Goal: Task Accomplishment & Management: Manage account settings

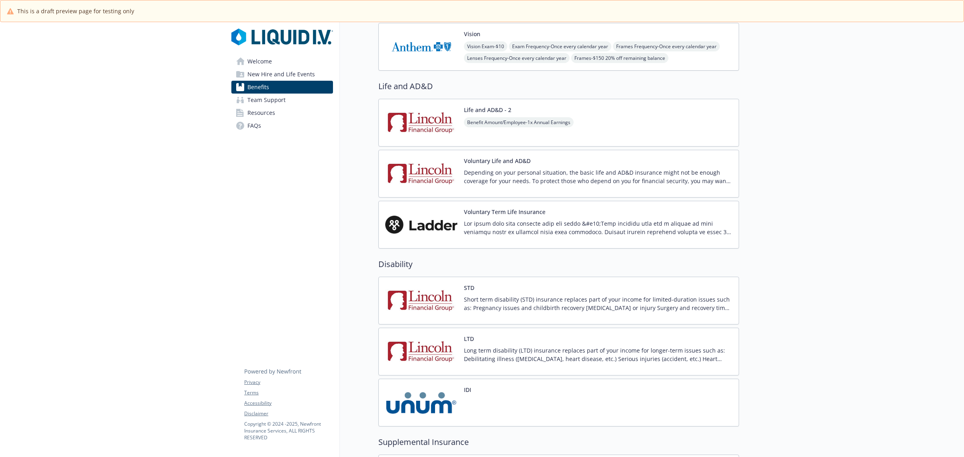
scroll to position [422, 0]
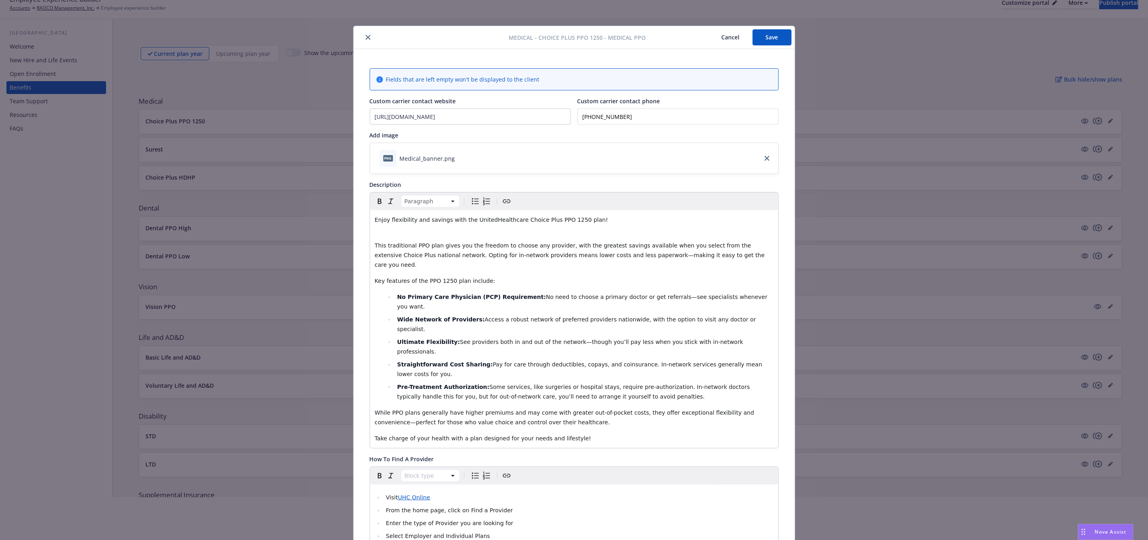
scroll to position [24, 0]
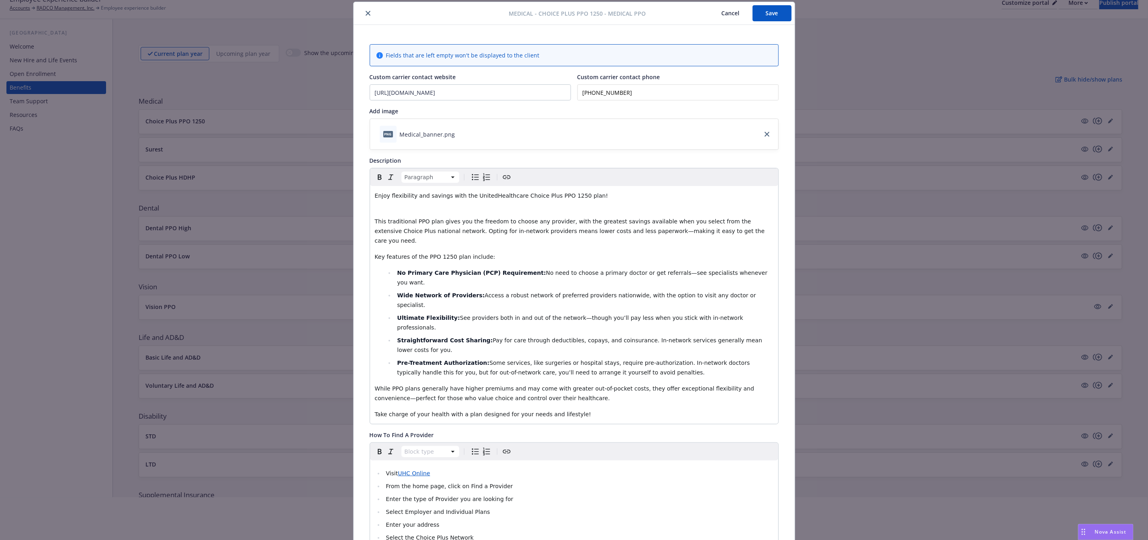
click at [491, 210] on p "This traditional PPO plan gives you the freedom to choose any provider, with th…" at bounding box center [574, 226] width 399 height 39
click at [762, 14] on button "Save" at bounding box center [772, 13] width 39 height 16
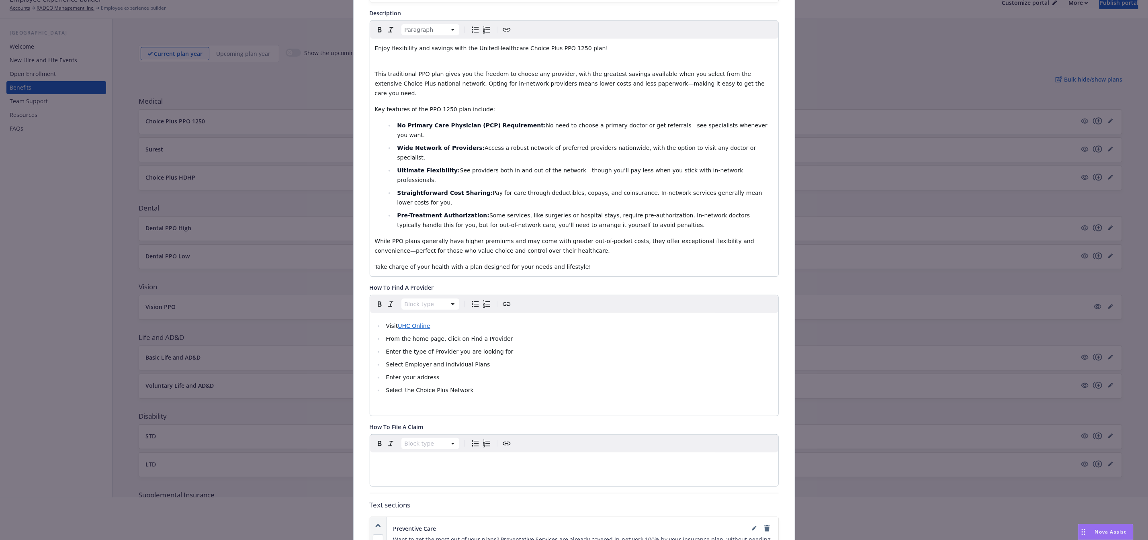
scroll to position [145, 0]
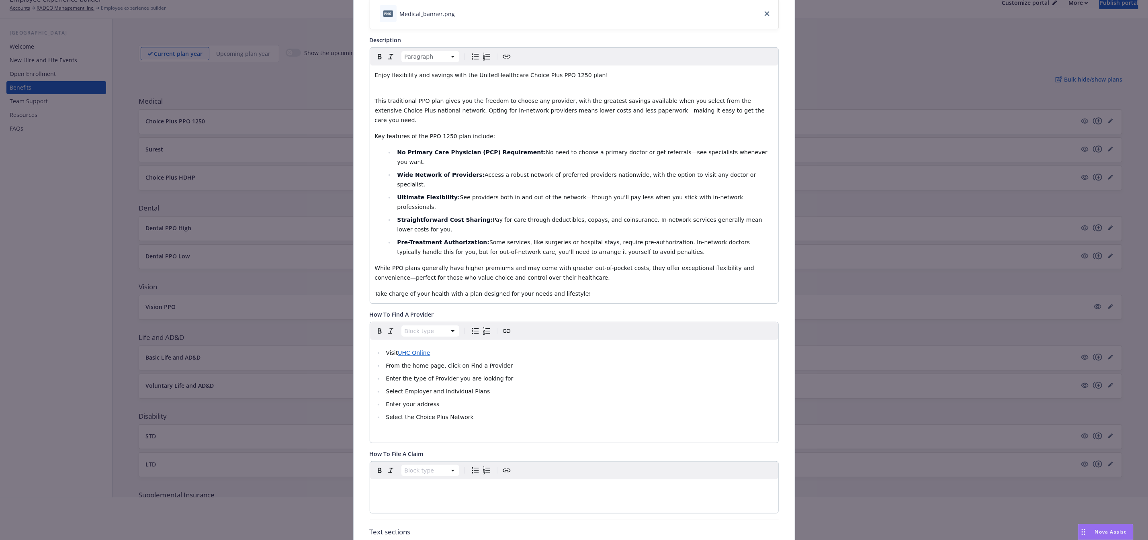
click at [480, 348] on li "Visit UHC Online" at bounding box center [579, 353] width 390 height 10
click at [580, 348] on ul "Visit UHC Online From the home page, click on Find a Provider Enter the type of…" at bounding box center [574, 385] width 399 height 74
drag, startPoint x: 407, startPoint y: 305, endPoint x: 399, endPoint y: 307, distance: 7.7
click at [399, 350] on span "UHC Online" at bounding box center [414, 353] width 32 height 6
click at [542, 348] on li "Visit UHC Online" at bounding box center [579, 353] width 390 height 10
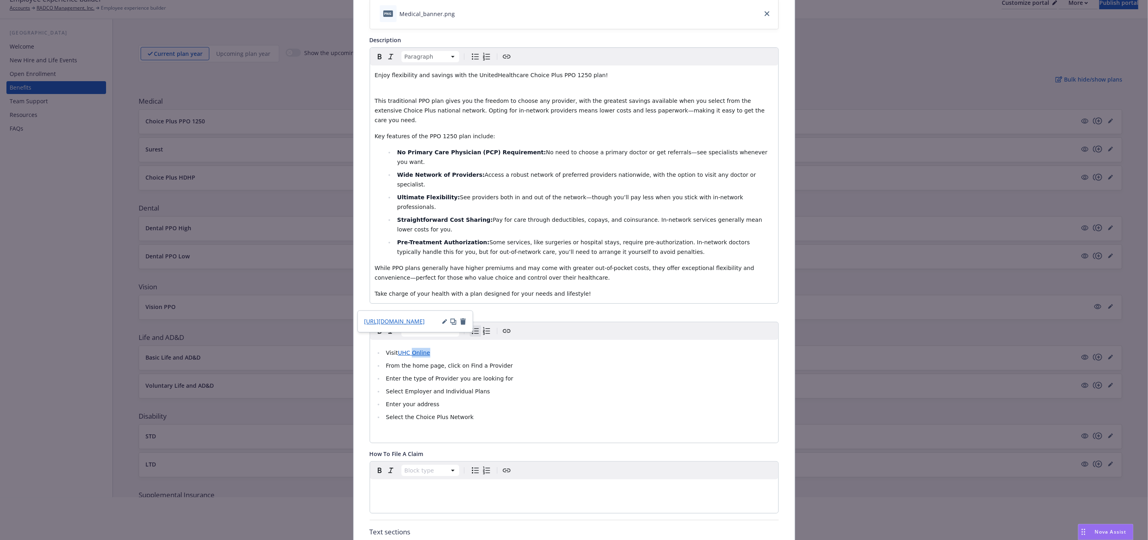
drag, startPoint x: 407, startPoint y: 305, endPoint x: 450, endPoint y: 308, distance: 42.7
click at [450, 348] on li "Visit UHC Online" at bounding box center [579, 353] width 390 height 10
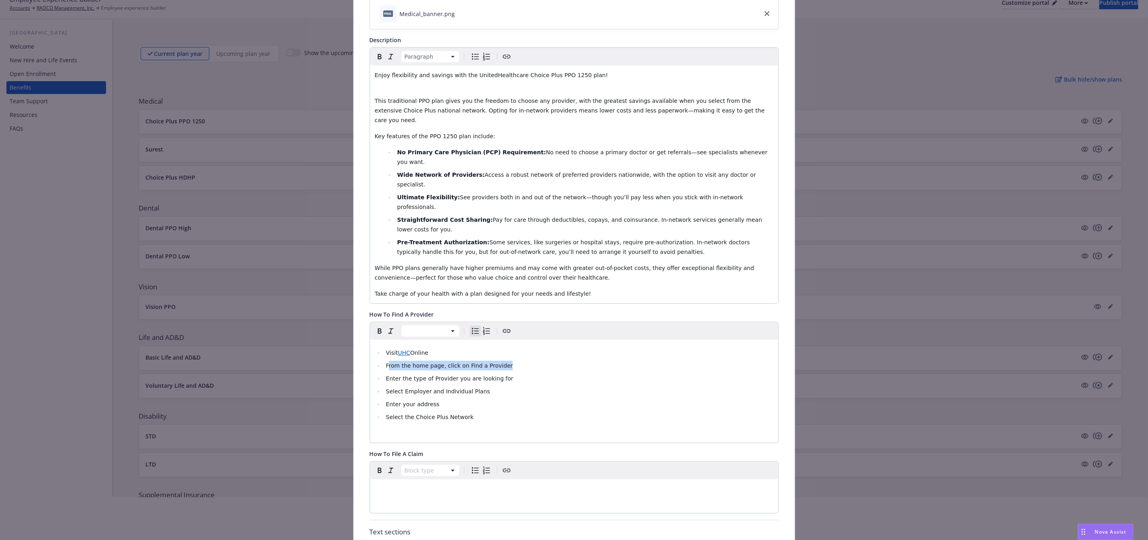
drag, startPoint x: 496, startPoint y: 316, endPoint x: 383, endPoint y: 318, distance: 112.5
click at [384, 361] on li "From the home page, click on Find a Provider" at bounding box center [579, 366] width 390 height 10
click at [450, 361] on li "Click "Find a Provider"" at bounding box center [579, 366] width 390 height 10
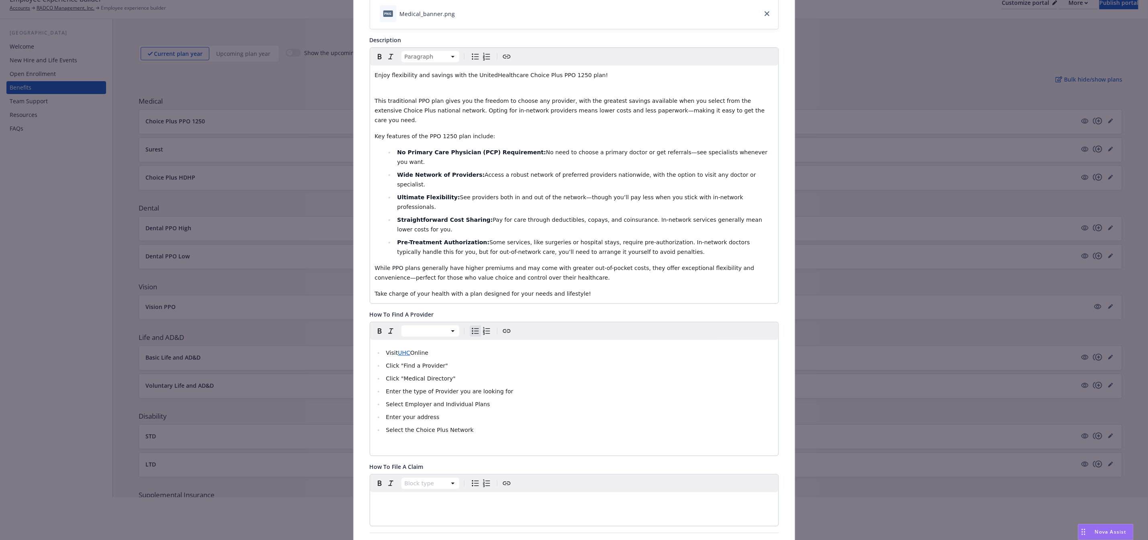
click at [453, 361] on li "Click "Find a Provider"" at bounding box center [579, 366] width 390 height 10
drag, startPoint x: 450, startPoint y: 332, endPoint x: 383, endPoint y: 330, distance: 66.7
click at [384, 374] on li "Click "Medical Directory"" at bounding box center [579, 379] width 390 height 10
drag, startPoint x: 533, startPoint y: 331, endPoint x: 481, endPoint y: 332, distance: 51.4
click at [481, 374] on li "Select "Employer and Individual Plans" as the type of plan" at bounding box center [579, 379] width 390 height 10
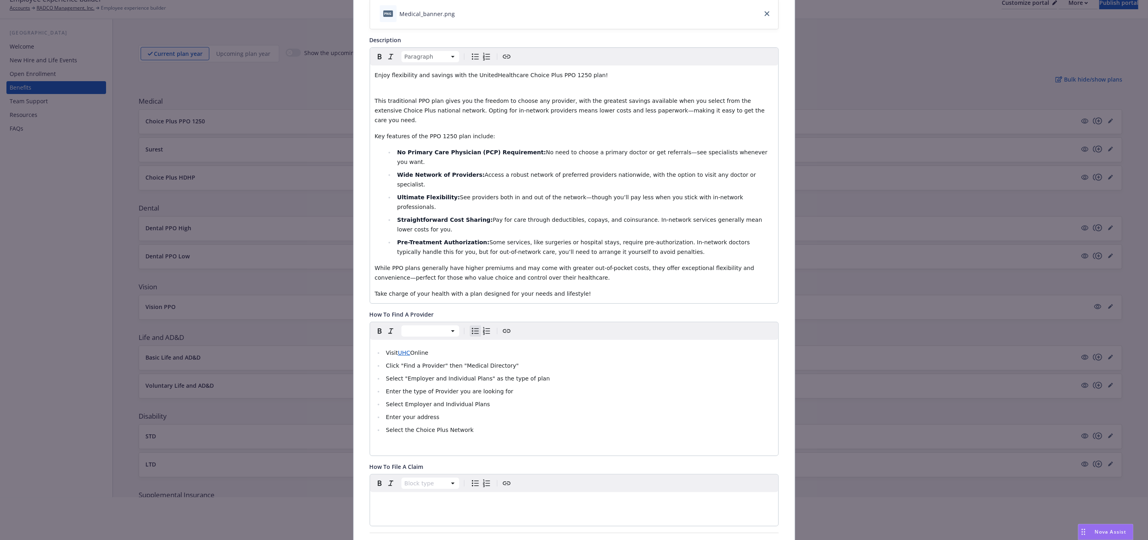
click at [527, 387] on li "Enter the type of Provider you are looking for" at bounding box center [579, 392] width 390 height 10
drag, startPoint x: 497, startPoint y: 340, endPoint x: 382, endPoint y: 346, distance: 114.7
click at [384, 387] on li "Enter the type of Provider you are looking for" at bounding box center [579, 392] width 390 height 10
drag, startPoint x: 450, startPoint y: 318, endPoint x: 437, endPoint y: 318, distance: 13.3
click at [437, 362] on span "Click "Find a Provider" then "Medical Directory"" at bounding box center [452, 365] width 133 height 6
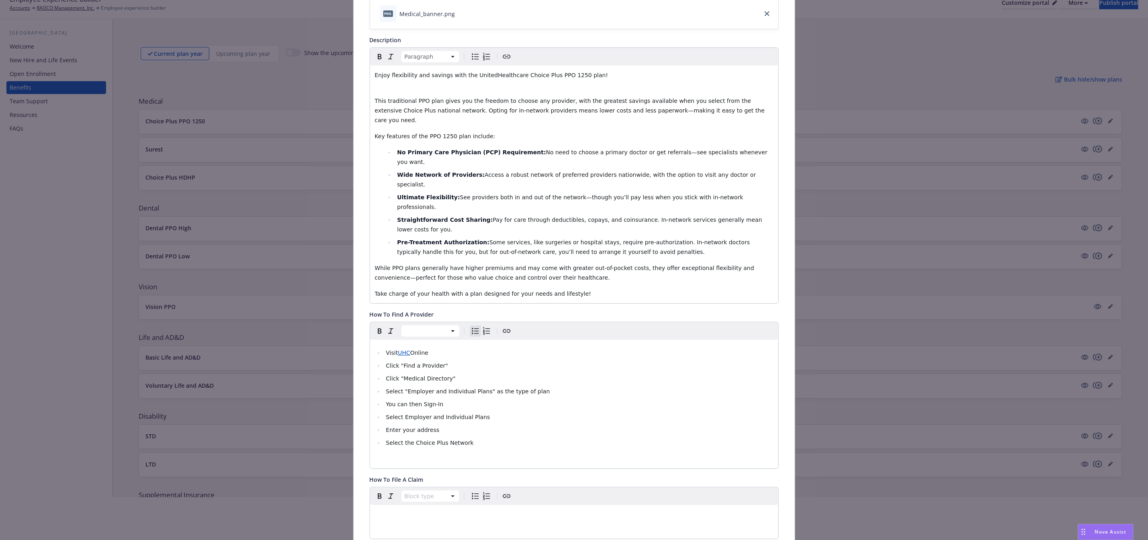
click at [444, 399] on li "You can then Sign-In" at bounding box center [579, 404] width 390 height 10
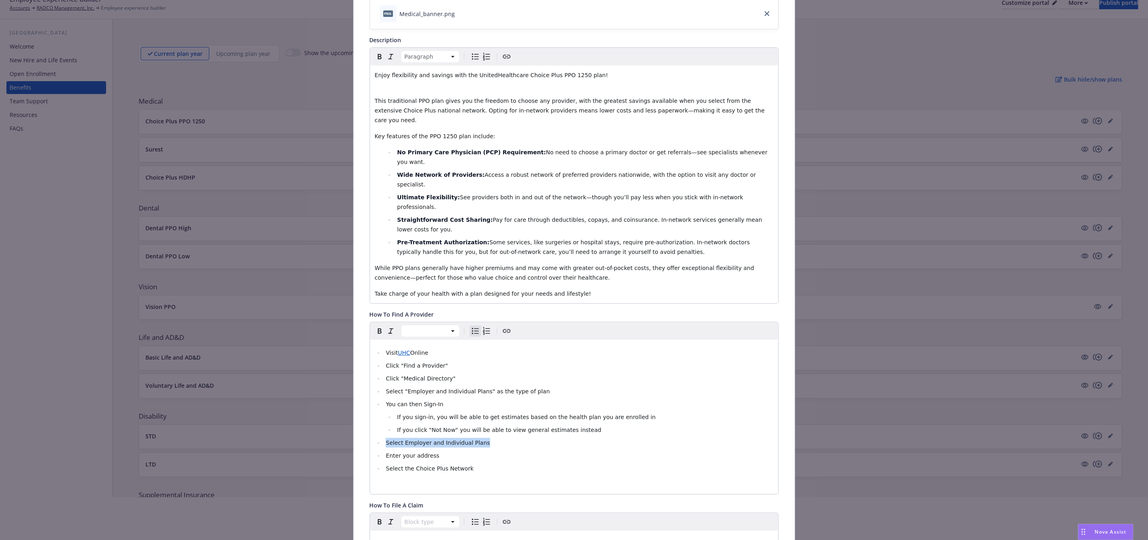
drag, startPoint x: 483, startPoint y: 395, endPoint x: 380, endPoint y: 397, distance: 103.3
click at [384, 438] on li "Select Employer and Individual Plans" at bounding box center [579, 443] width 390 height 10
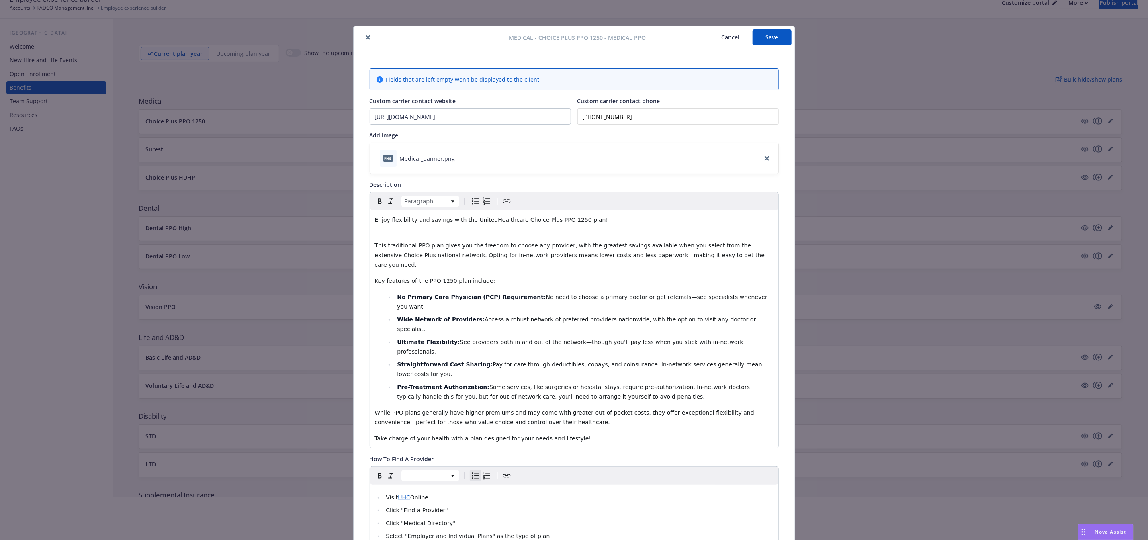
click at [767, 34] on button "Save" at bounding box center [772, 37] width 39 height 16
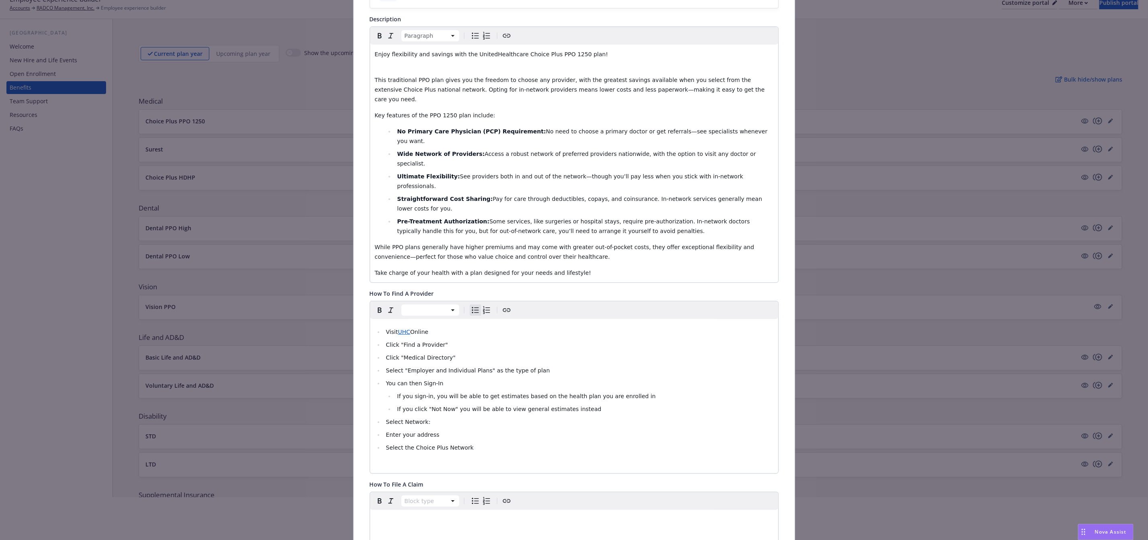
scroll to position [181, 0]
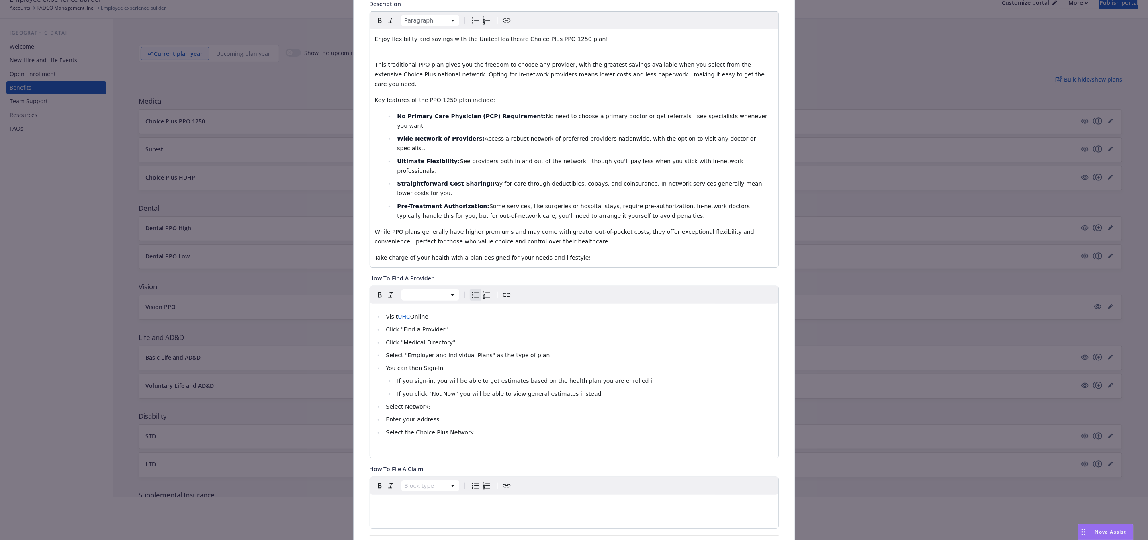
click at [446, 402] on li "Select Network:" at bounding box center [579, 407] width 390 height 10
drag, startPoint x: 456, startPoint y: 363, endPoint x: 424, endPoint y: 359, distance: 32.4
click at [424, 402] on li "Select Network: Choice Plus" at bounding box center [579, 407] width 390 height 10
click at [379, 290] on icon "button" at bounding box center [380, 295] width 10 height 10
click at [540, 392] on div "Visit UHC Online Click "Find a Provider" Click "Medical Directory" Select "Empl…" at bounding box center [574, 381] width 408 height 154
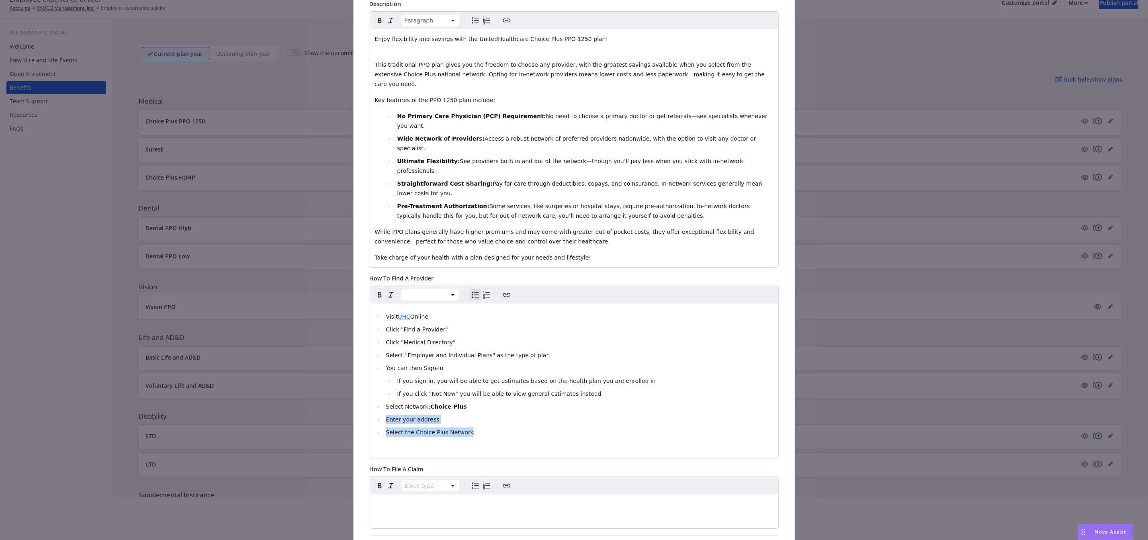
drag, startPoint x: 466, startPoint y: 385, endPoint x: 382, endPoint y: 369, distance: 85.0
click at [382, 369] on ul "Visit UHC Online Click "Find a Provider" Click "Medical Directory" Select "Empl…" at bounding box center [574, 374] width 399 height 125
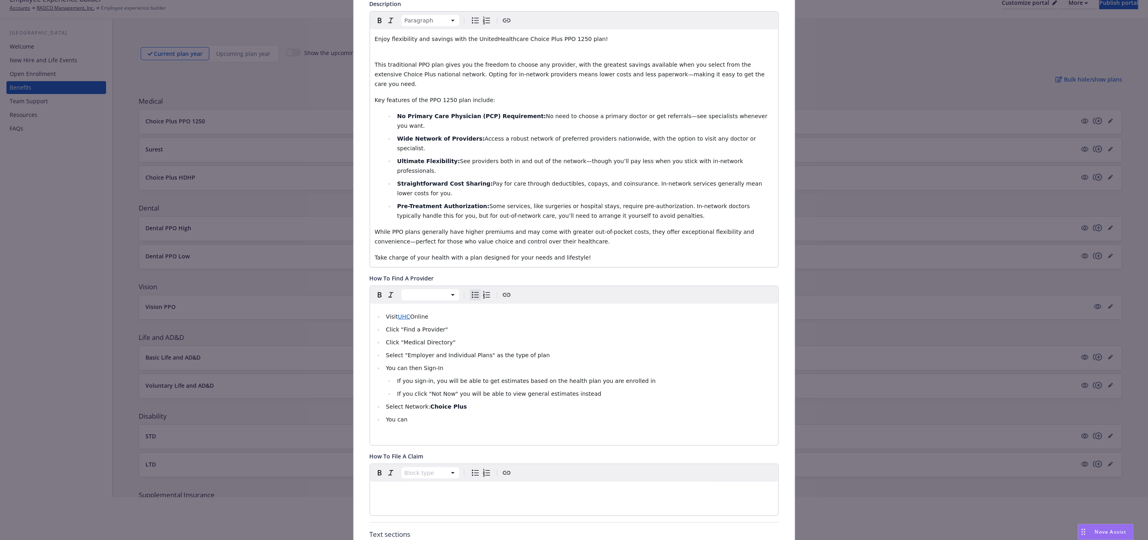
drag, startPoint x: 424, startPoint y: 363, endPoint x: 419, endPoint y: 371, distance: 9.7
click at [419, 371] on ul "Visit UHC Online Click "Find a Provider" Click "Medical Directory" Select "Empl…" at bounding box center [574, 368] width 399 height 113
click at [417, 415] on li "You can" at bounding box center [579, 420] width 390 height 10
drag, startPoint x: 412, startPoint y: 370, endPoint x: 391, endPoint y: 372, distance: 21.4
click at [385, 415] on li "You can" at bounding box center [579, 420] width 390 height 10
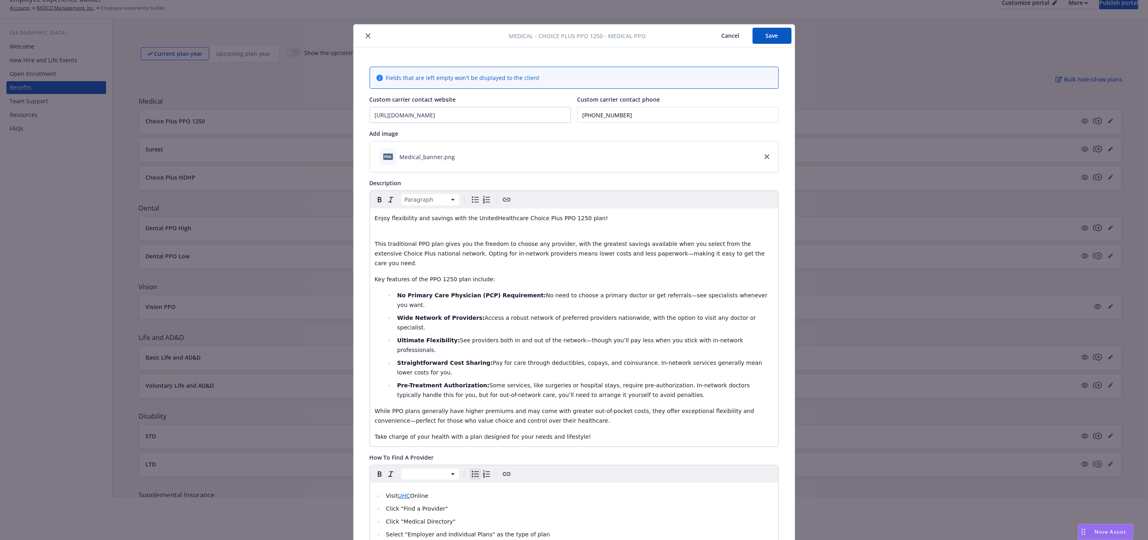
scroll to position [0, 0]
click at [778, 32] on button "Save" at bounding box center [772, 37] width 39 height 16
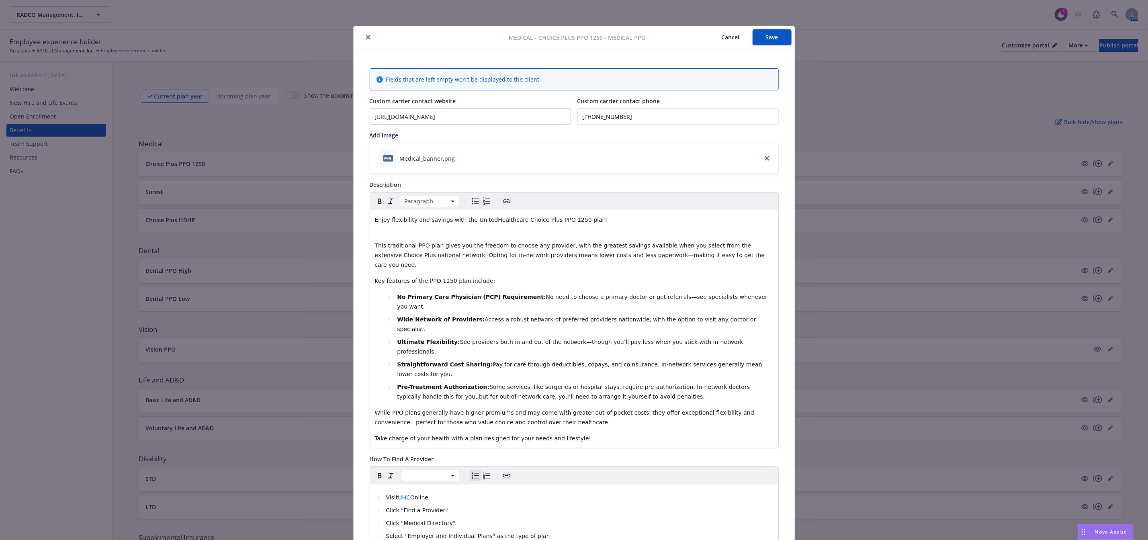
click at [755, 35] on button "Save" at bounding box center [772, 37] width 39 height 16
drag, startPoint x: 365, startPoint y: 35, endPoint x: 364, endPoint y: 43, distance: 8.5
click at [364, 38] on button "close" at bounding box center [368, 39] width 10 height 10
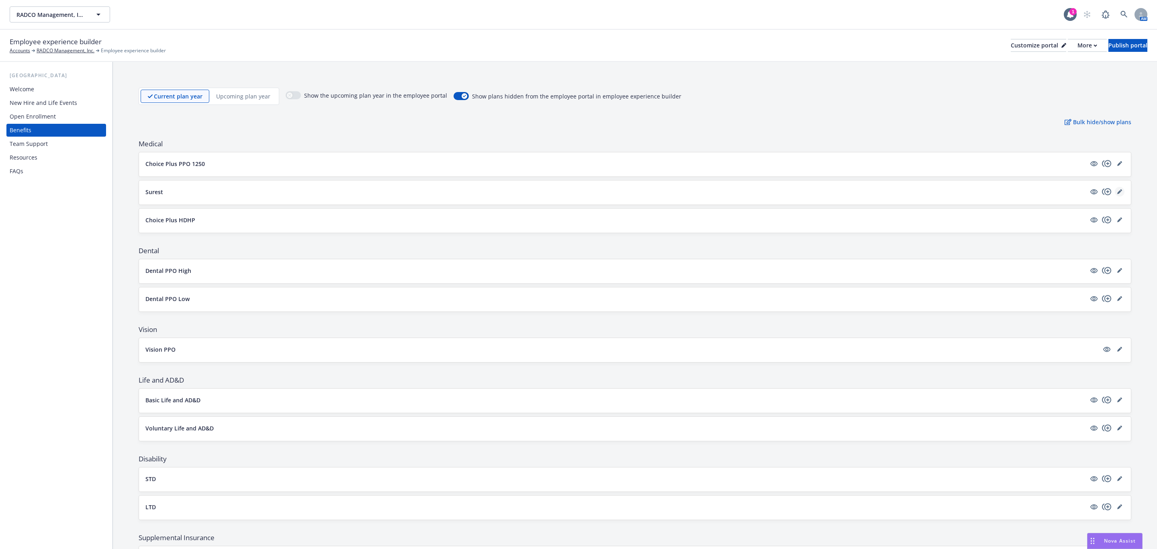
click at [1117, 193] on icon "editPencil" at bounding box center [1119, 192] width 4 height 4
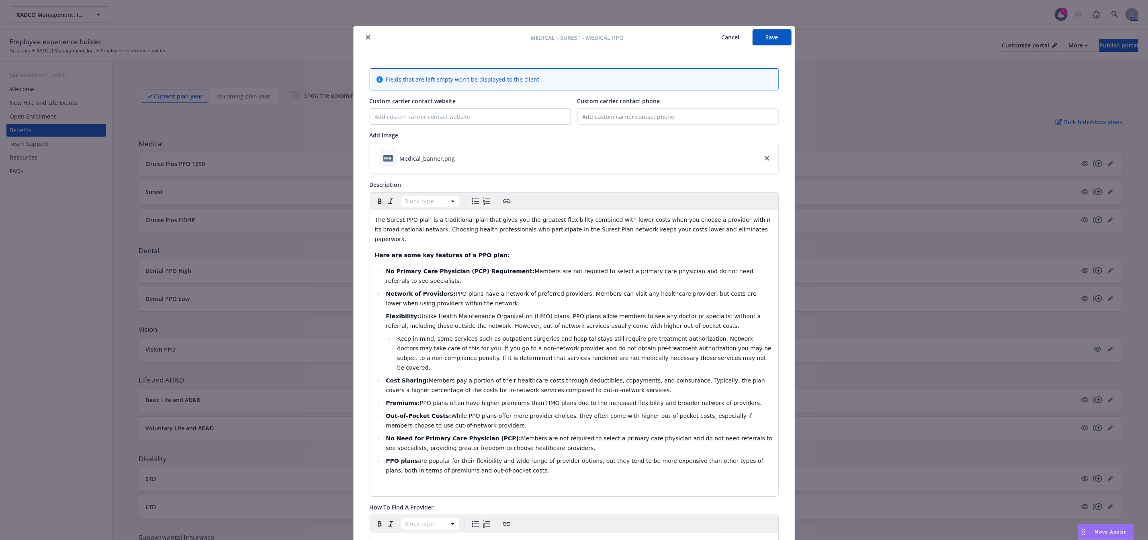
scroll to position [24, 0]
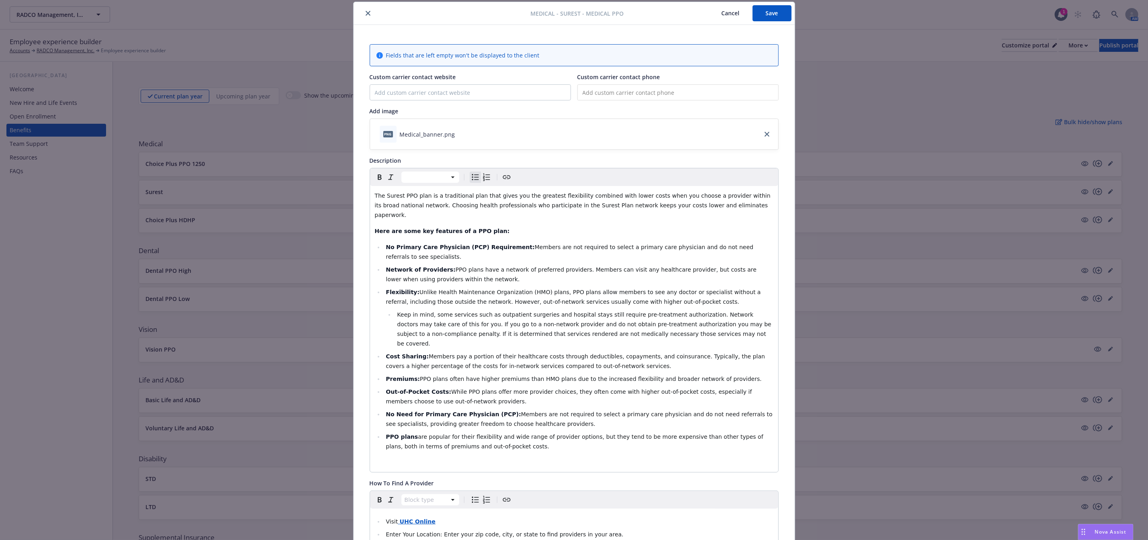
drag, startPoint x: 493, startPoint y: 422, endPoint x: 307, endPoint y: 182, distance: 303.3
click at [307, 182] on div "Medical - Surest - Medical PPO Cancel Save Fields that are left empty won't be …" at bounding box center [574, 270] width 1148 height 540
copy div "The Surest PPO plan is a traditional plan that gives you the greatest flexibili…"
click at [1111, 533] on span "Nova Assist" at bounding box center [1111, 531] width 32 height 7
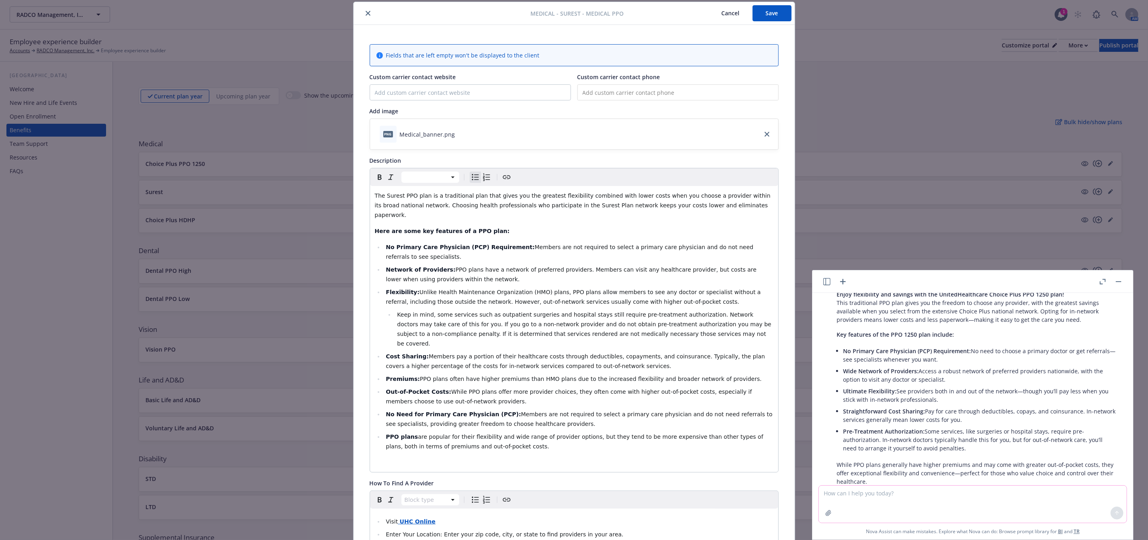
click at [903, 495] on textarea at bounding box center [973, 504] width 308 height 37
paste textarea "The Surest PPO plan is a traditional plan that gives you the greatest flexibili…"
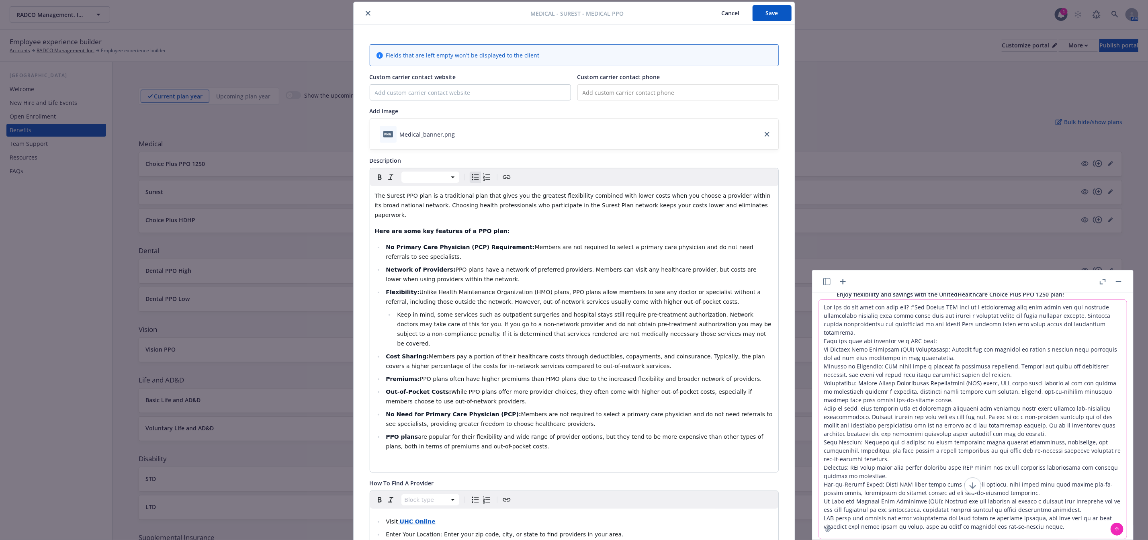
type textarea "Can you do the same for this one? :"The Surest PPO plan is a traditional plan t…"
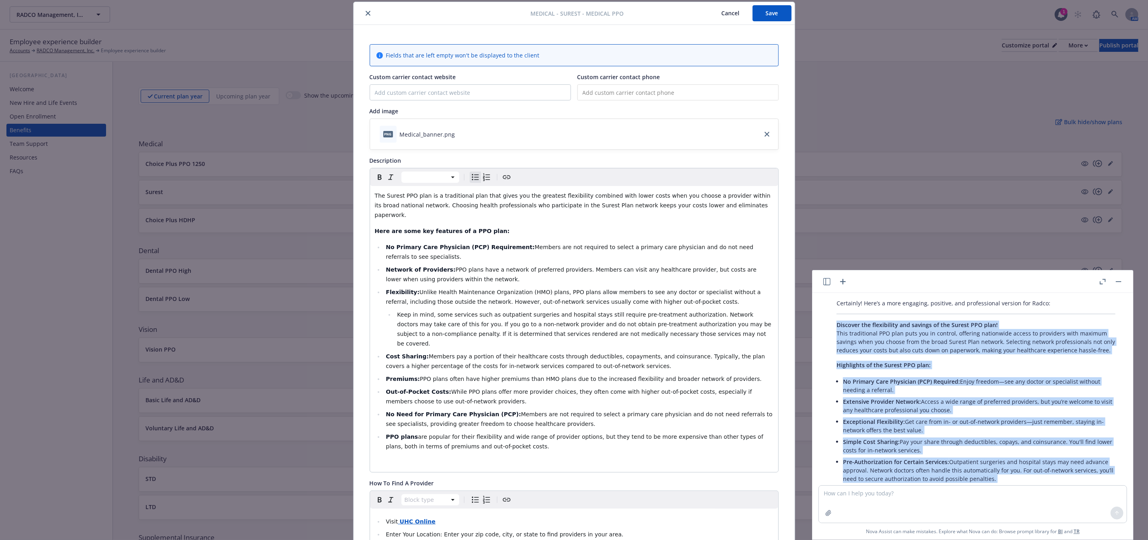
scroll to position [1042, 0]
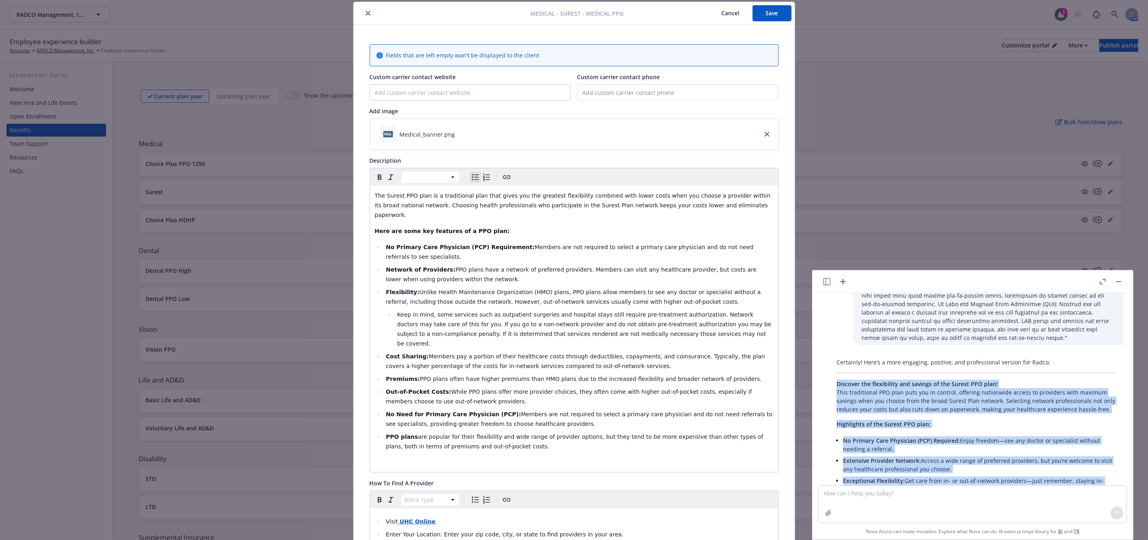
drag, startPoint x: 1090, startPoint y: 457, endPoint x: 835, endPoint y: 334, distance: 283.4
click at [835, 355] on div "Certainly! Here’s a more engaging, positive, and professional version for Radco…" at bounding box center [976, 480] width 295 height 250
copy div "Loremips dol sitametcons adi elitsed do eiu Tempor INC utla! Etdo magnaaliqua E…"
drag, startPoint x: 486, startPoint y: 421, endPoint x: 362, endPoint y: 198, distance: 255.1
click at [362, 198] on div "Fields that are left empty won't be displayed to the client Custom carrier cont…" at bounding box center [574, 550] width 441 height 1050
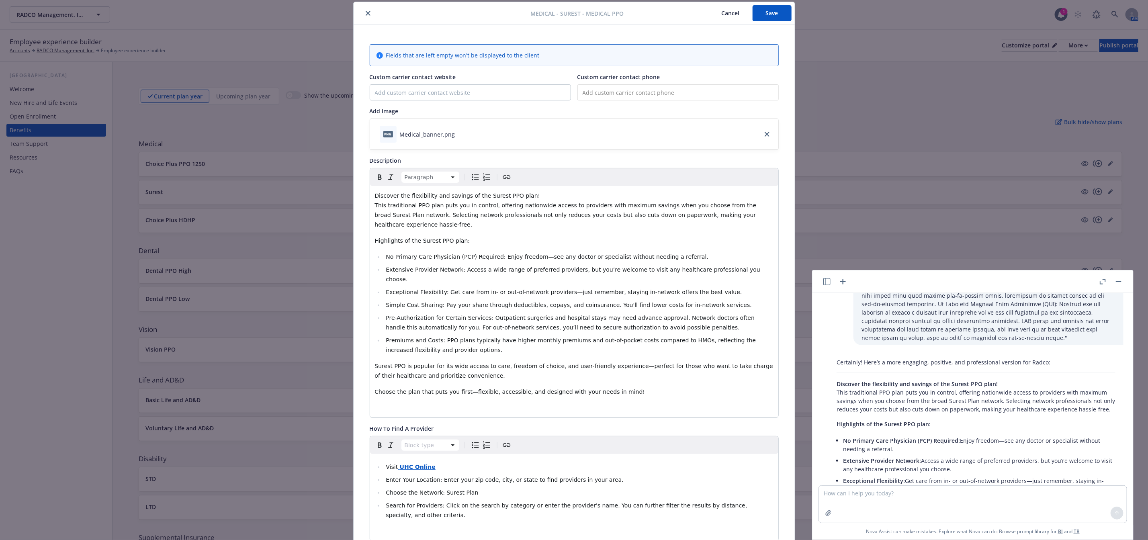
click at [520, 193] on p "Discover the flexibility and savings of the Surest PPO plan! This traditional P…" at bounding box center [574, 210] width 399 height 39
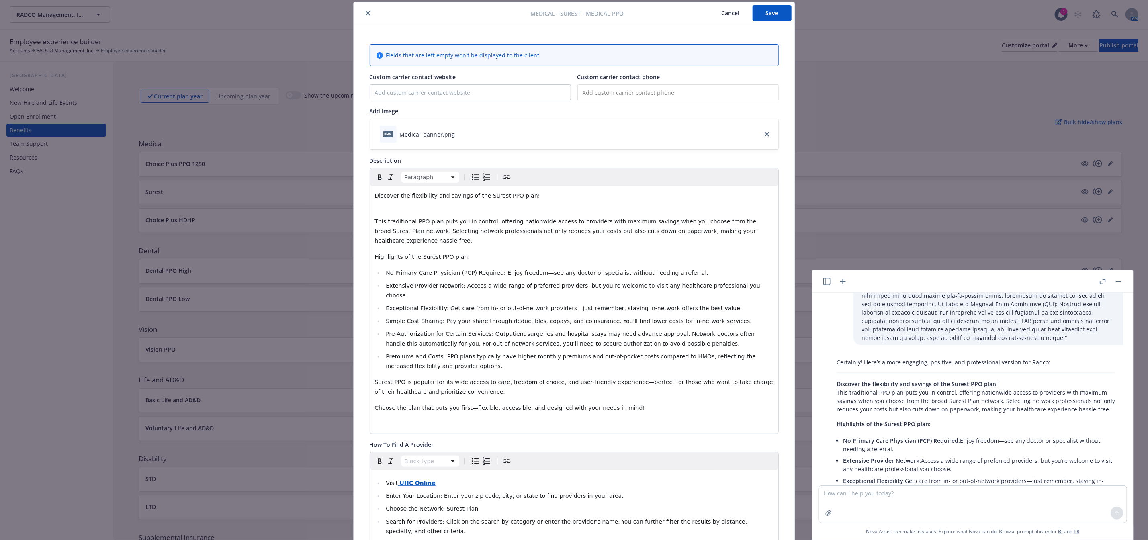
click at [1117, 277] on button "button" at bounding box center [1119, 282] width 10 height 10
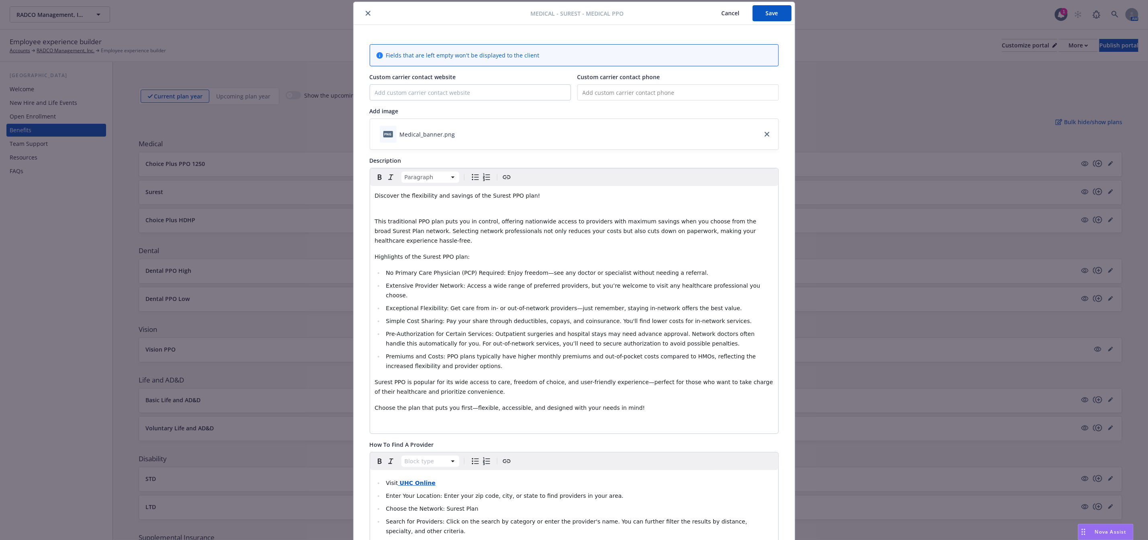
scroll to position [1143, 0]
drag, startPoint x: 467, startPoint y: 247, endPoint x: 364, endPoint y: 221, distance: 105.8
click at [370, 241] on div "Discover the flexibility and savings of the Surest PPO plan! This traditional P…" at bounding box center [574, 310] width 408 height 248
click at [375, 178] on icon "button" at bounding box center [380, 177] width 10 height 10
drag, startPoint x: 382, startPoint y: 266, endPoint x: 488, endPoint y: 268, distance: 106.1
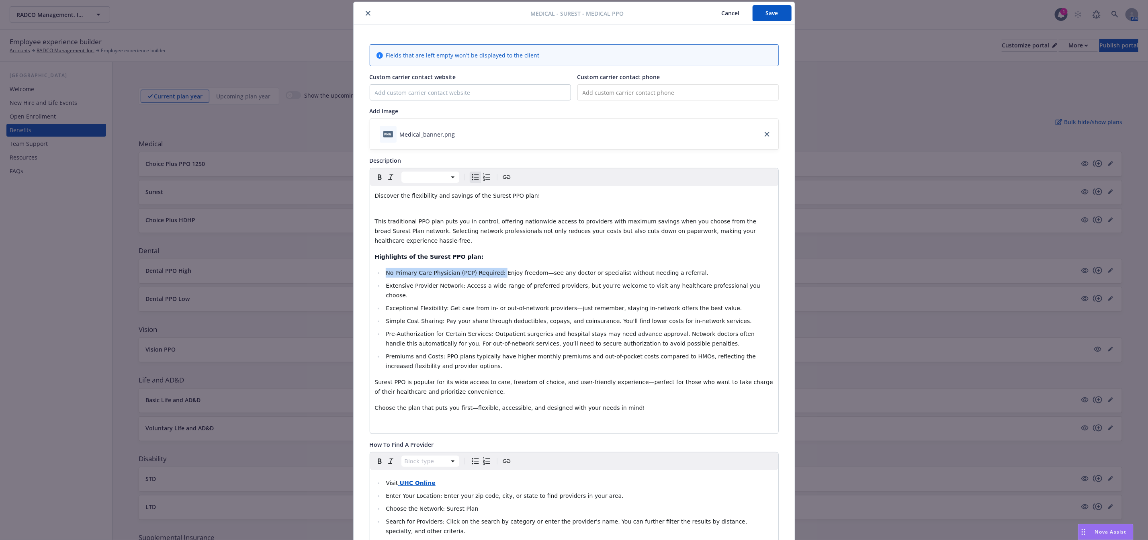
click at [488, 268] on li "No Primary Care Physician (PCP) Required: Enjoy freedom—see any doctor or speci…" at bounding box center [579, 273] width 390 height 10
click at [375, 178] on icon "button" at bounding box center [380, 177] width 10 height 10
drag, startPoint x: 382, startPoint y: 278, endPoint x: 453, endPoint y: 280, distance: 71.1
click at [453, 282] on span "Extensive Provider Network: Access a wide range of preferred providers, but you…" at bounding box center [574, 290] width 376 height 16
click at [375, 180] on icon "button" at bounding box center [380, 177] width 10 height 10
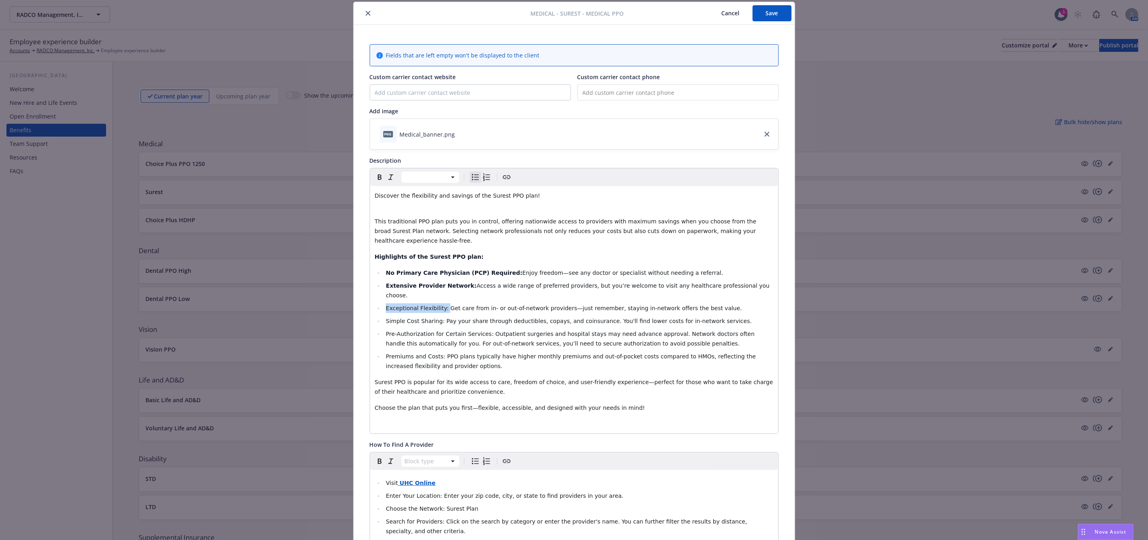
drag, startPoint x: 381, startPoint y: 291, endPoint x: 437, endPoint y: 291, distance: 55.5
click at [437, 305] on span "Exceptional Flexibility: Get care from in- or out-of-network providers—just rem…" at bounding box center [564, 308] width 356 height 6
click at [378, 180] on icon "button" at bounding box center [380, 176] width 4 height 5
drag, startPoint x: 384, startPoint y: 303, endPoint x: 434, endPoint y: 303, distance: 50.2
click at [434, 318] on span "Simple Cost Sharing: Pay your share through deductibles, copays, and coinsuranc…" at bounding box center [569, 321] width 366 height 6
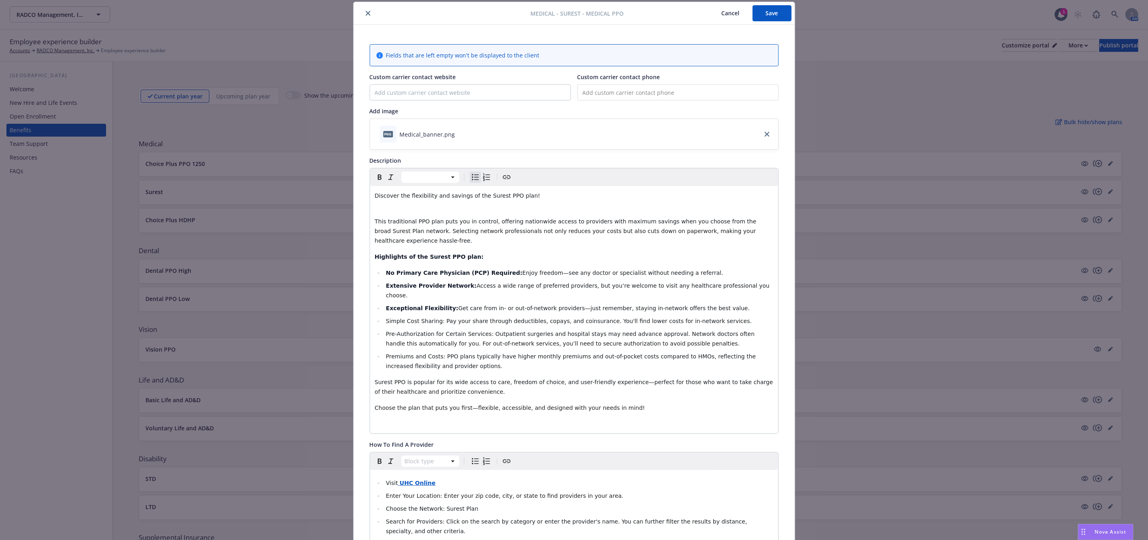
click at [384, 316] on li "Simple Cost Sharing: Pay your share through deductibles, copays, and coinsuranc…" at bounding box center [579, 321] width 390 height 10
drag, startPoint x: 380, startPoint y: 301, endPoint x: 435, endPoint y: 307, distance: 55.3
click at [435, 316] on li "Simple Cost Sharing: Pay your share through deductibles, copays, and coinsuranc…" at bounding box center [579, 321] width 390 height 10
click at [375, 180] on icon "button" at bounding box center [380, 177] width 10 height 10
drag, startPoint x: 382, startPoint y: 313, endPoint x: 476, endPoint y: 316, distance: 94.1
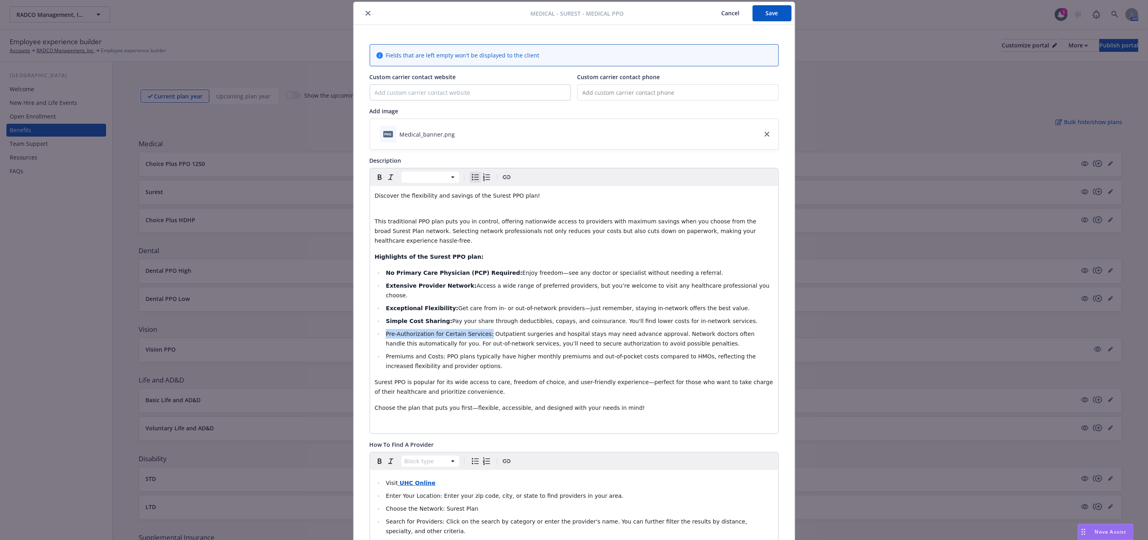
click at [476, 331] on span "Pre-Authorization for Certain Services: Outpatient surgeries and hospital stays…" at bounding box center [571, 339] width 370 height 16
click at [375, 178] on icon "button" at bounding box center [380, 177] width 10 height 10
drag, startPoint x: 382, startPoint y: 338, endPoint x: 435, endPoint y: 337, distance: 53.0
click at [435, 353] on span "Premiums and Costs: PPO plans typically have higher monthly premiums and out-of…" at bounding box center [572, 361] width 372 height 16
click at [375, 180] on icon "button" at bounding box center [380, 177] width 10 height 10
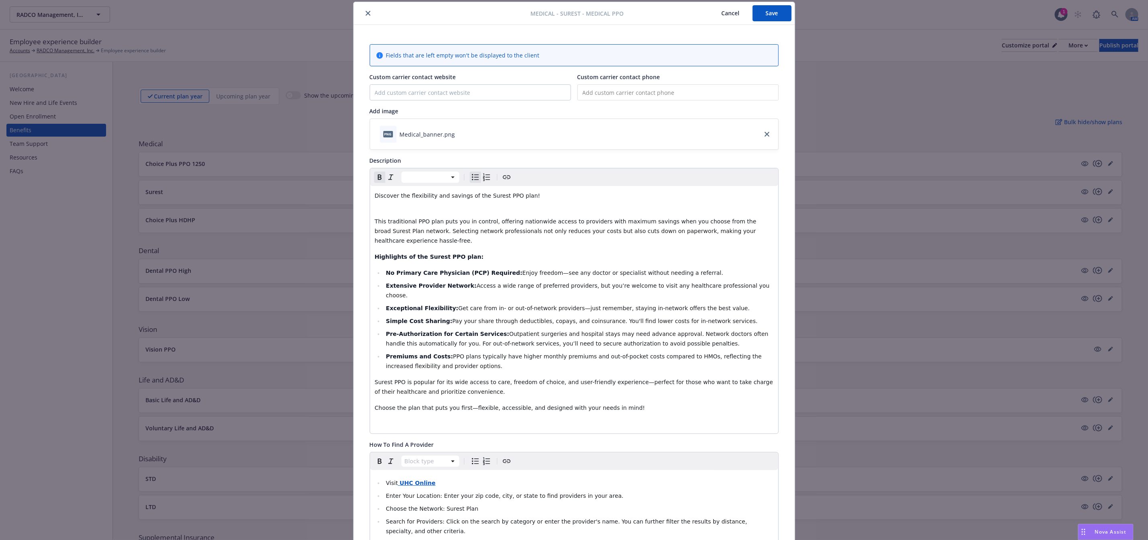
click at [763, 14] on button "Save" at bounding box center [772, 13] width 39 height 16
click at [502, 198] on span "Discover the flexibility and savings of the Surest PPO plan!" at bounding box center [458, 195] width 166 height 6
click at [772, 19] on button "Save" at bounding box center [772, 13] width 39 height 16
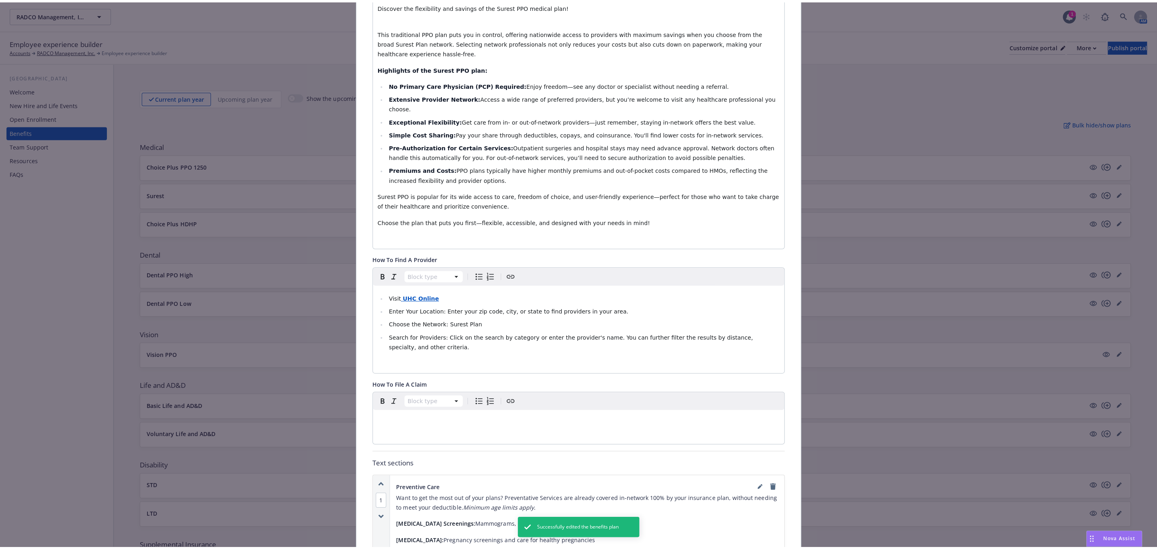
scroll to position [24, 0]
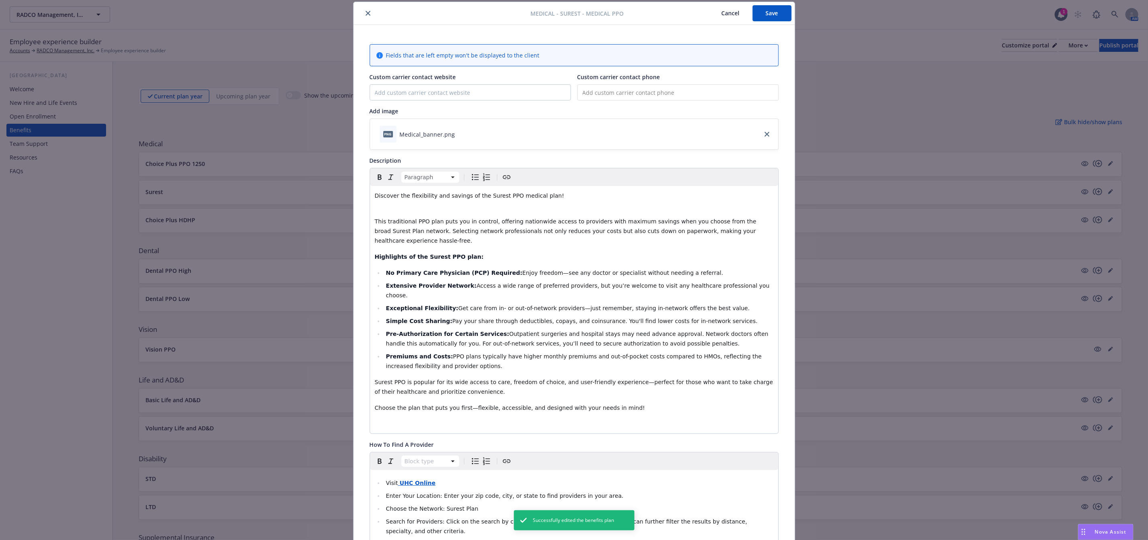
click at [767, 10] on button "Save" at bounding box center [772, 13] width 39 height 16
click at [366, 13] on icon "close" at bounding box center [368, 13] width 5 height 5
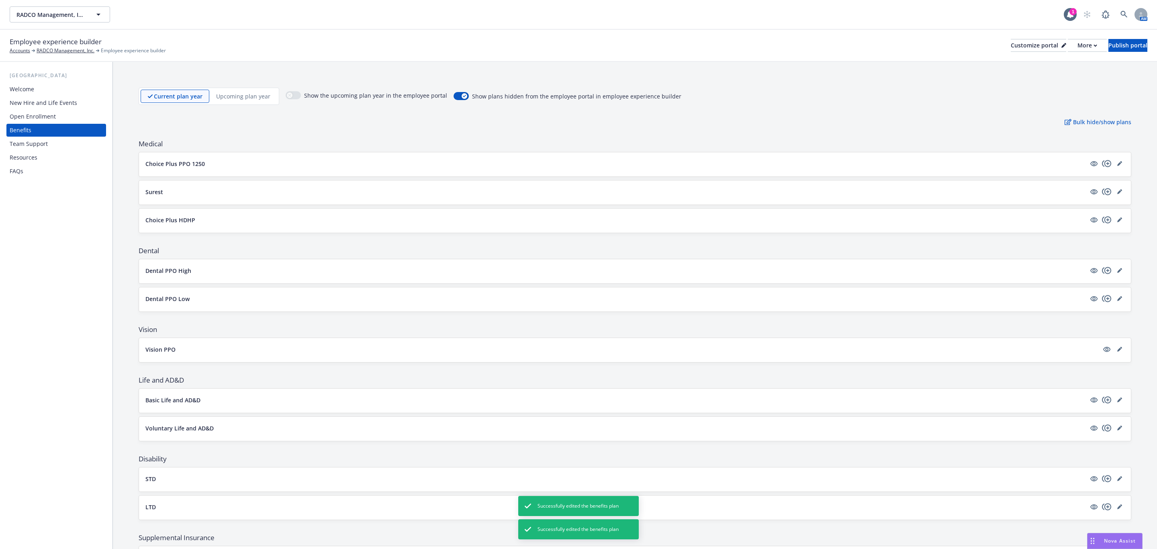
click at [308, 198] on div "Surest" at bounding box center [634, 192] width 979 height 11
click at [286, 184] on div "Surest" at bounding box center [635, 192] width 992 height 24
click at [268, 193] on button "Surest" at bounding box center [615, 192] width 941 height 8
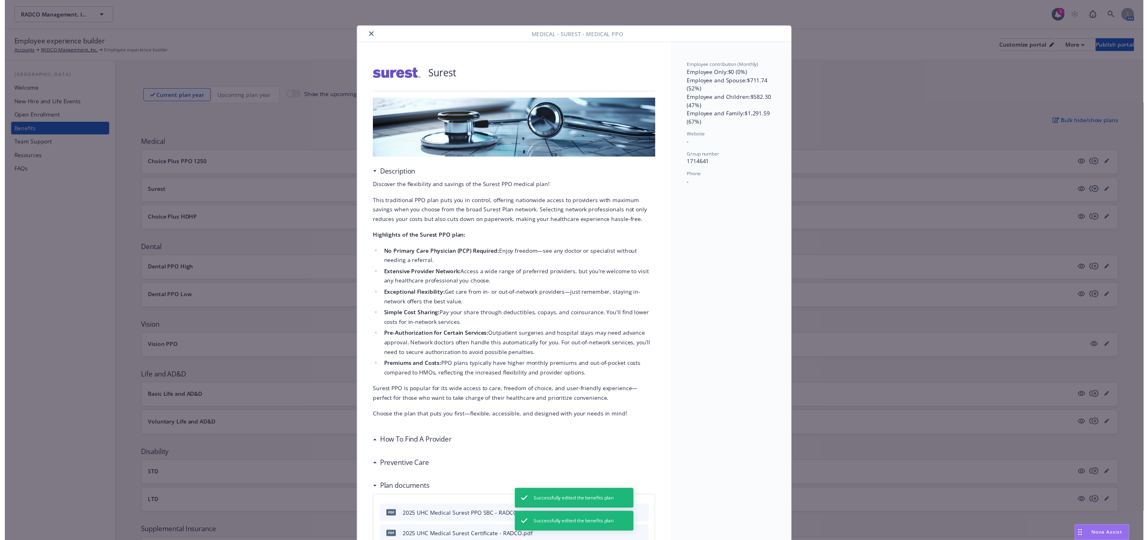
scroll to position [24, 0]
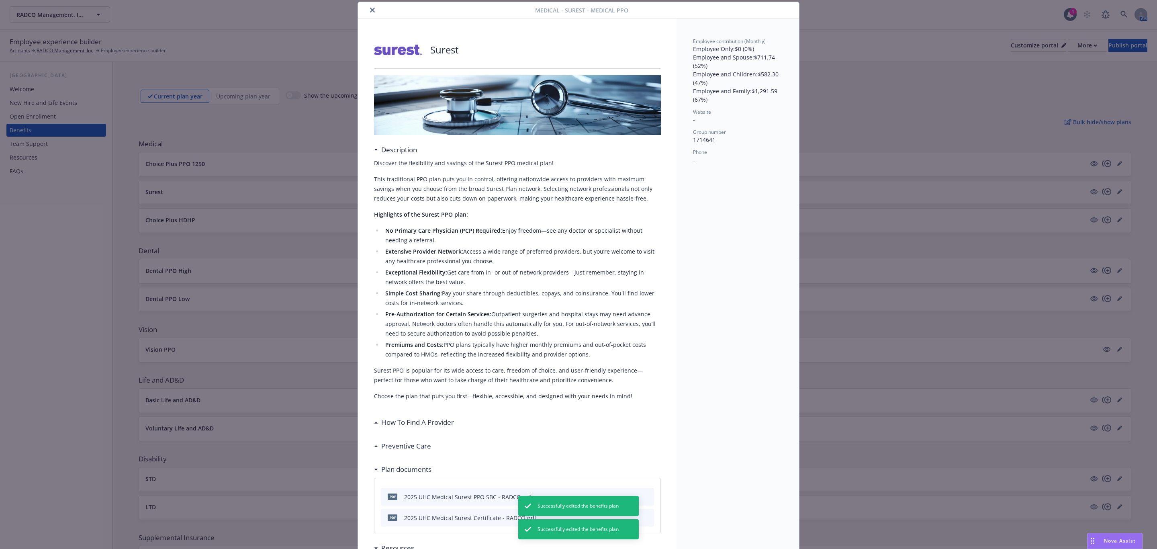
click at [370, 8] on icon "close" at bounding box center [372, 10] width 5 height 5
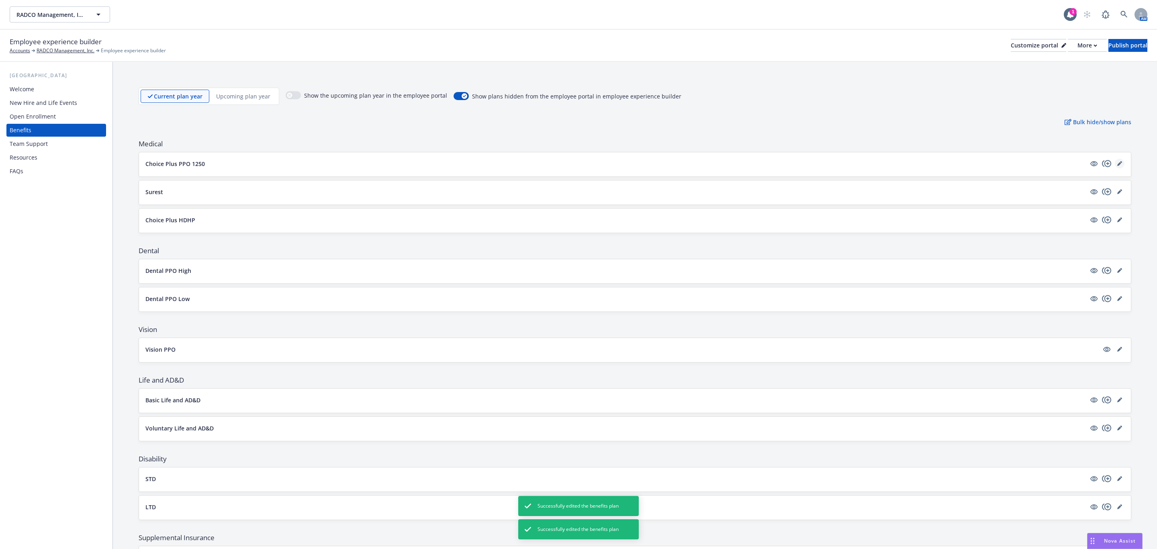
click at [1117, 166] on icon "editPencil" at bounding box center [1119, 163] width 5 height 5
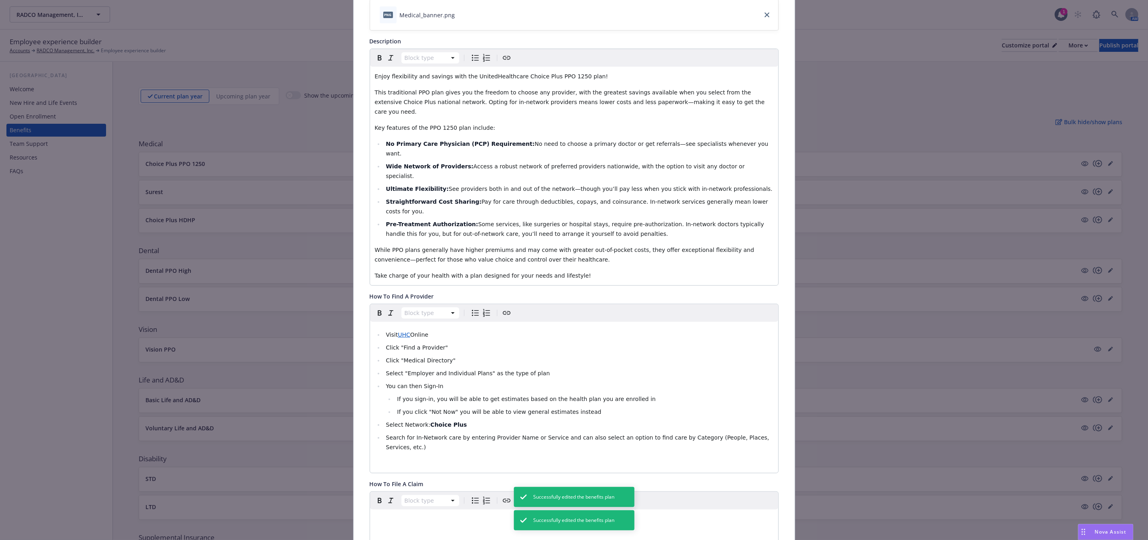
scroll to position [145, 0]
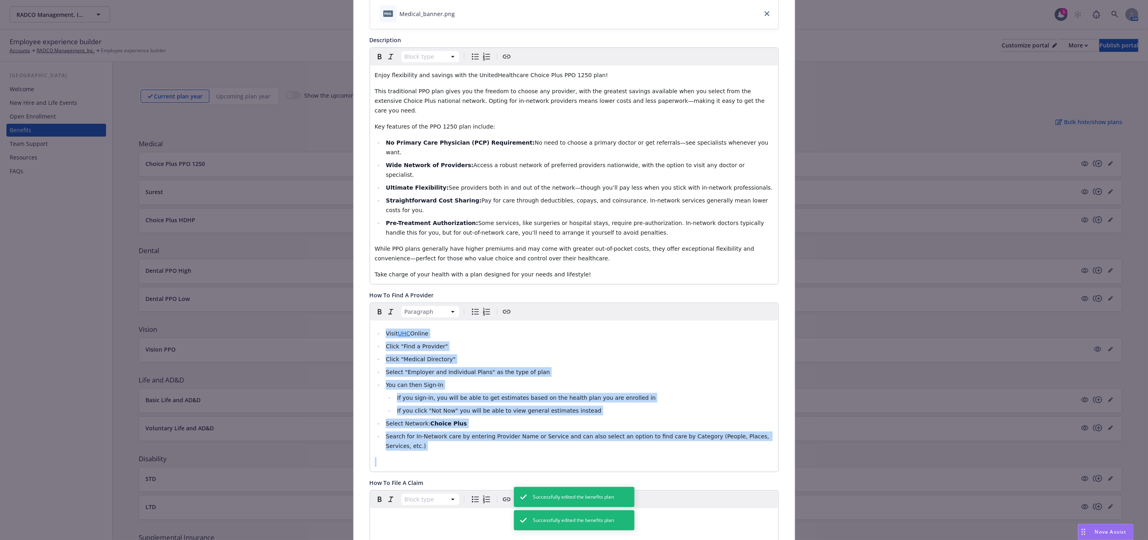
drag, startPoint x: 767, startPoint y: 405, endPoint x: 344, endPoint y: 284, distance: 439.6
click at [344, 284] on div "Medical - Choice Plus PPO 1250 - Medical PPO Cancel Save Fields that are left e…" at bounding box center [574, 270] width 1148 height 540
copy ul "Visit UHC Online Click "Find a Provider" Click "Medical Directory" Select "Empl…"
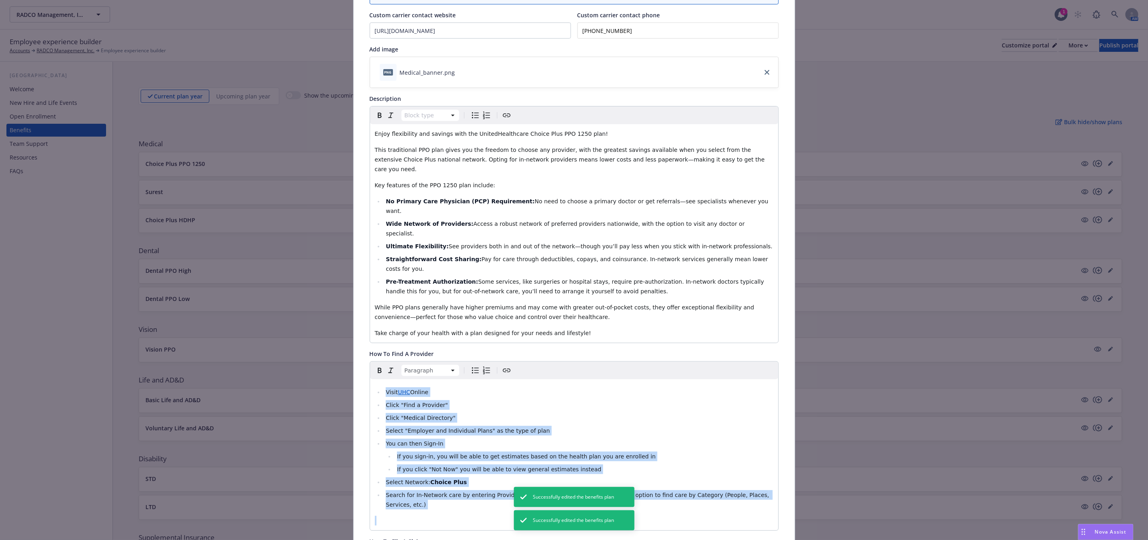
scroll to position [0, 0]
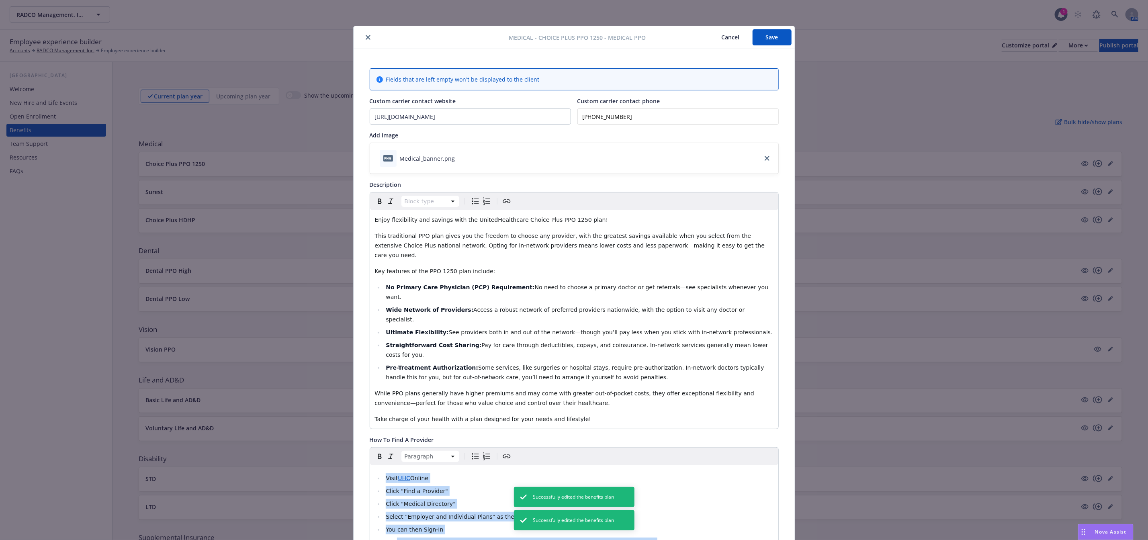
click at [366, 39] on icon "close" at bounding box center [368, 37] width 5 height 5
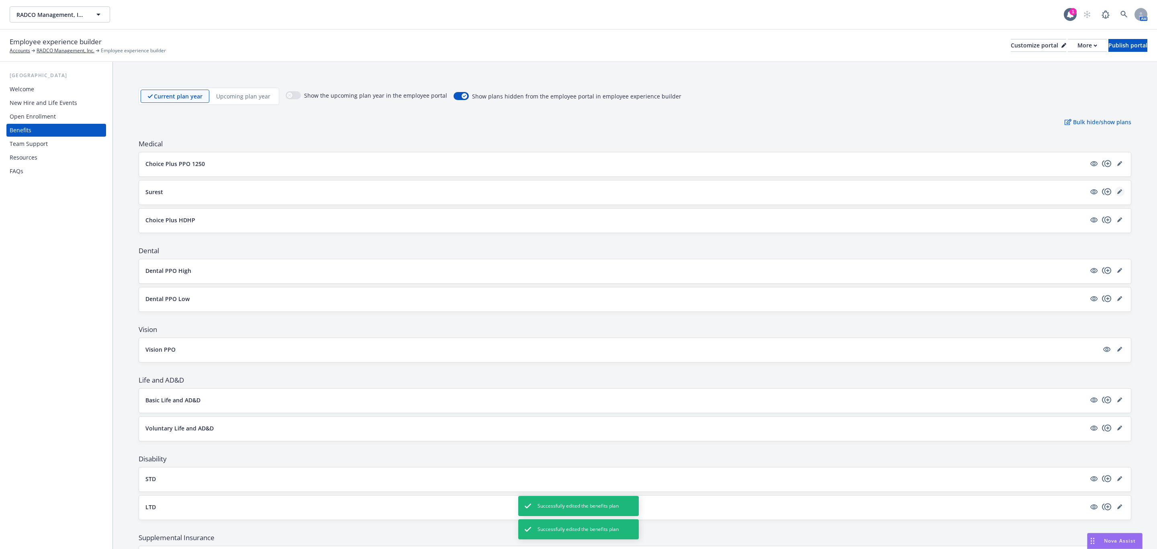
click at [1115, 196] on link "editPencil" at bounding box center [1120, 192] width 10 height 10
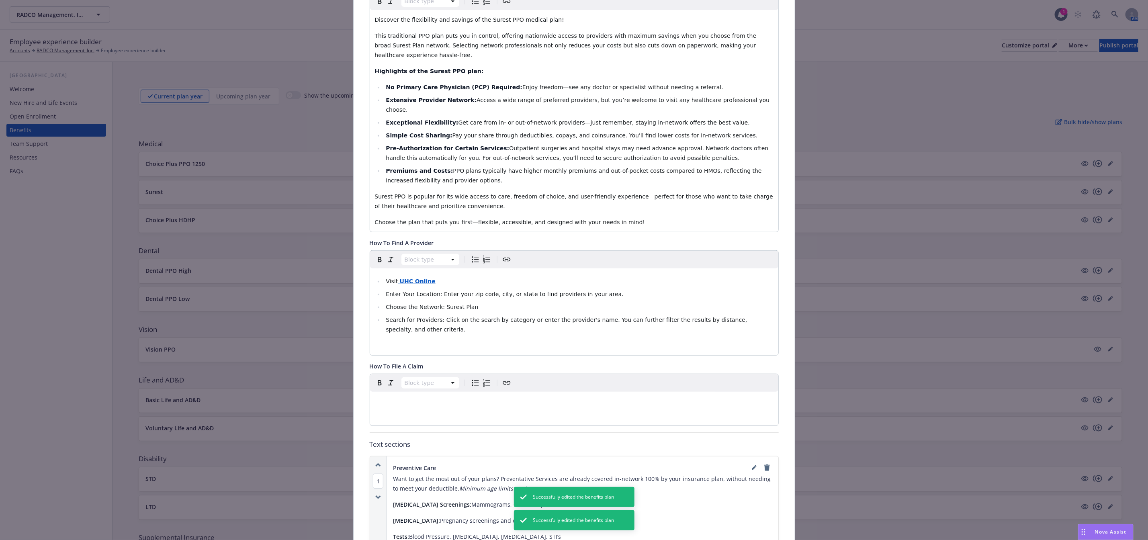
scroll to position [205, 0]
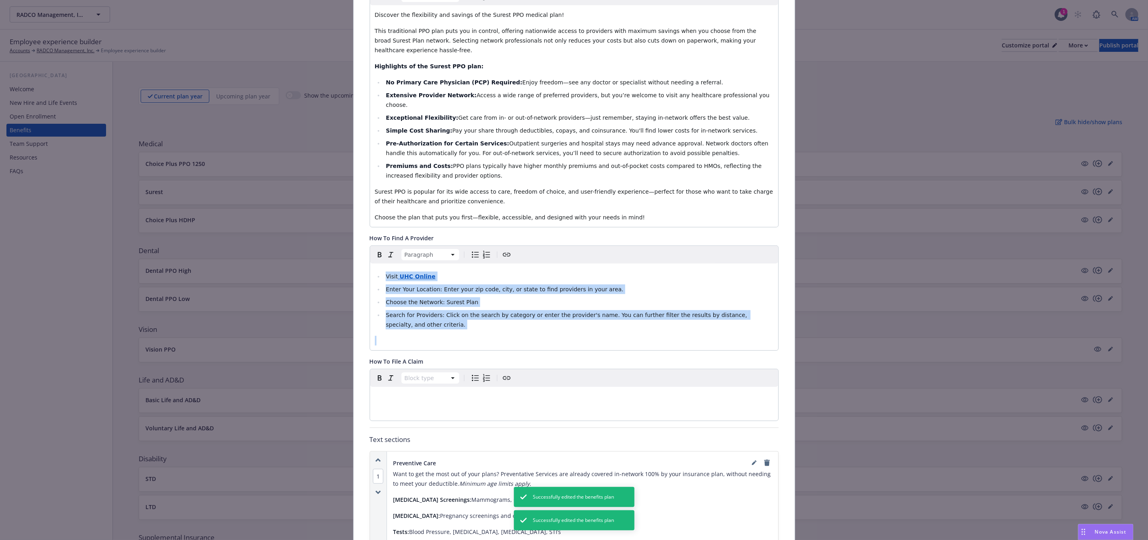
drag, startPoint x: 592, startPoint y: 305, endPoint x: 368, endPoint y: 250, distance: 231.0
click at [370, 264] on div "Visit UHC Online Enter Your Location: Enter your zip code, city, or state to fi…" at bounding box center [574, 307] width 408 height 87
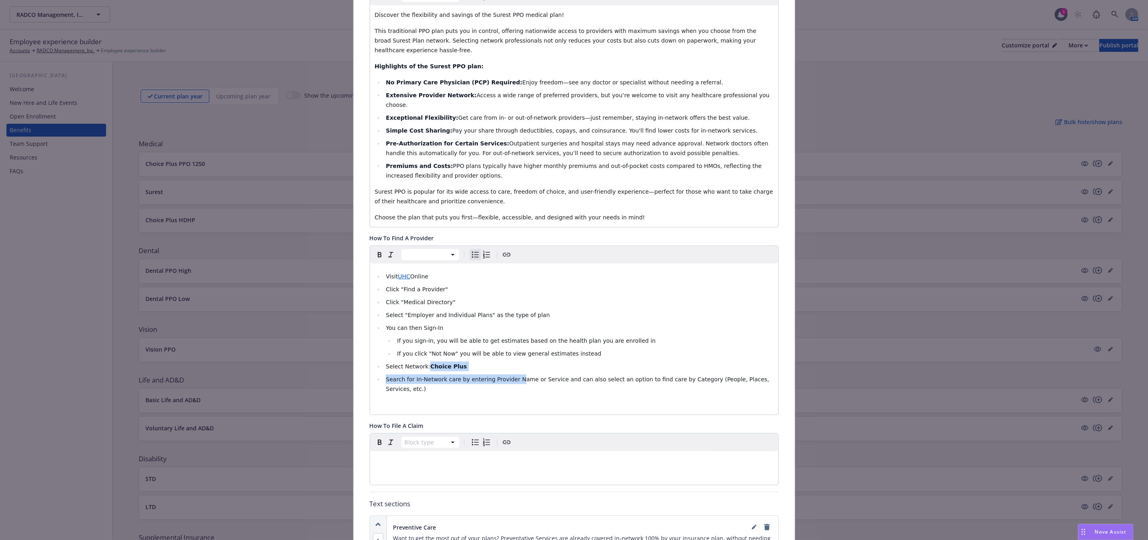
drag, startPoint x: 423, startPoint y: 348, endPoint x: 506, endPoint y: 355, distance: 82.7
click at [506, 355] on ul "Visit UHC Online Click "Find a Provider" Click "Medical Directory" Select "Empl…" at bounding box center [574, 333] width 399 height 122
click at [471, 362] on li "Select Network: Choice Plus" at bounding box center [579, 367] width 390 height 10
click at [461, 362] on li "Select Network: Choice Plus" at bounding box center [579, 367] width 390 height 10
drag, startPoint x: 462, startPoint y: 348, endPoint x: 420, endPoint y: 348, distance: 41.8
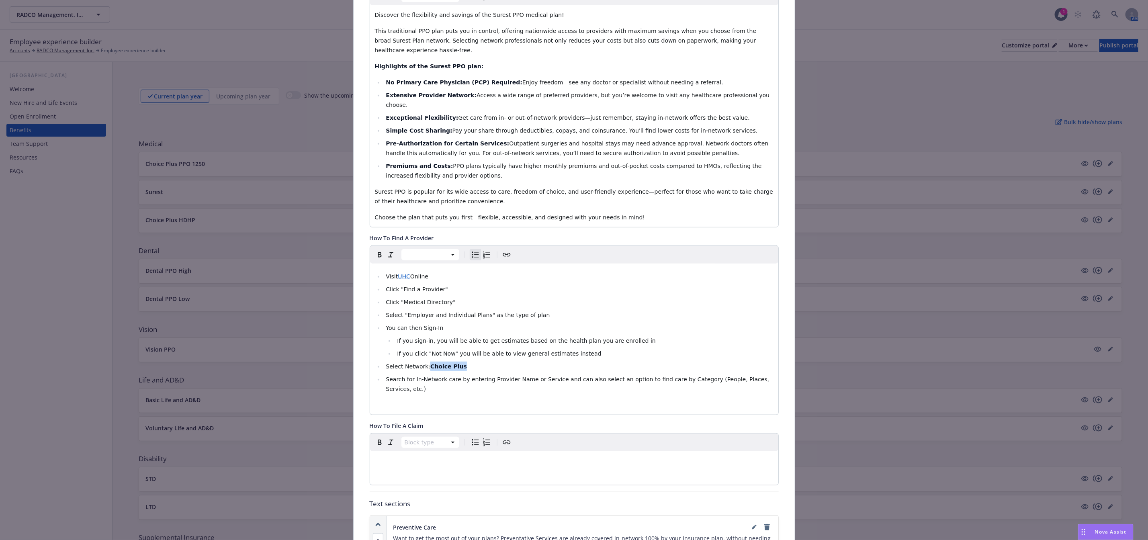
click at [420, 362] on li "Select Network: Choice Plus" at bounding box center [579, 367] width 390 height 10
drag, startPoint x: 437, startPoint y: 347, endPoint x: 422, endPoint y: 346, distance: 14.9
click at [422, 362] on li "Select Network: Surest" at bounding box center [579, 367] width 390 height 10
click at [375, 250] on icon "button" at bounding box center [380, 255] width 10 height 10
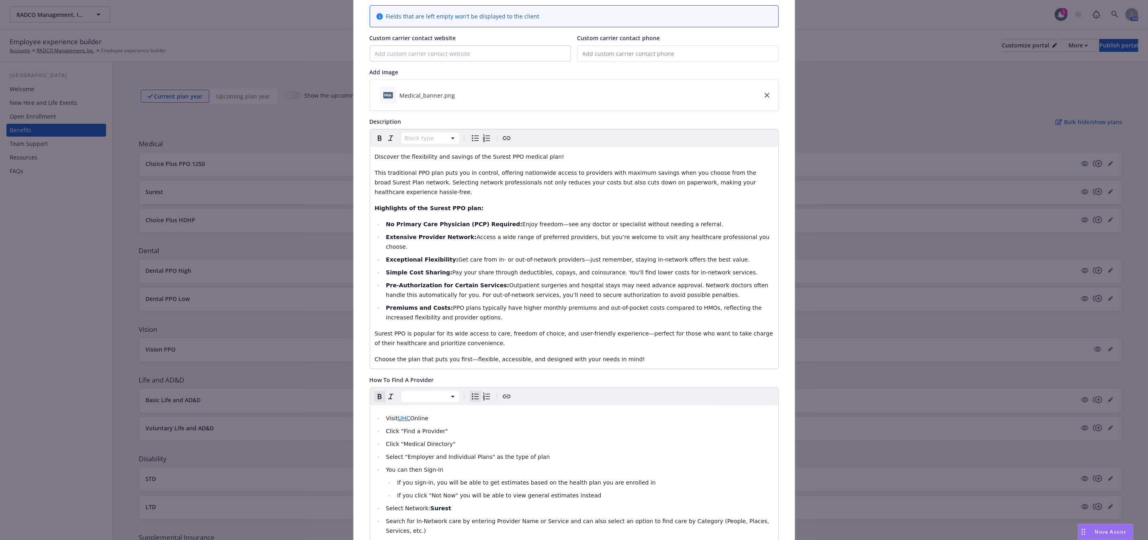
scroll to position [0, 0]
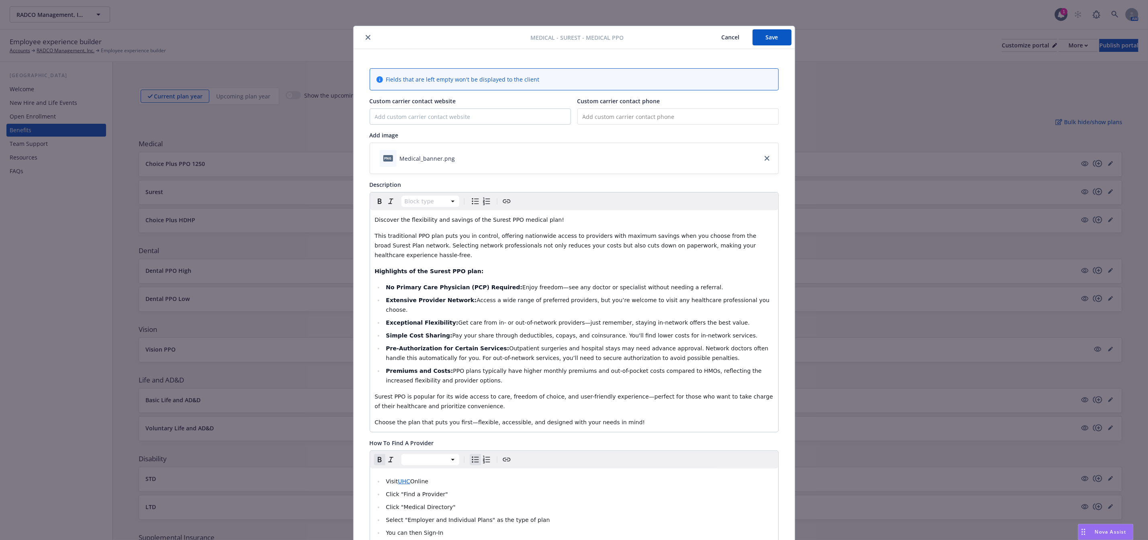
click at [759, 43] on button "Save" at bounding box center [772, 37] width 39 height 16
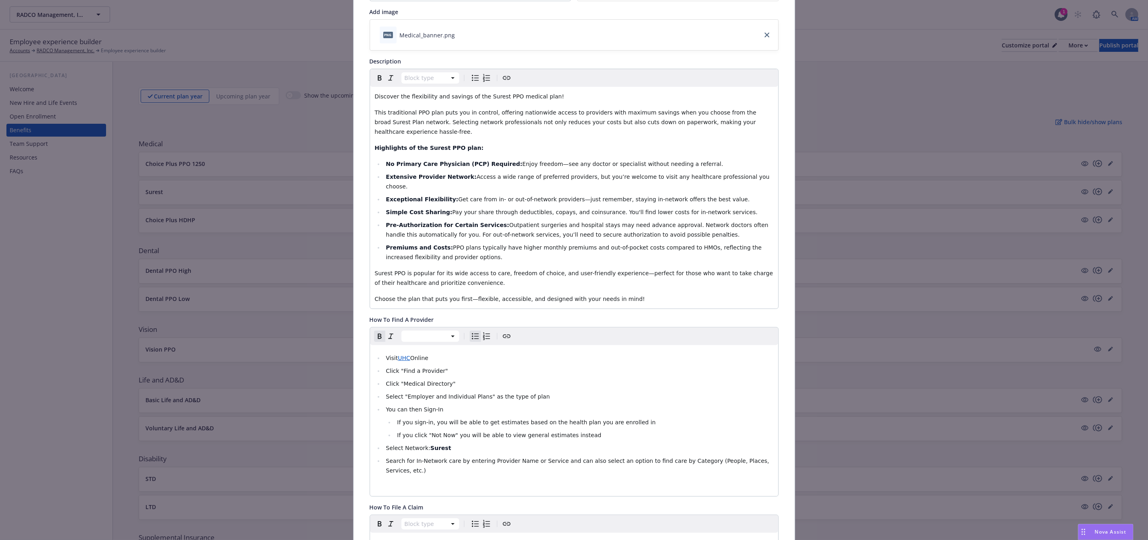
scroll to position [181, 0]
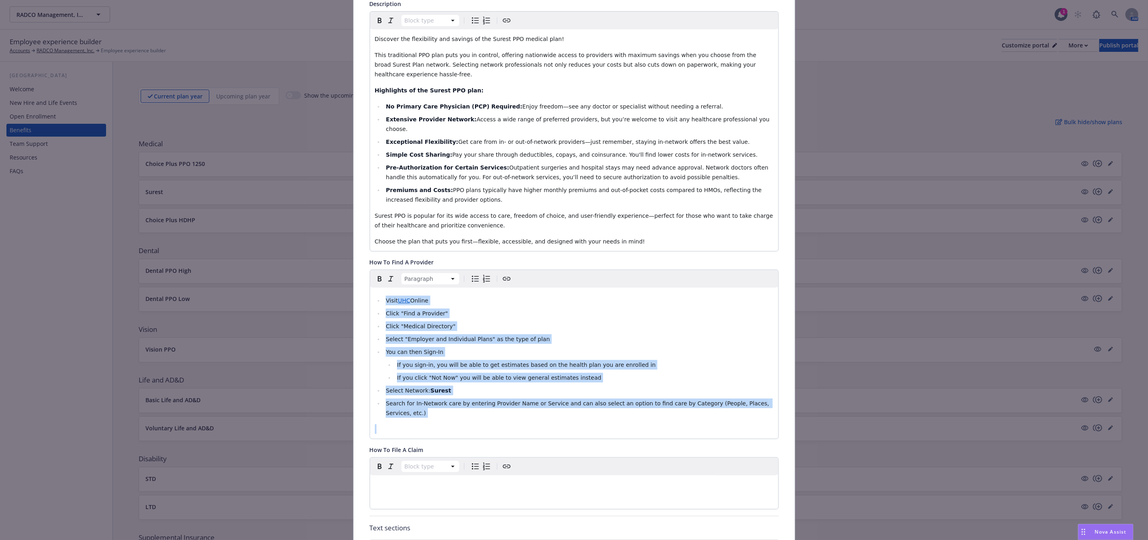
drag, startPoint x: 446, startPoint y: 405, endPoint x: 363, endPoint y: 283, distance: 147.2
click at [363, 283] on div "Fields that are left empty won't be displayed to the client Custom carrier cont…" at bounding box center [574, 393] width 441 height 1050
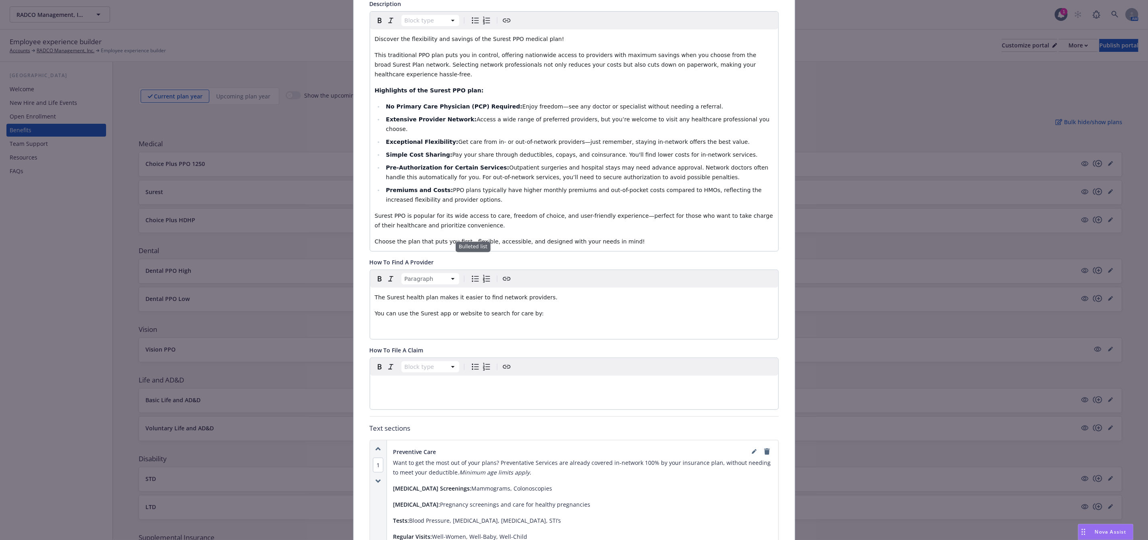
click at [473, 274] on icon "Bulleted list" at bounding box center [476, 279] width 10 height 10
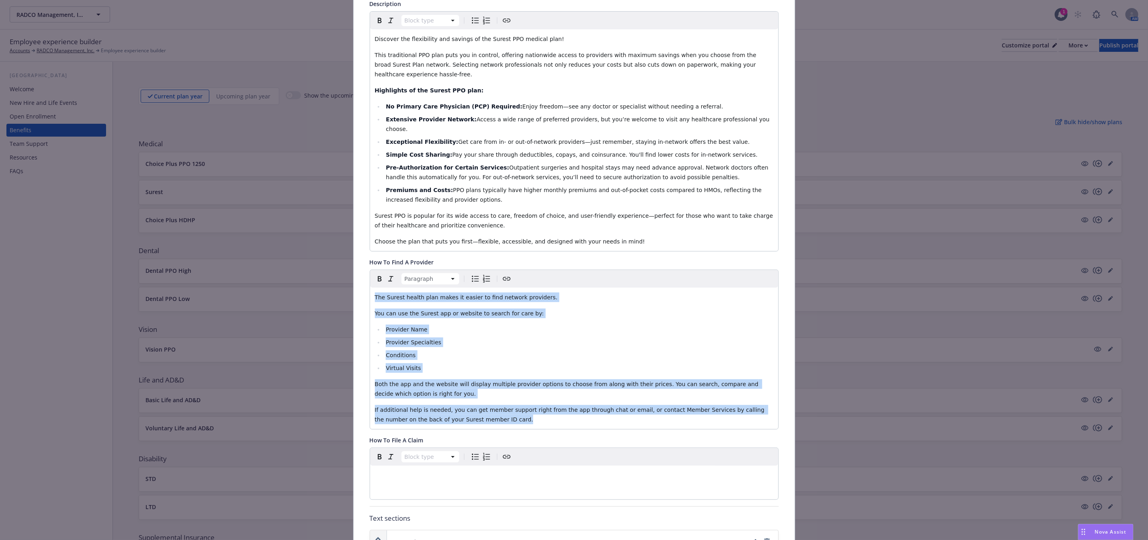
drag, startPoint x: 468, startPoint y: 398, endPoint x: 369, endPoint y: 271, distance: 160.8
click at [370, 288] on div "The Surest health plan makes it easier to find network providers. You can use t…" at bounding box center [574, 358] width 408 height 141
copy div "The Surest health plan makes it easier to find network providers. You can use t…"
click at [1101, 528] on div "Nova Assist" at bounding box center [1106, 531] width 55 height 15
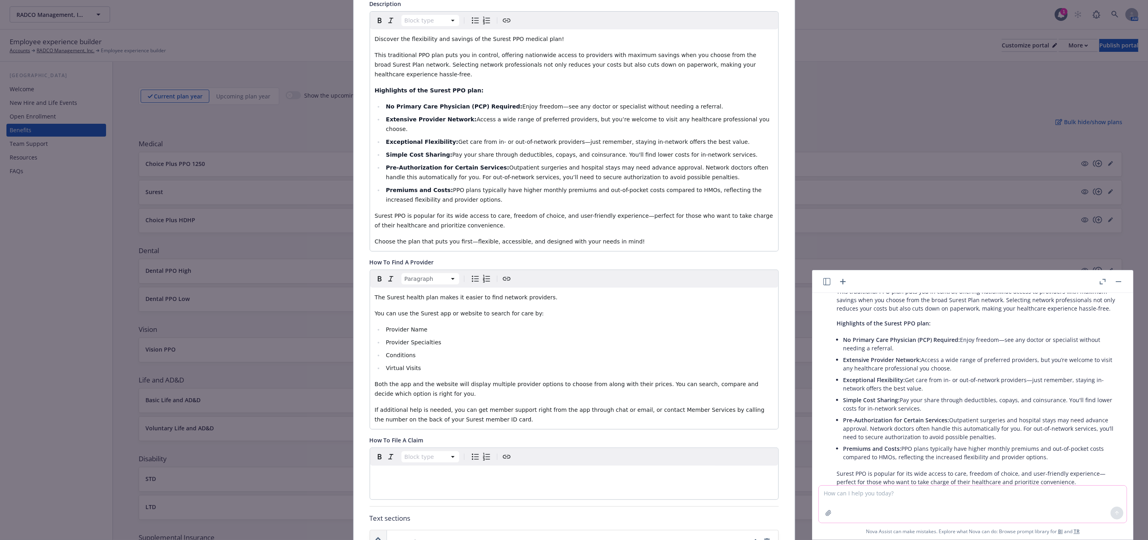
click at [950, 500] on textarea at bounding box center [973, 504] width 308 height 37
paste textarea "The Surest health plan makes it easier to find network providers. You can use t…"
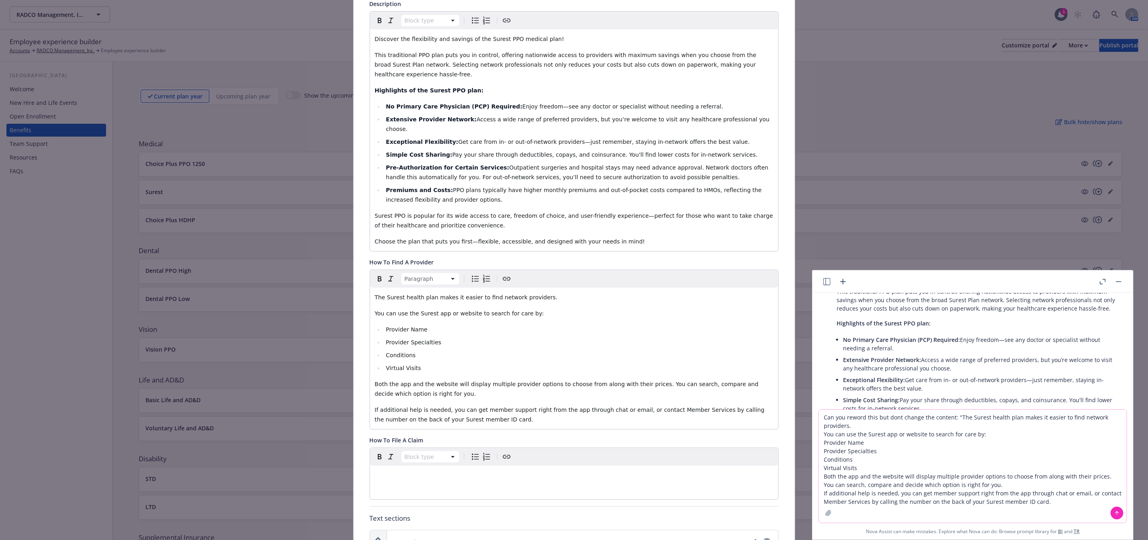
type textarea "Can you reword this but dont change the content: "The Surest health plan makes …"
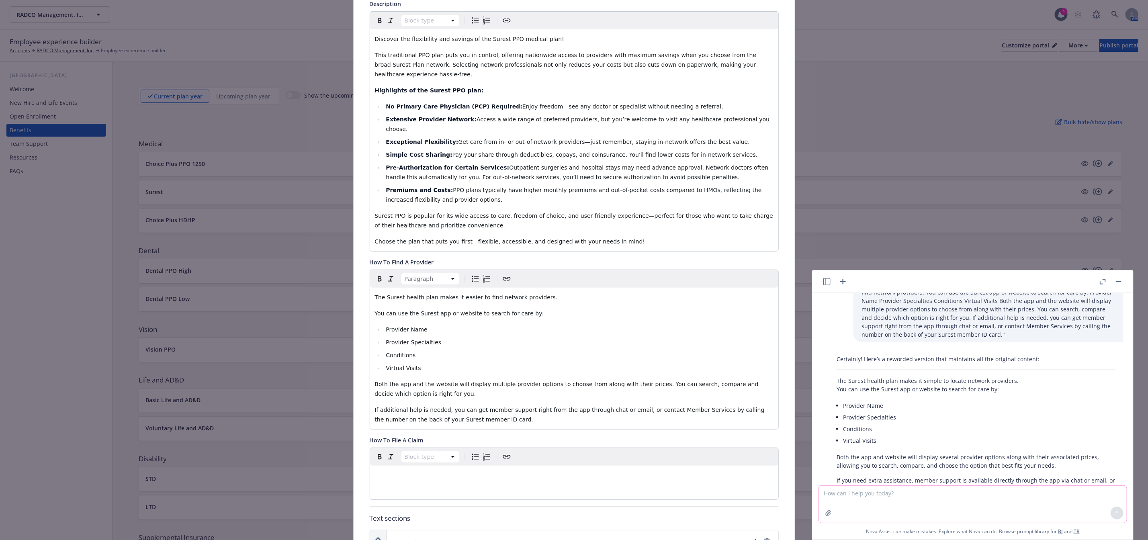
scroll to position [1381, 0]
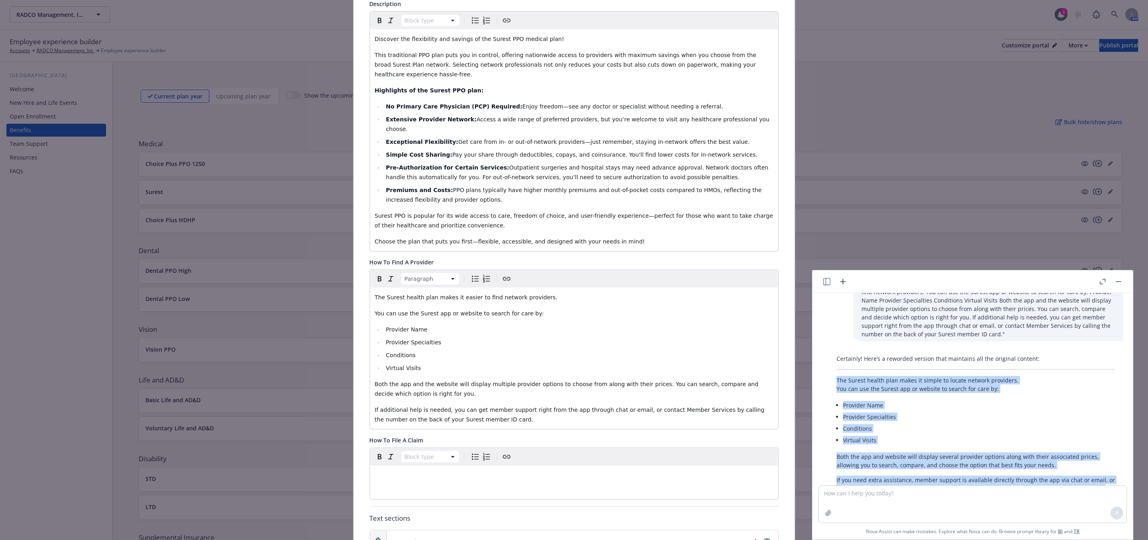
drag, startPoint x: 864, startPoint y: 458, endPoint x: 827, endPoint y: 344, distance: 120.5
click at [827, 351] on div "Certainly! Here’s a reworded version that maintains all the original content: T…" at bounding box center [976, 427] width 308 height 153
copy div "The Surest health plan makes it simple to locate network providers. You can use…"
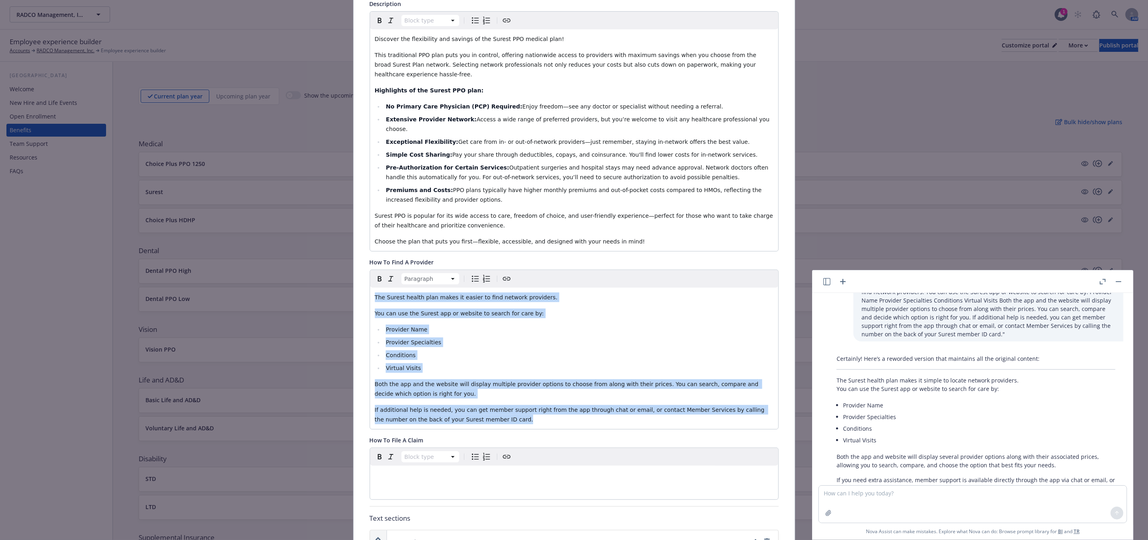
drag, startPoint x: 503, startPoint y: 401, endPoint x: 359, endPoint y: 272, distance: 193.8
click at [359, 272] on div "Fields that are left empty won't be displayed to the client Custom carrier cont…" at bounding box center [574, 388] width 441 height 1040
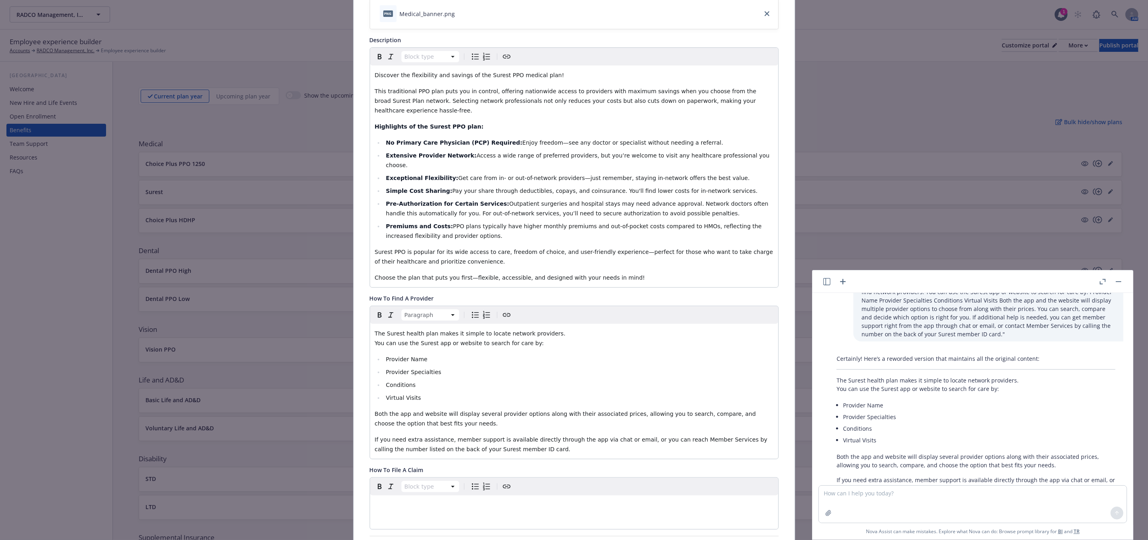
scroll to position [181, 0]
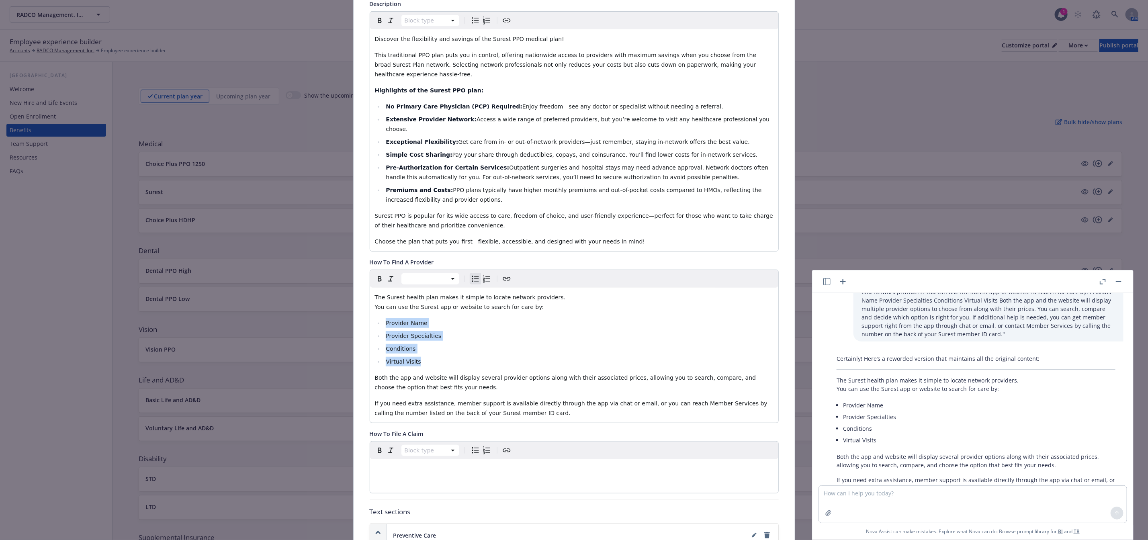
drag, startPoint x: 415, startPoint y: 342, endPoint x: 365, endPoint y: 301, distance: 64.5
click at [370, 301] on div "The Surest health plan makes it simple to locate network providers. You can use…" at bounding box center [574, 355] width 408 height 135
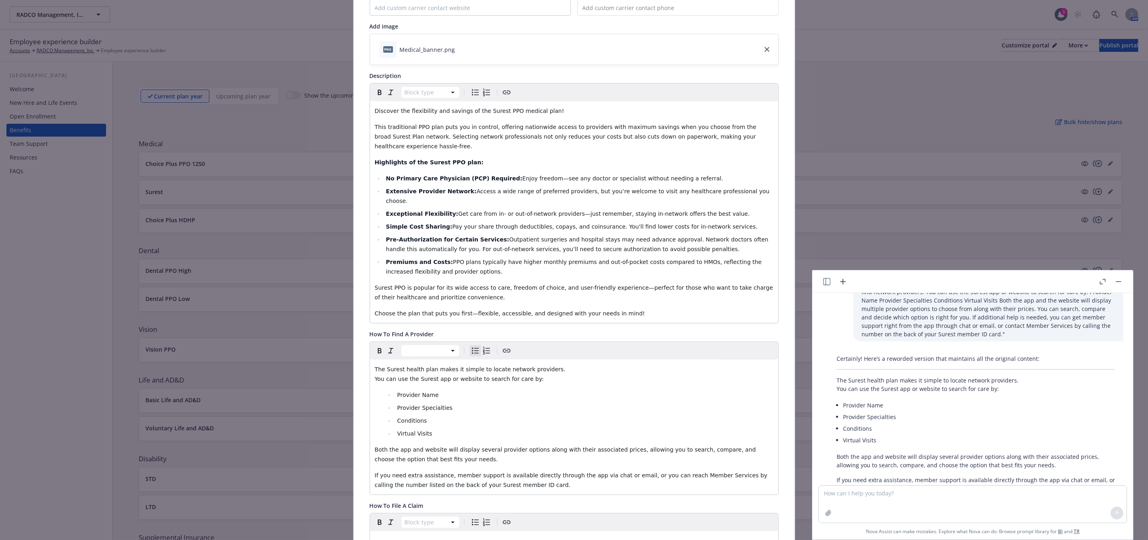
scroll to position [0, 0]
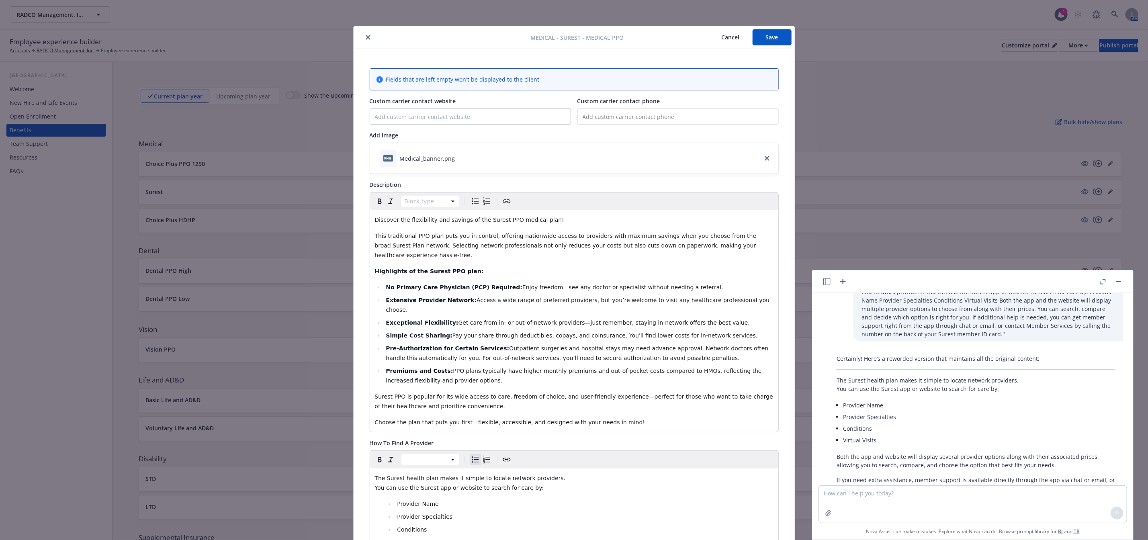
click at [759, 34] on button "Save" at bounding box center [772, 37] width 39 height 16
click at [765, 41] on button "Save" at bounding box center [772, 37] width 39 height 16
click at [1120, 280] on button "button" at bounding box center [1119, 282] width 10 height 10
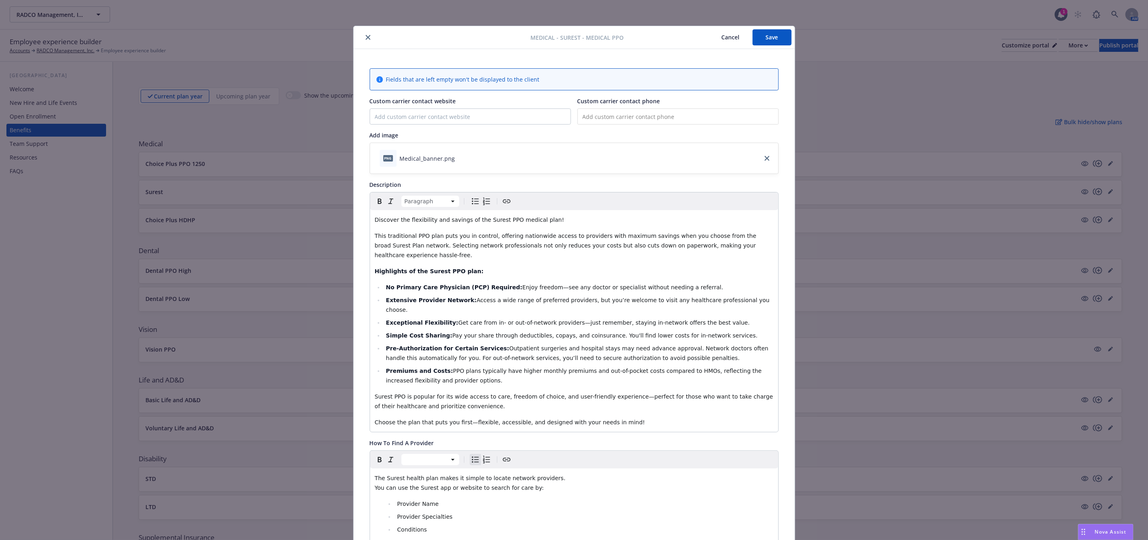
click at [548, 219] on p "Discover the flexibility and savings of the Surest PPO medical plan!" at bounding box center [574, 220] width 399 height 10
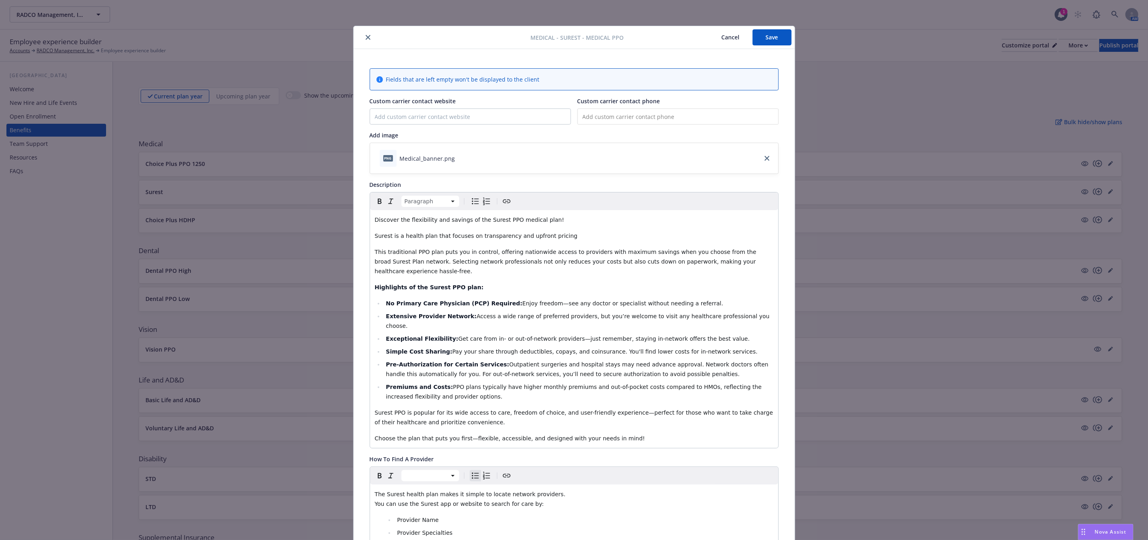
drag, startPoint x: 368, startPoint y: 251, endPoint x: 788, endPoint y: 379, distance: 438.5
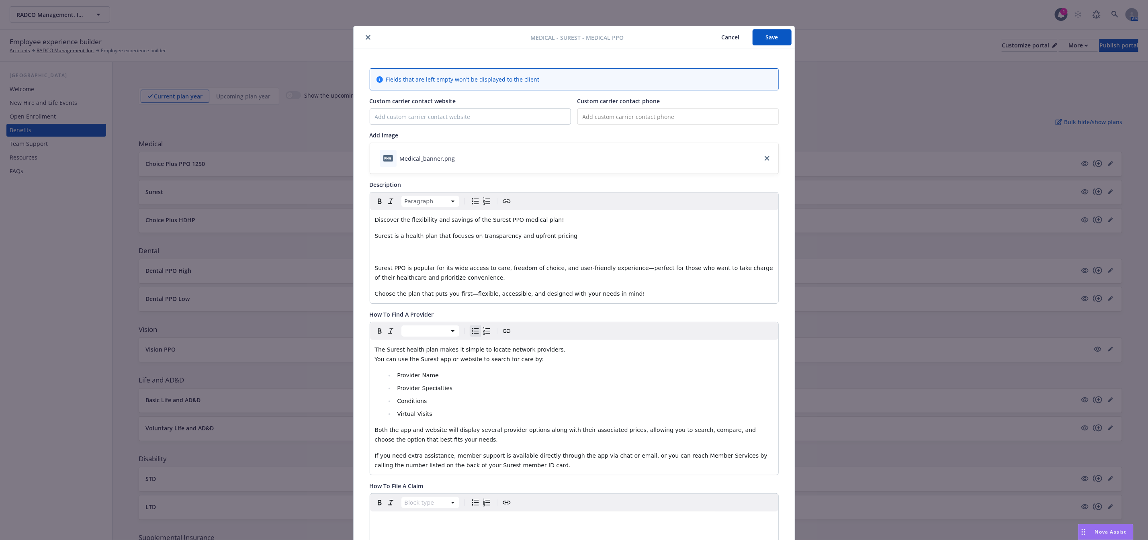
click at [567, 236] on p "Surest is a health plan that focuses on transparency and upfront pricing" at bounding box center [574, 236] width 399 height 10
click at [686, 237] on p "Surest is a health plan that focuses on transparency and upfront pricing, aimin…" at bounding box center [574, 236] width 399 height 10
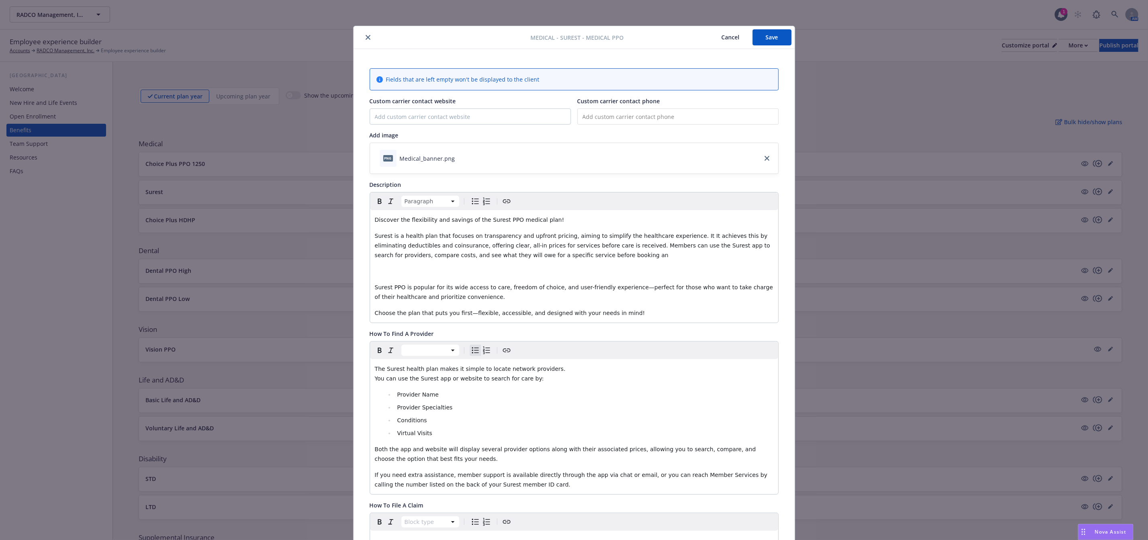
click at [667, 234] on span "Surest is a health plan that focuses on transparency and upfront pricing, aimin…" at bounding box center [573, 246] width 397 height 26
click at [557, 256] on p "Surest is a health plan that focuses on transparency and upfront pricing, aimin…" at bounding box center [574, 245] width 399 height 29
drag, startPoint x: 562, startPoint y: 258, endPoint x: 365, endPoint y: 235, distance: 198.2
click at [370, 235] on div "Discover the flexibility and savings of the Surest PPO medical plan! Surest is …" at bounding box center [574, 266] width 408 height 113
copy span "Surest is a health plan that focuses on transparency and upfront pricing, aimin…"
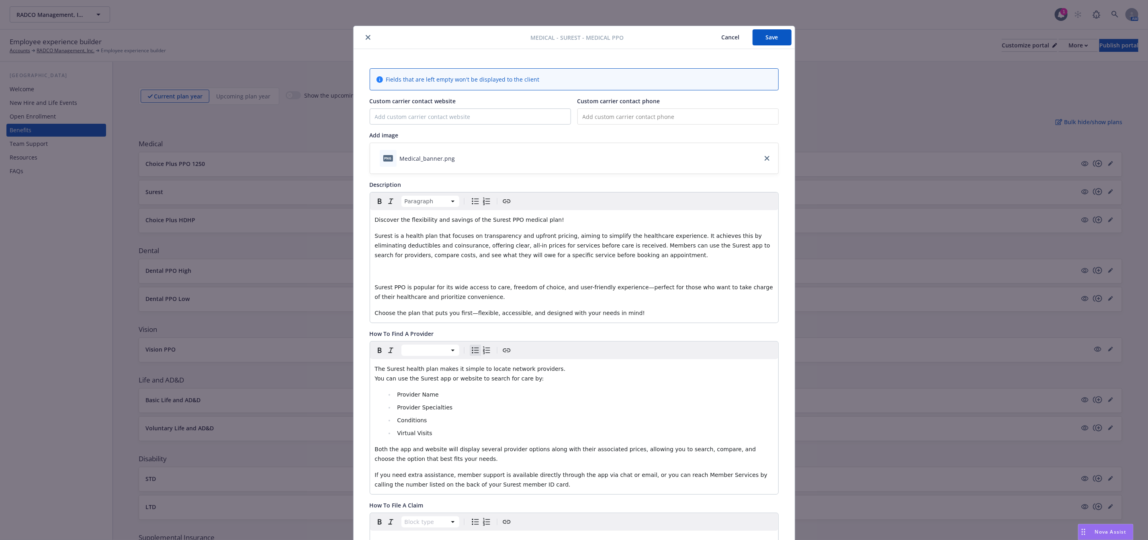
click at [1095, 533] on span "Nova Assist" at bounding box center [1111, 531] width 32 height 7
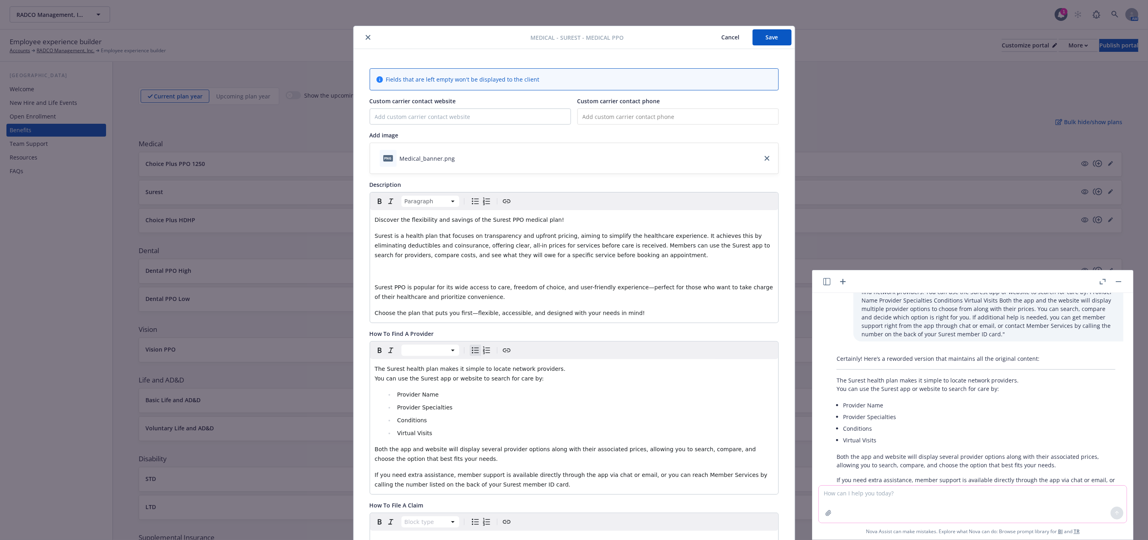
click at [994, 504] on textarea at bounding box center [973, 504] width 308 height 37
paste textarea "Surest is a health plan that focuses on transparency and upfront pricing, aimin…"
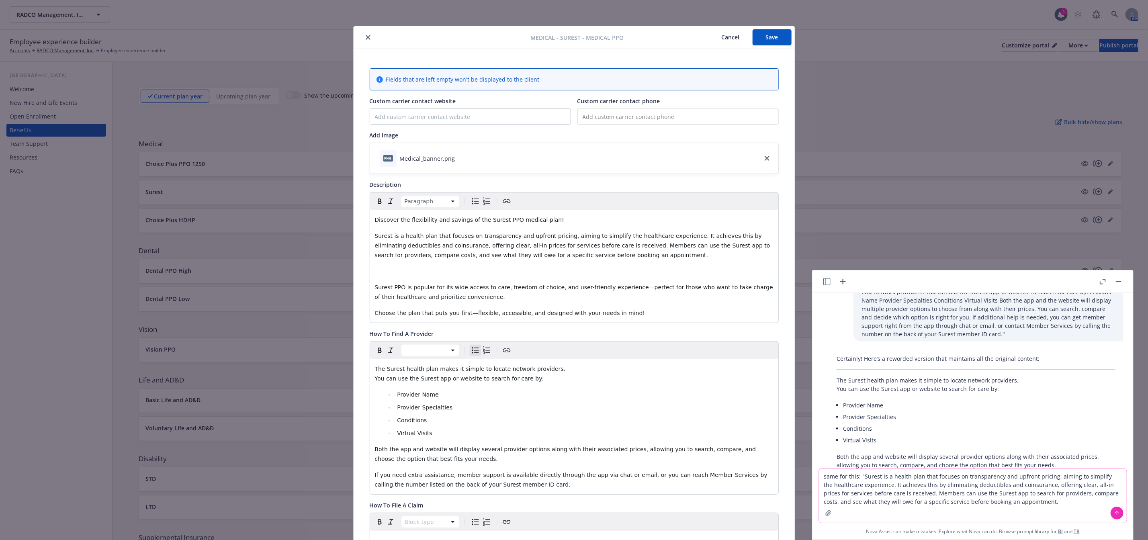
type textarea "same for this: "Surest is a health plan that focuses on transparency and upfron…"
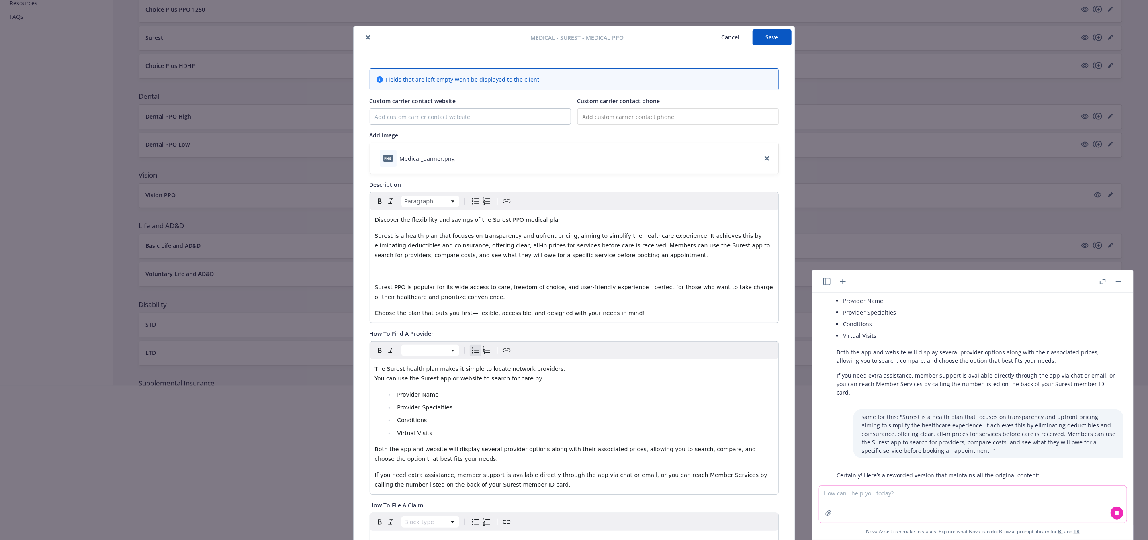
scroll to position [1519, 0]
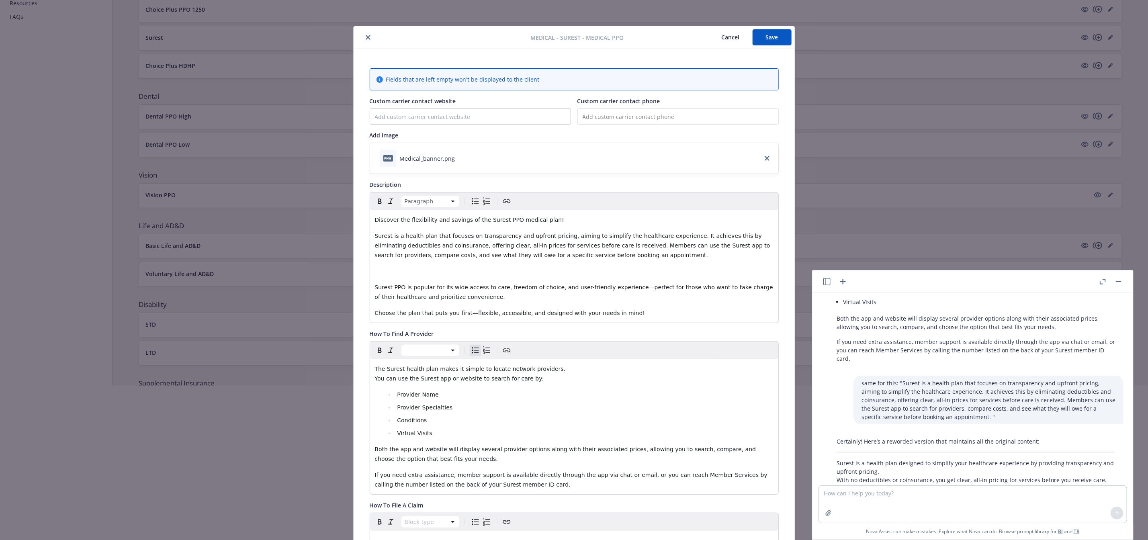
drag, startPoint x: 990, startPoint y: 458, endPoint x: 850, endPoint y: 446, distance: 140.4
click at [851, 446] on div at bounding box center [574, 462] width 1148 height 51
drag, startPoint x: 836, startPoint y: 422, endPoint x: 891, endPoint y: 438, distance: 57.7
click at [891, 438] on body "RADCO Management, Inc. RADCO Management, Inc. 1 AM Employee experience builder …" at bounding box center [574, 193] width 1148 height 694
click at [1026, 450] on div at bounding box center [574, 462] width 1148 height 51
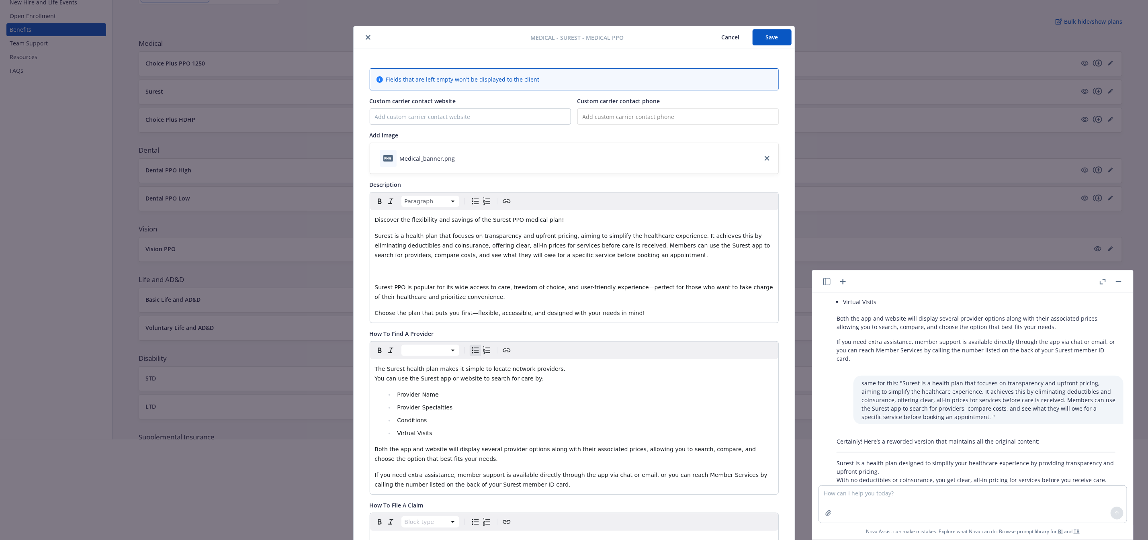
scroll to position [121, 0]
click at [948, 452] on div at bounding box center [574, 445] width 1148 height 51
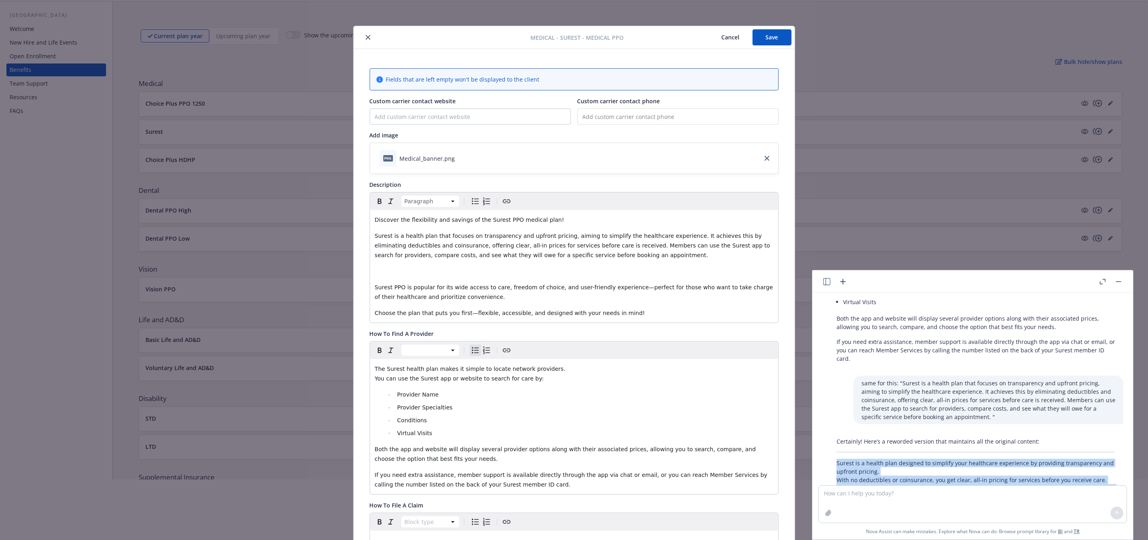
drag, startPoint x: 838, startPoint y: 424, endPoint x: 993, endPoint y: 462, distance: 159.2
click at [993, 462] on p "Surest is a health plan designed to simplify your healthcare experience by prov…" at bounding box center [976, 480] width 279 height 42
copy p "Surest is a health plan designed to simplify your healthcare experience by prov…"
drag, startPoint x: 552, startPoint y: 260, endPoint x: 357, endPoint y: 235, distance: 196.8
click at [357, 235] on div "Fields that are left empty won't be displayed to the client Custom carrier cont…" at bounding box center [574, 511] width 441 height 924
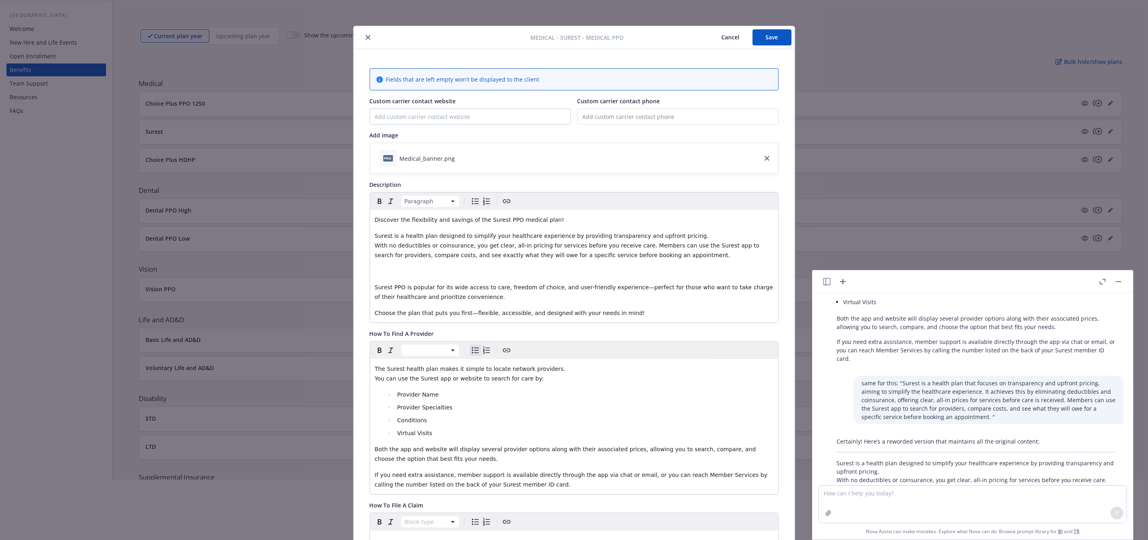
click at [375, 237] on span "Surest is a health plan designed to simplify your healthcare experience by prov…" at bounding box center [542, 236] width 334 height 6
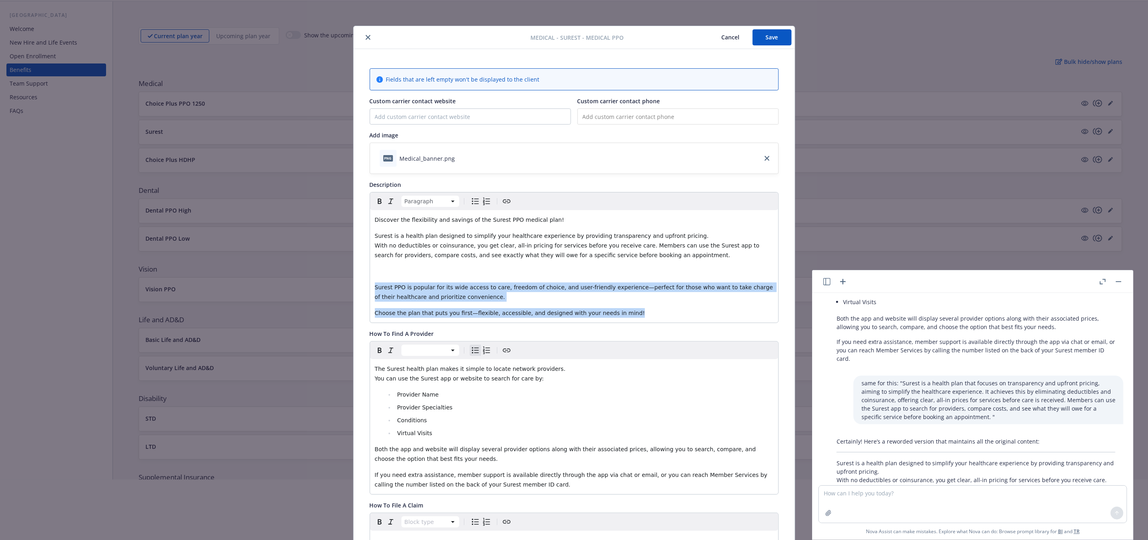
drag, startPoint x: 629, startPoint y: 315, endPoint x: 423, endPoint y: 292, distance: 207.4
click at [364, 277] on div "Fields that are left empty won't be displayed to the client Custom carrier cont…" at bounding box center [574, 511] width 441 height 924
click at [457, 294] on p "Surest PPO is popular for its wide access to care, freedom of choice, and user-…" at bounding box center [574, 291] width 399 height 19
drag, startPoint x: 393, startPoint y: 295, endPoint x: 350, endPoint y: 289, distance: 44.2
click at [354, 289] on div "Fields that are left empty won't be displayed to the client Custom carrier cont…" at bounding box center [574, 511] width 441 height 924
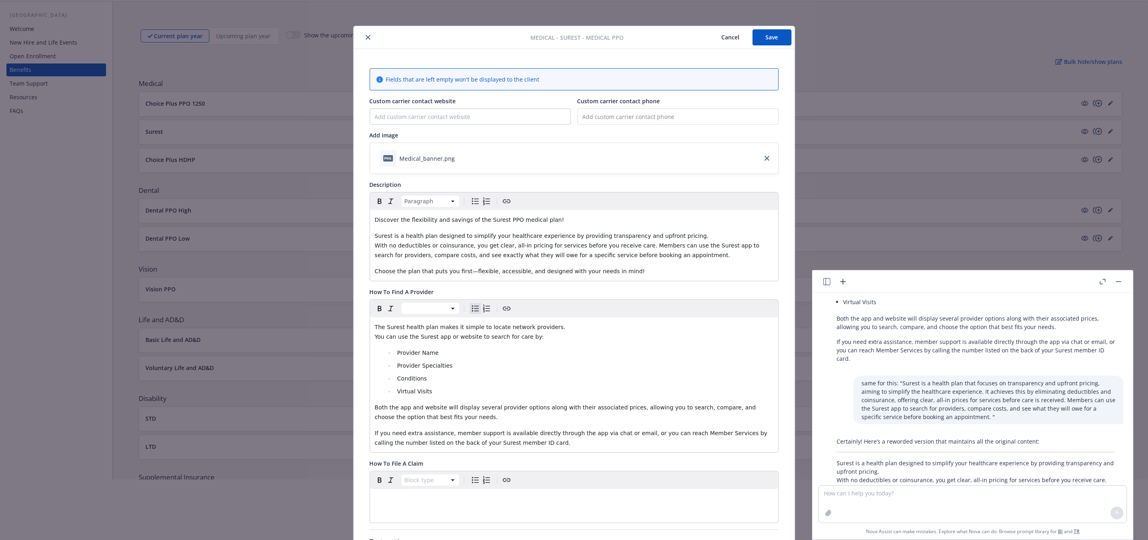
click at [1116, 280] on button "button" at bounding box center [1119, 282] width 10 height 10
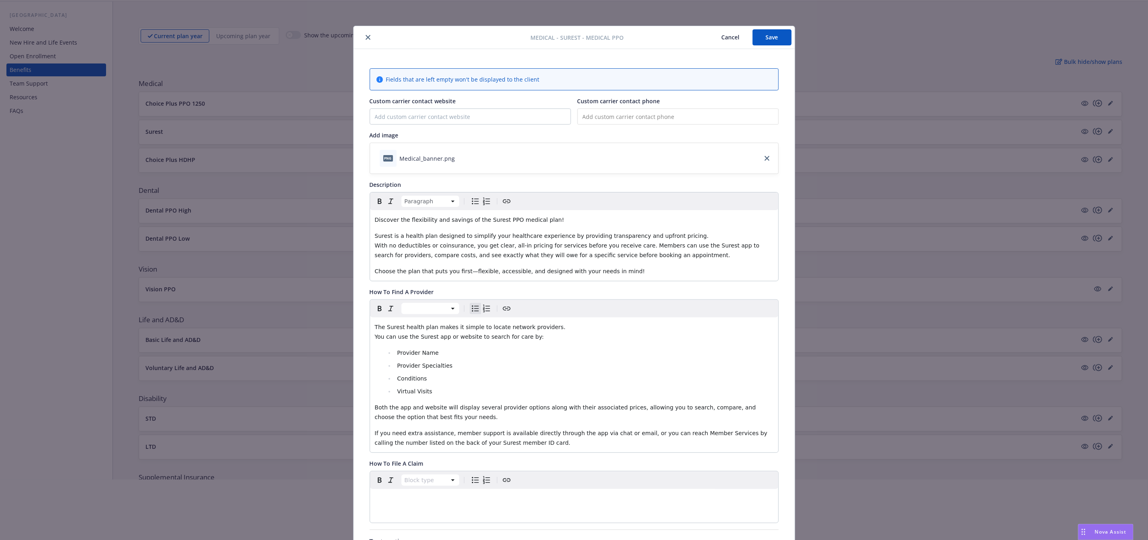
click at [640, 260] on p "Surest is a health plan designed to simplify your healthcare experience by prov…" at bounding box center [574, 245] width 399 height 29
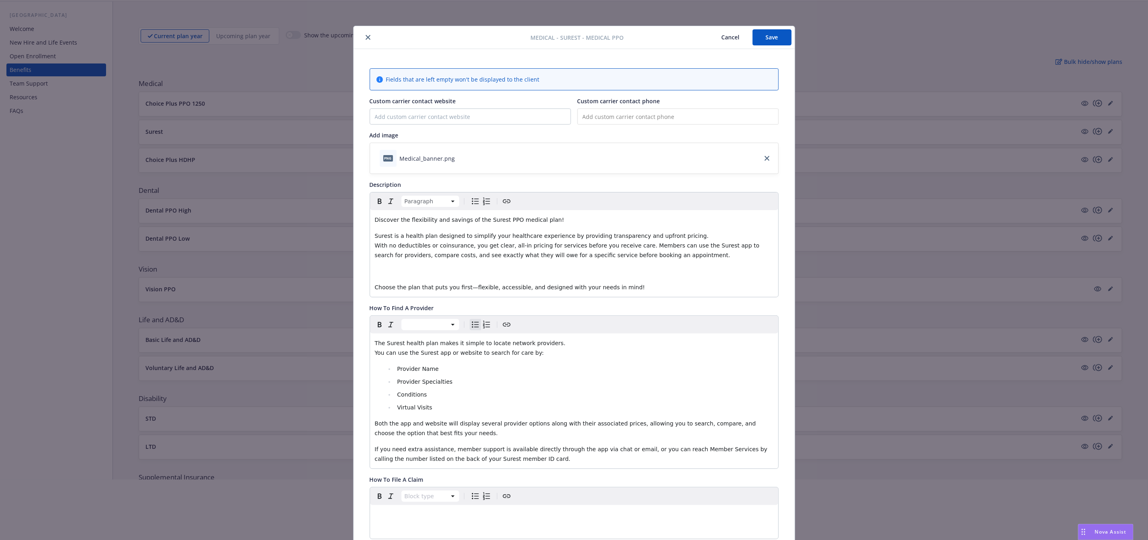
click at [699, 233] on p "Surest is a health plan designed to simplify your healthcare experience by prov…" at bounding box center [574, 245] width 399 height 29
click at [375, 246] on span "With no deductibles or coinsurance, you get clear, all-in pricing for services …" at bounding box center [568, 250] width 387 height 16
click at [518, 248] on span "Surest is a health plan designed to simplify your healthcare experience by prov…" at bounding box center [571, 246] width 393 height 26
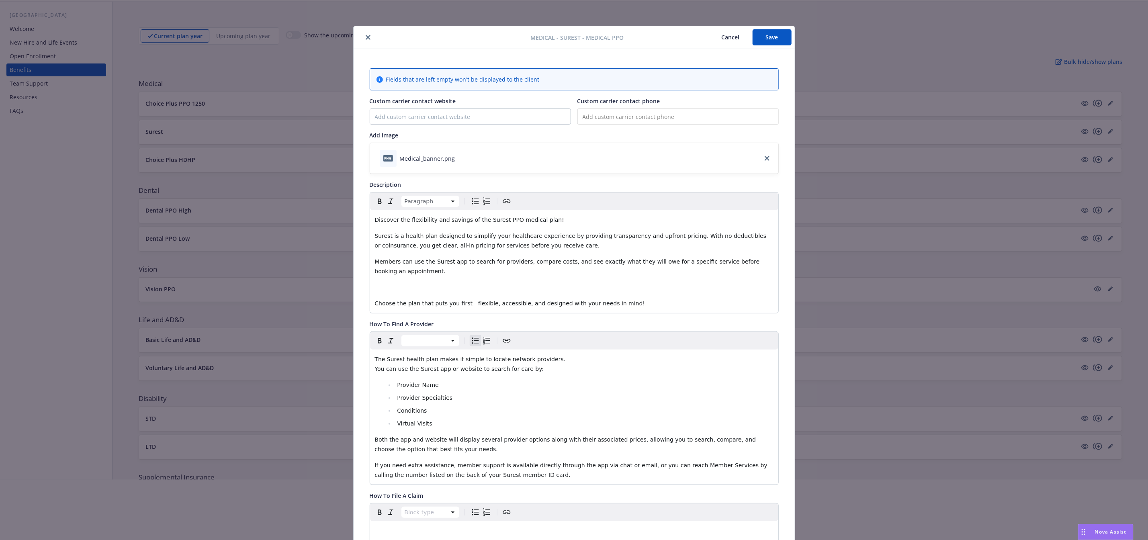
click at [439, 286] on p "editable markdown" at bounding box center [574, 287] width 399 height 10
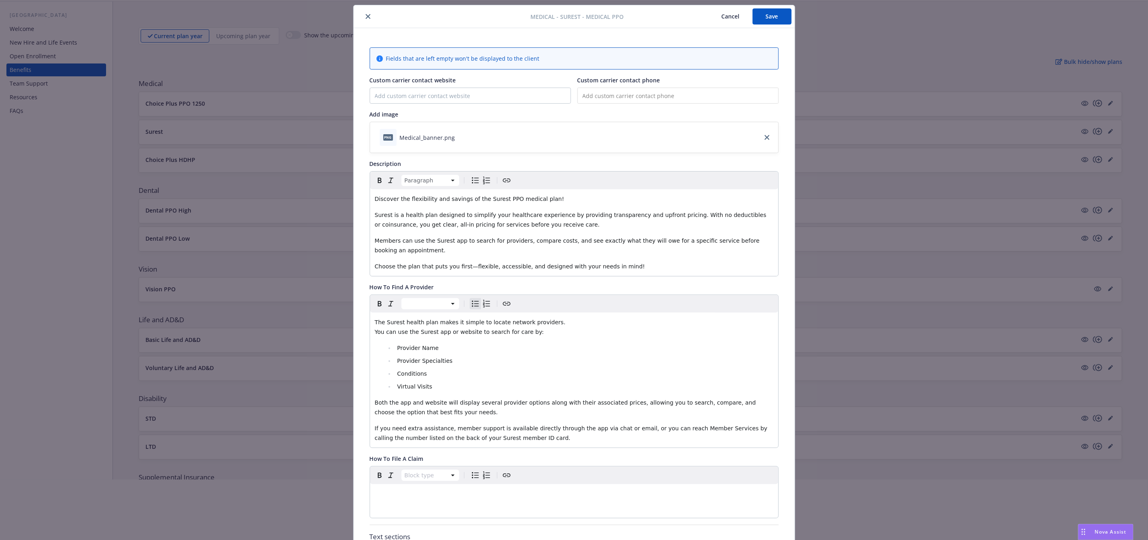
scroll to position [0, 0]
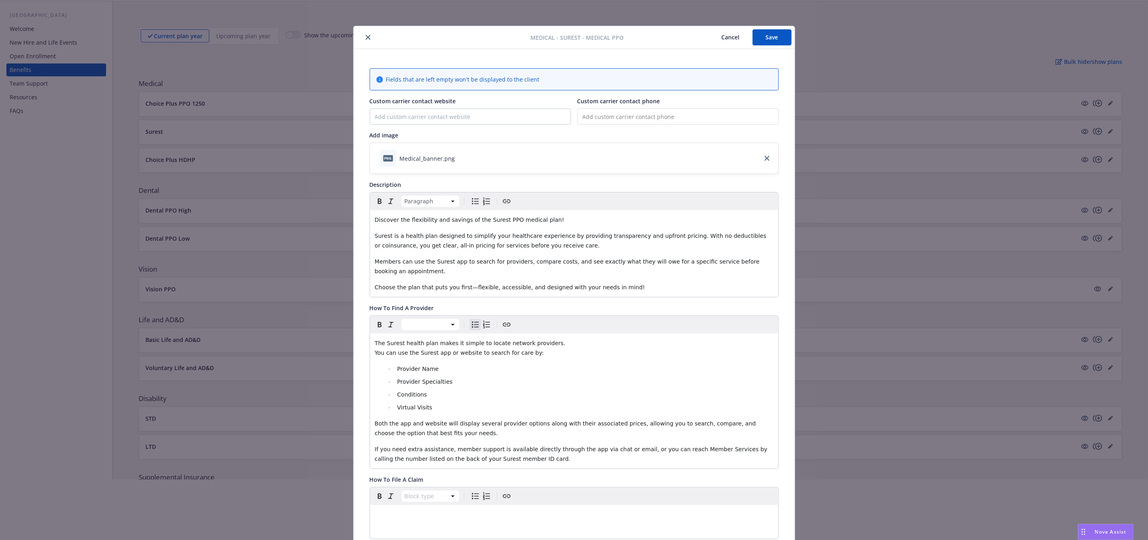
click at [779, 39] on button "Save" at bounding box center [772, 37] width 39 height 16
click at [366, 39] on icon "close" at bounding box center [368, 37] width 5 height 5
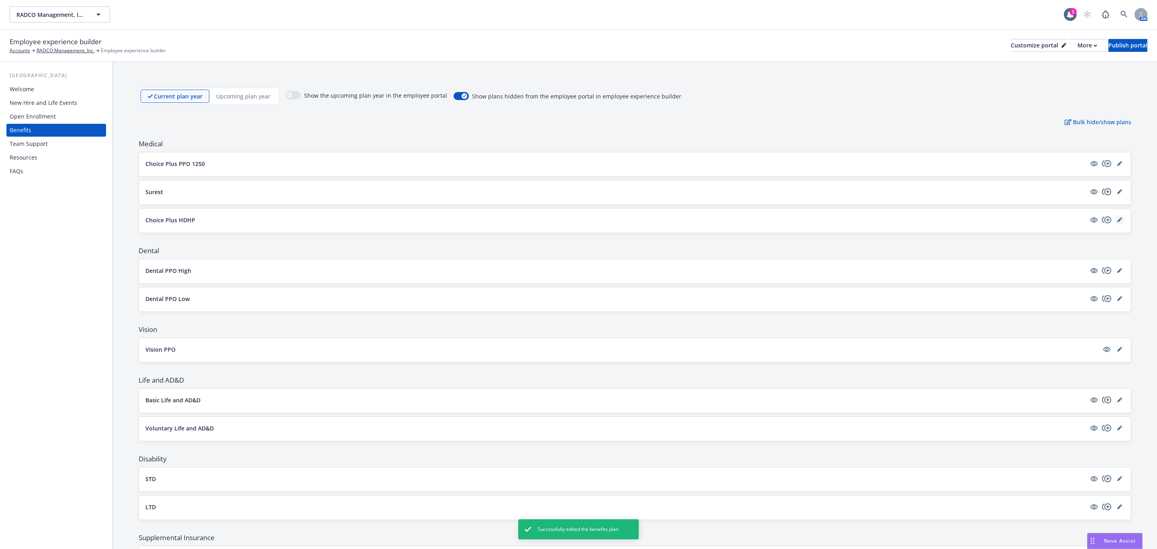
click at [1115, 223] on link "editPencil" at bounding box center [1120, 220] width 10 height 10
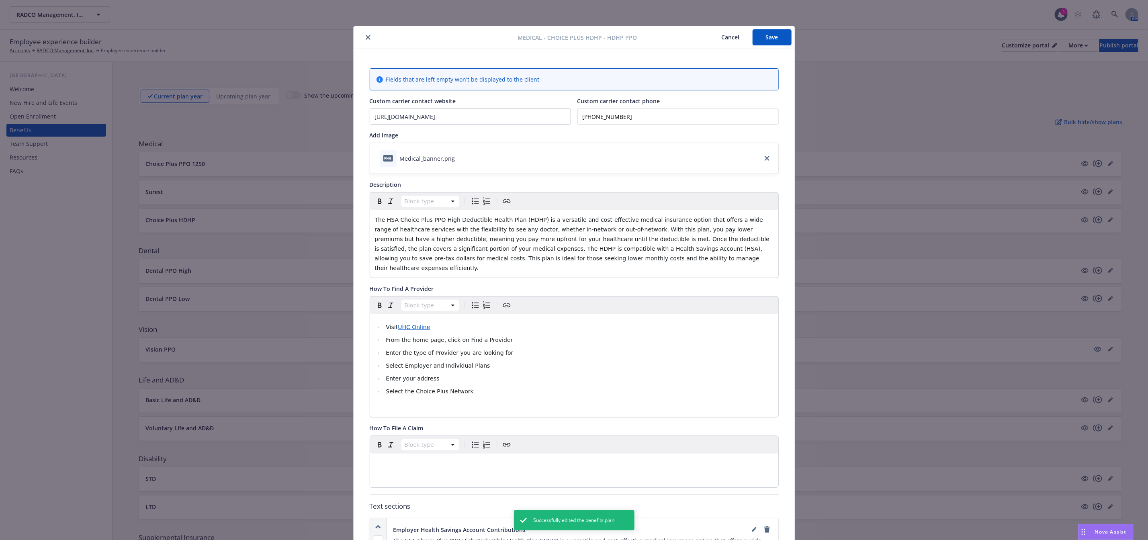
scroll to position [24, 0]
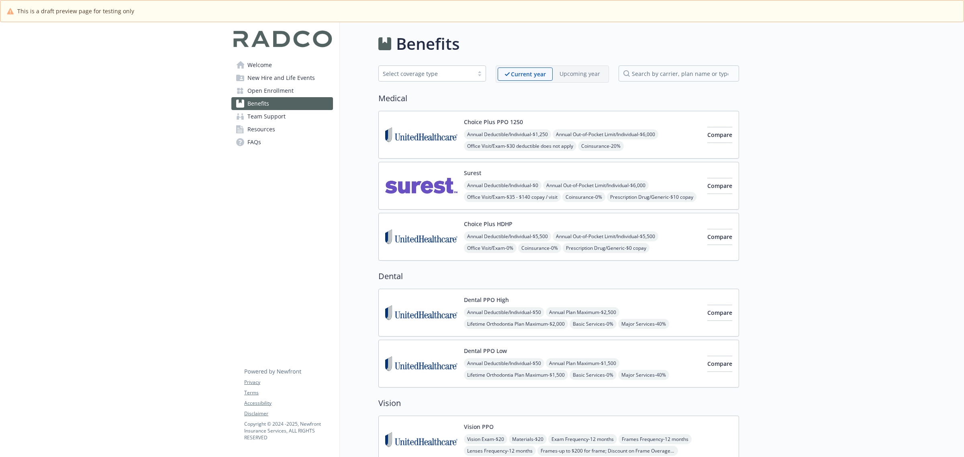
scroll to position [50, 0]
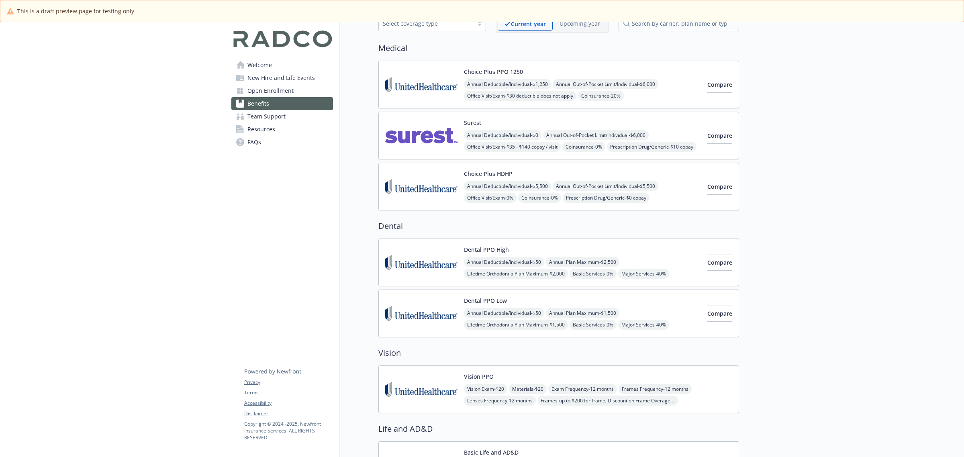
click at [443, 85] on img at bounding box center [421, 85] width 72 height 34
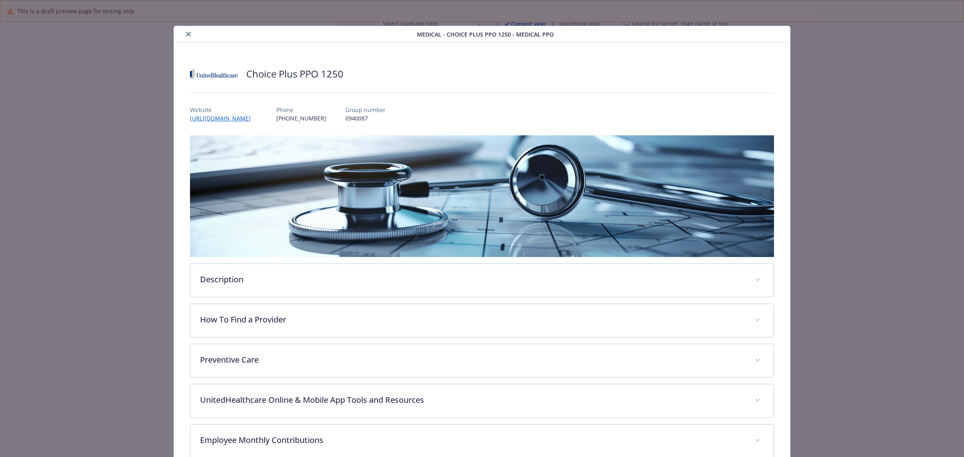
scroll to position [24, 0]
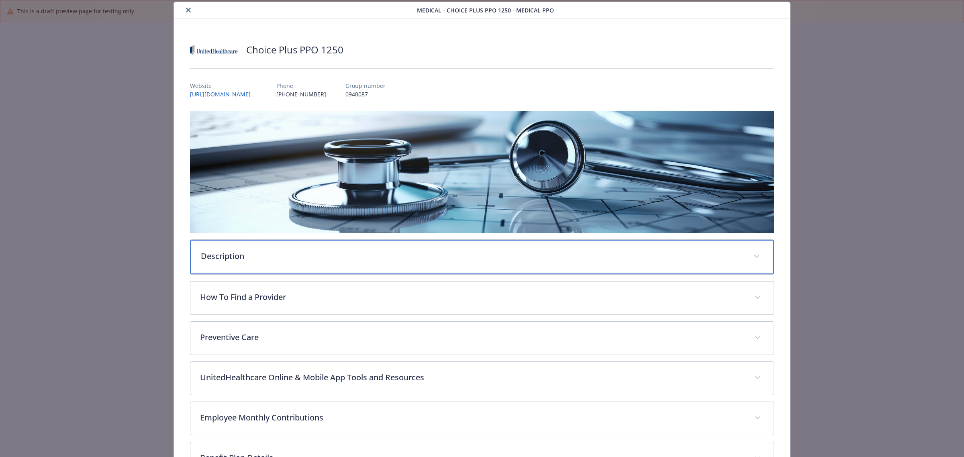
click at [376, 258] on p "Description" at bounding box center [472, 256] width 543 height 12
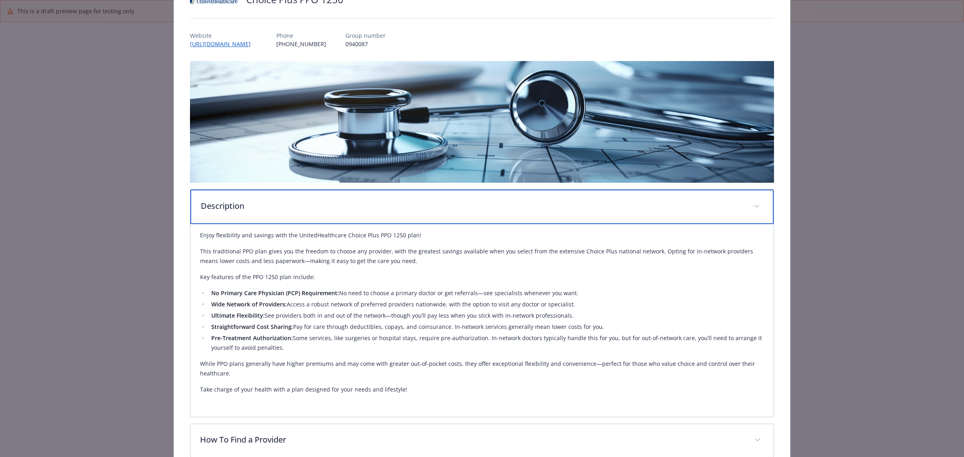
scroll to position [0, 0]
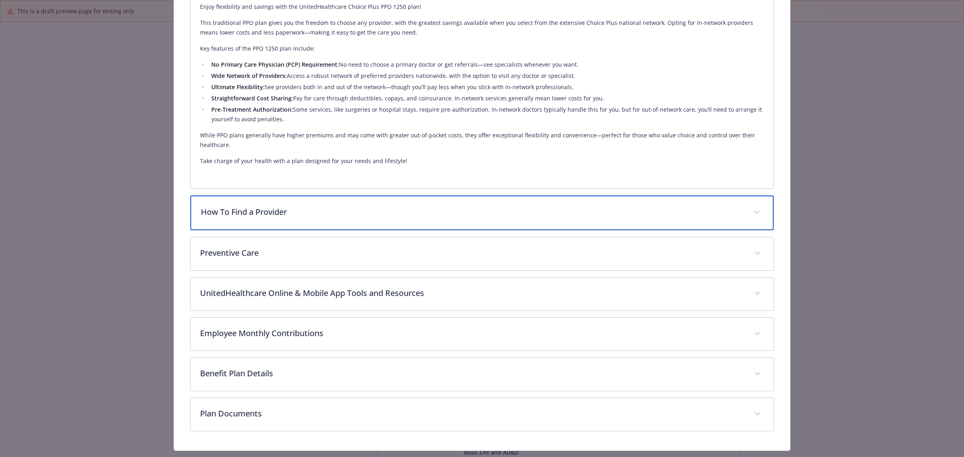
click at [289, 207] on p "How To Find a Provider" at bounding box center [472, 212] width 543 height 12
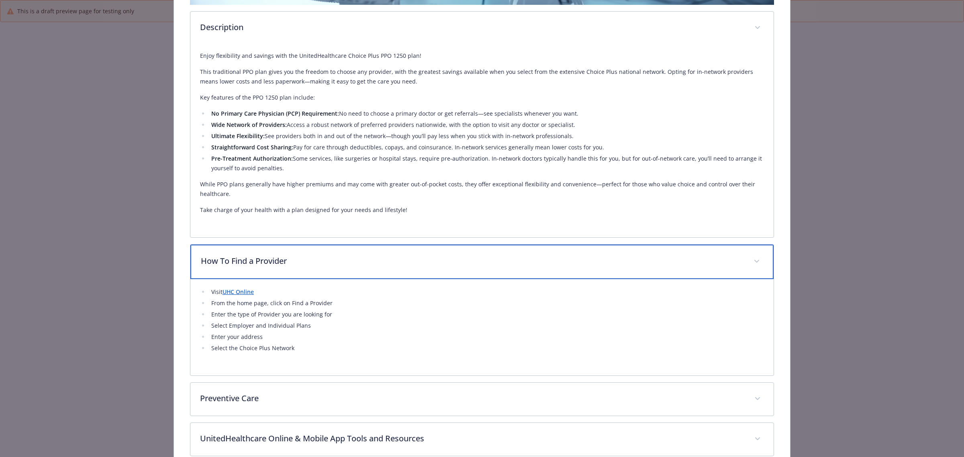
scroll to position [301, 0]
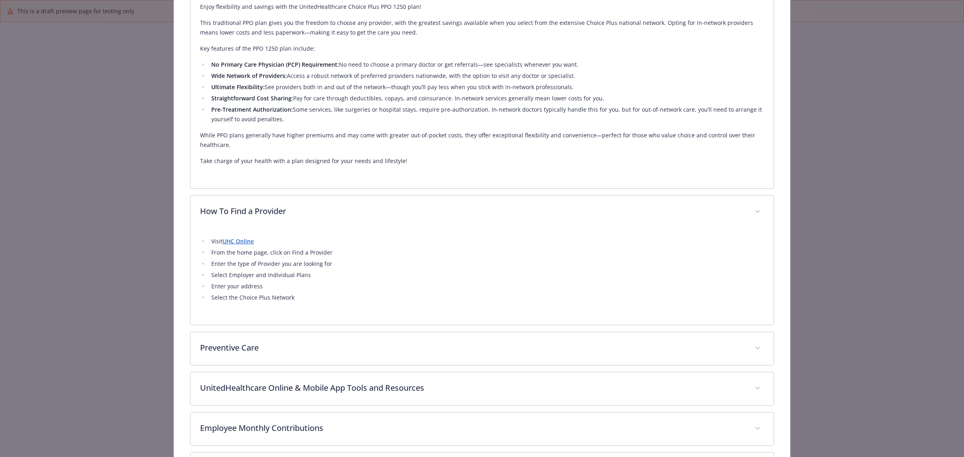
click at [238, 244] on link "UHC Online" at bounding box center [238, 241] width 31 height 8
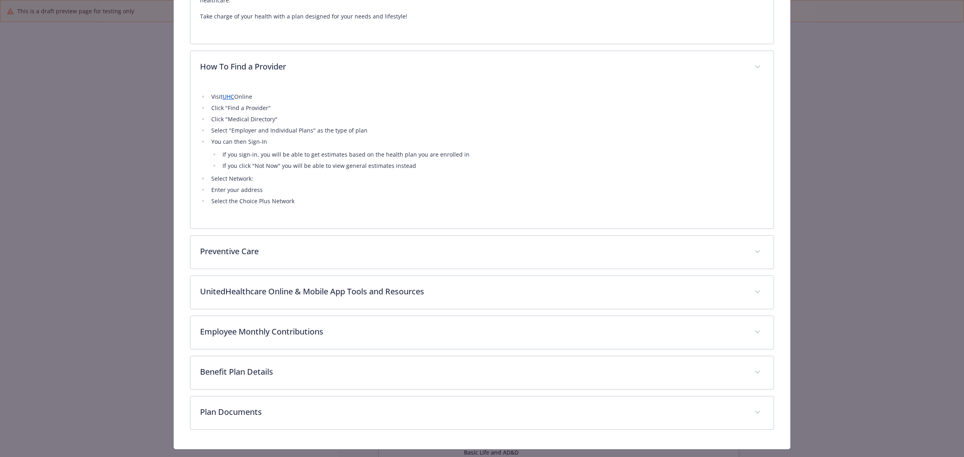
scroll to position [464, 0]
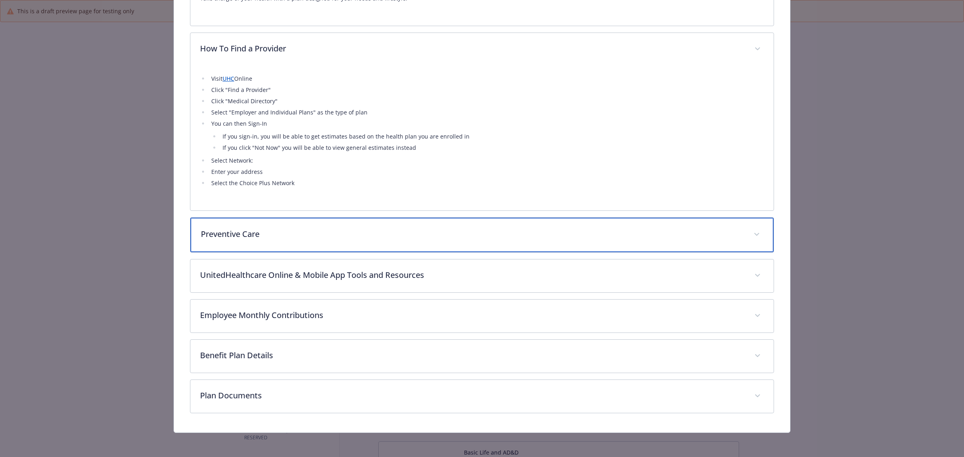
click at [357, 233] on p "Preventive Care" at bounding box center [472, 234] width 543 height 12
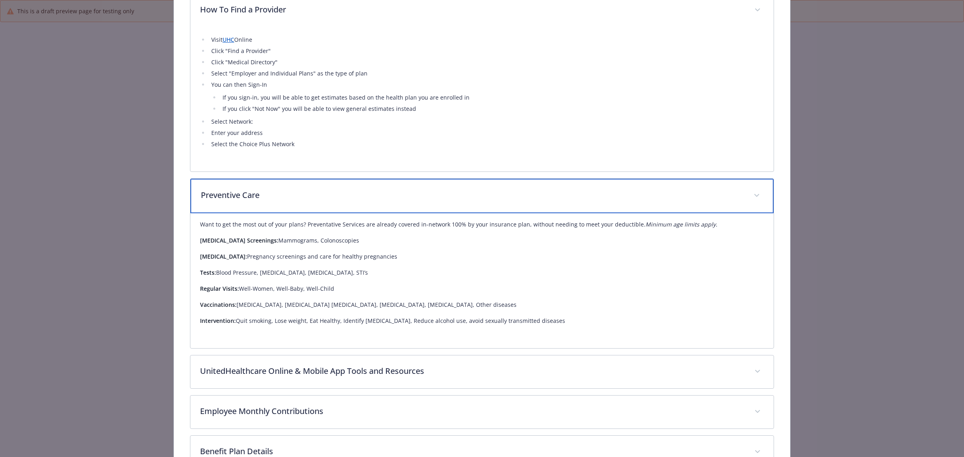
scroll to position [514, 0]
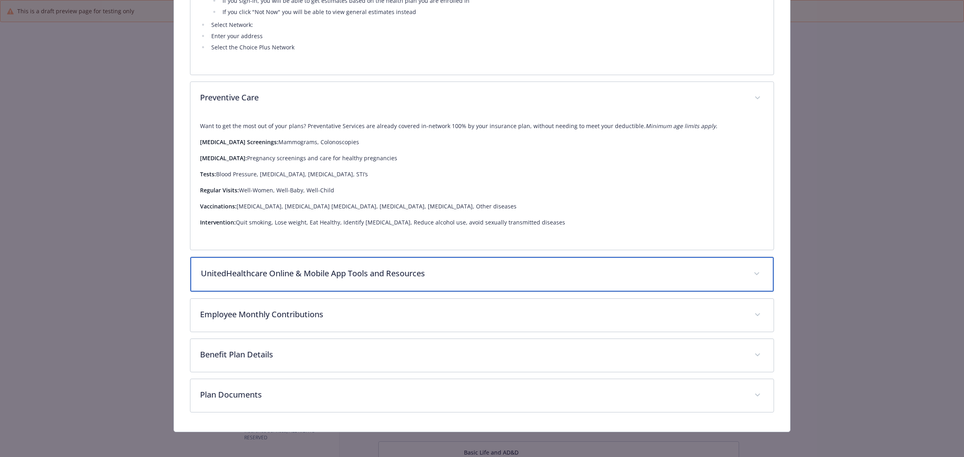
click at [287, 279] on div "UnitedHealthcare Online & Mobile App Tools and Resources" at bounding box center [481, 274] width 583 height 35
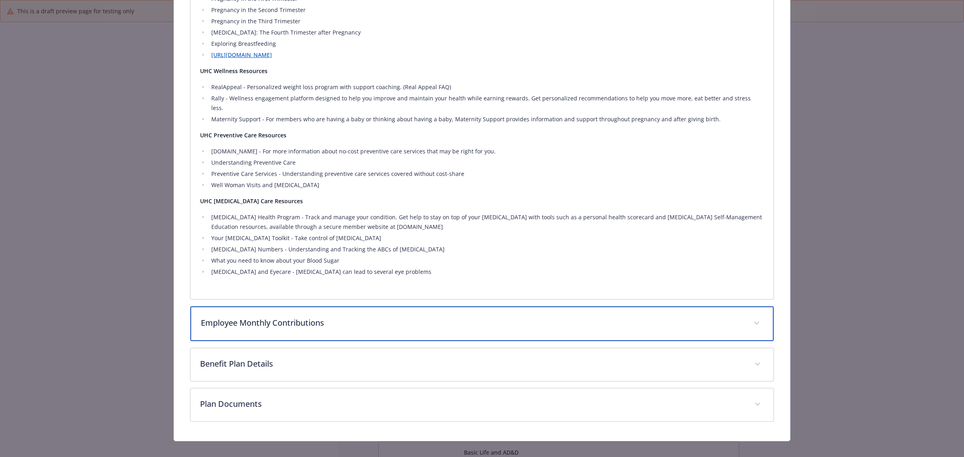
click at [308, 317] on p "Employee Monthly Contributions" at bounding box center [472, 323] width 543 height 12
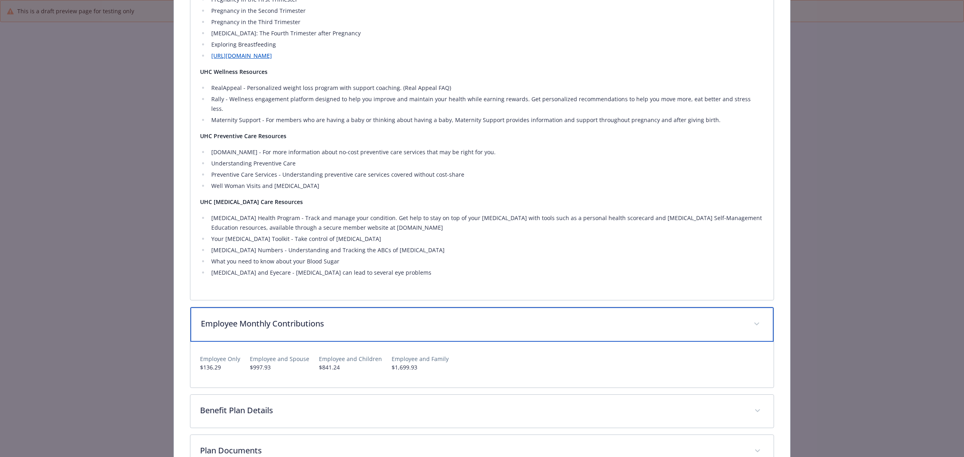
scroll to position [1449, 0]
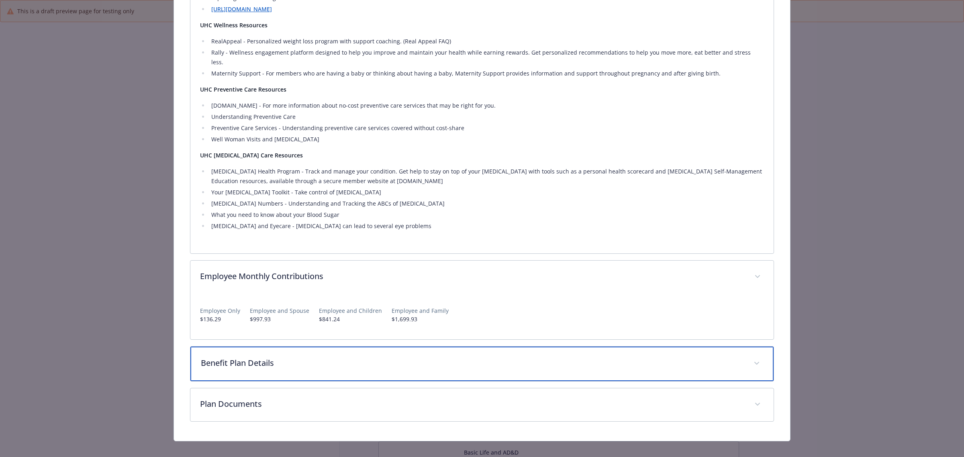
click at [360, 358] on p "Benefit Plan Details" at bounding box center [472, 363] width 543 height 12
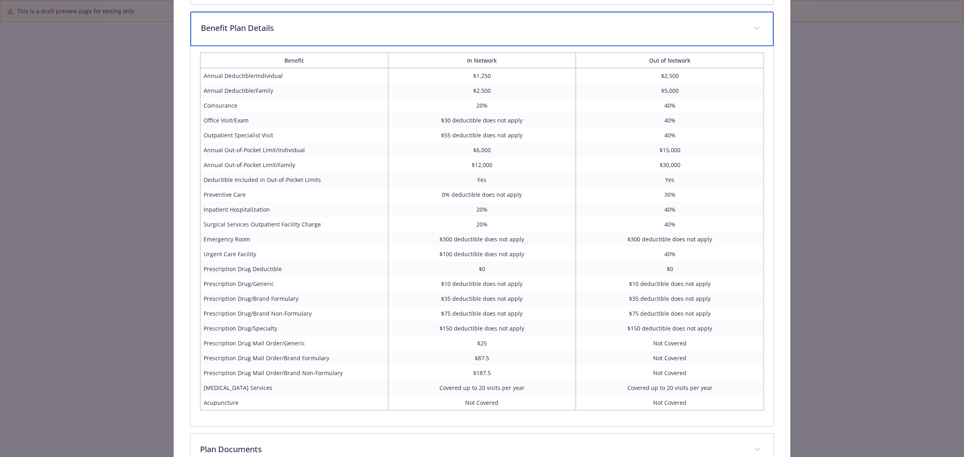
scroll to position [1801, 0]
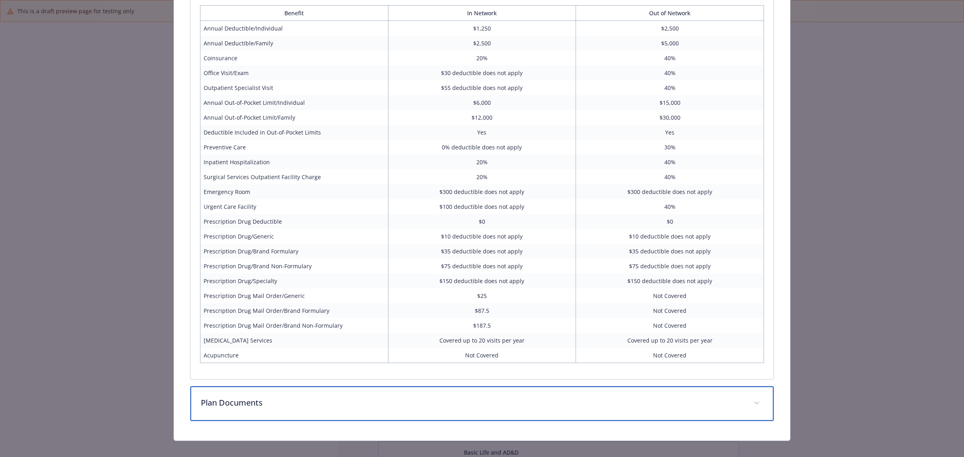
click at [299, 400] on p "Plan Documents" at bounding box center [472, 403] width 543 height 12
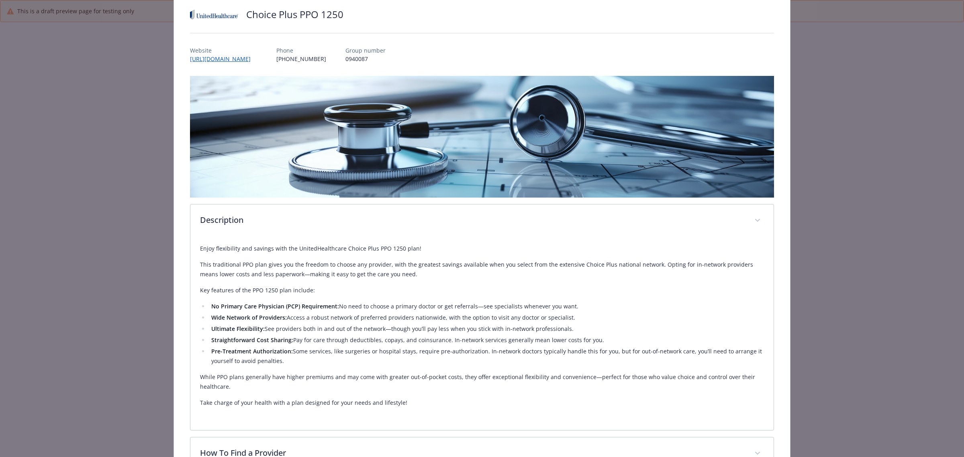
scroll to position [0, 0]
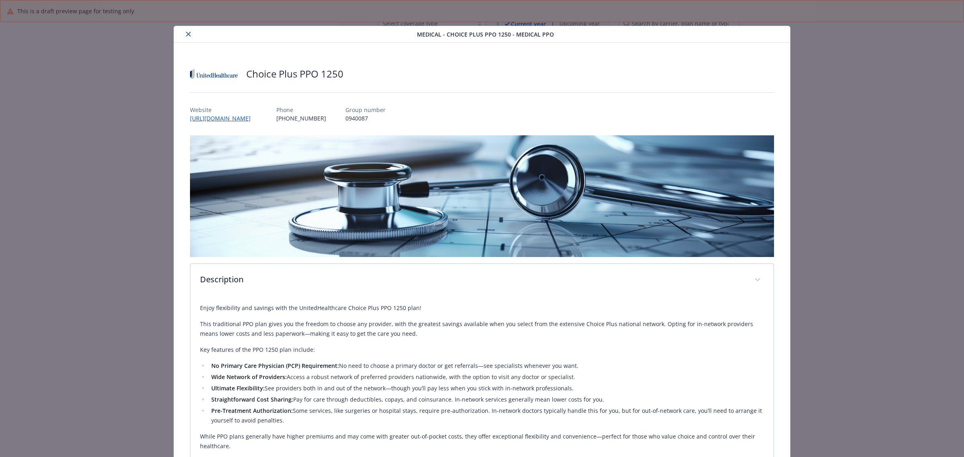
click at [186, 33] on icon "close" at bounding box center [188, 34] width 5 height 5
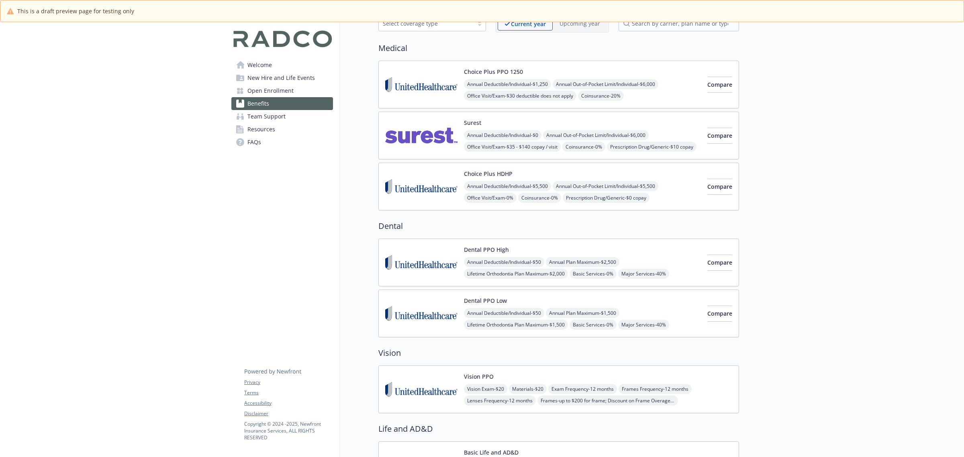
click at [423, 133] on img at bounding box center [421, 136] width 72 height 34
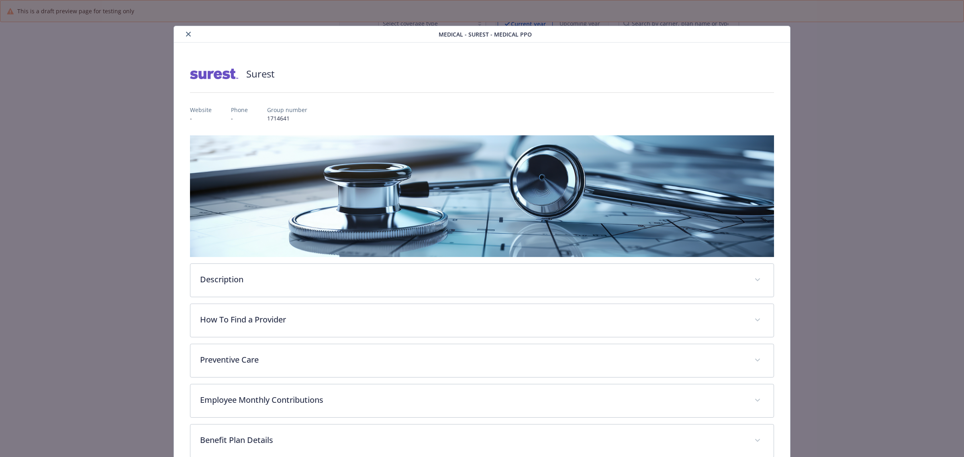
scroll to position [24, 0]
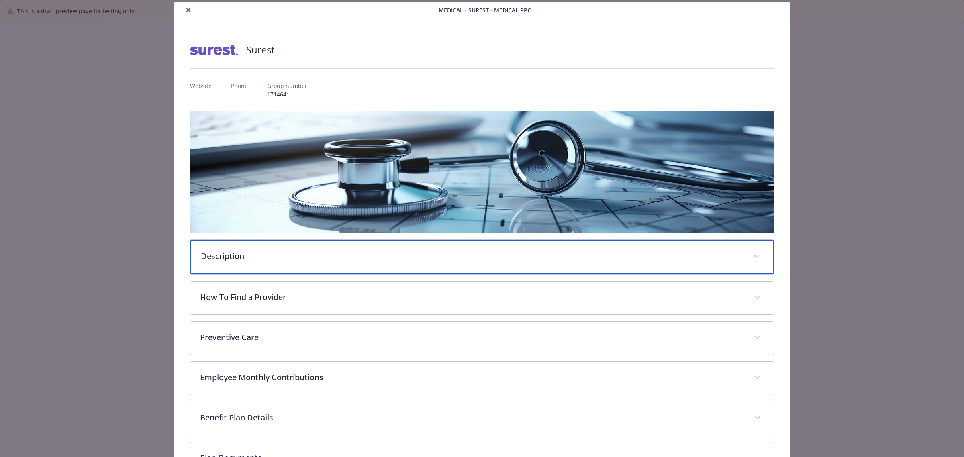
click at [286, 255] on p "Description" at bounding box center [472, 256] width 543 height 12
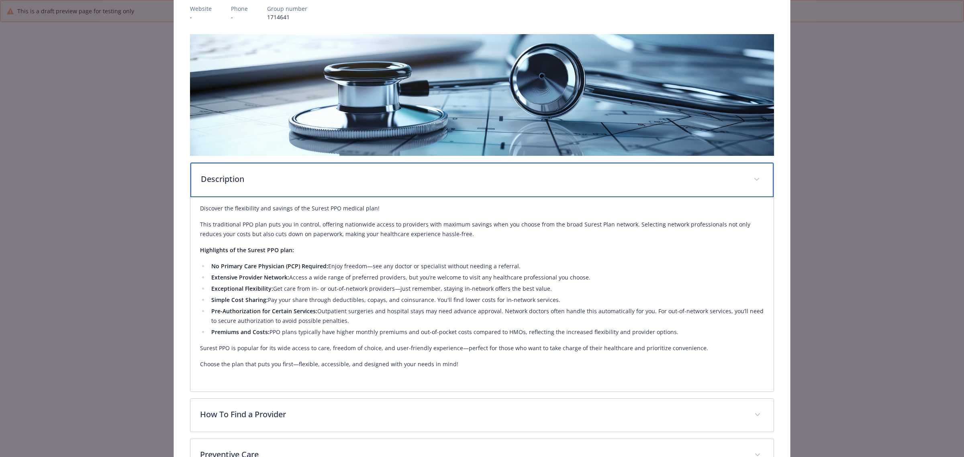
scroll to position [0, 0]
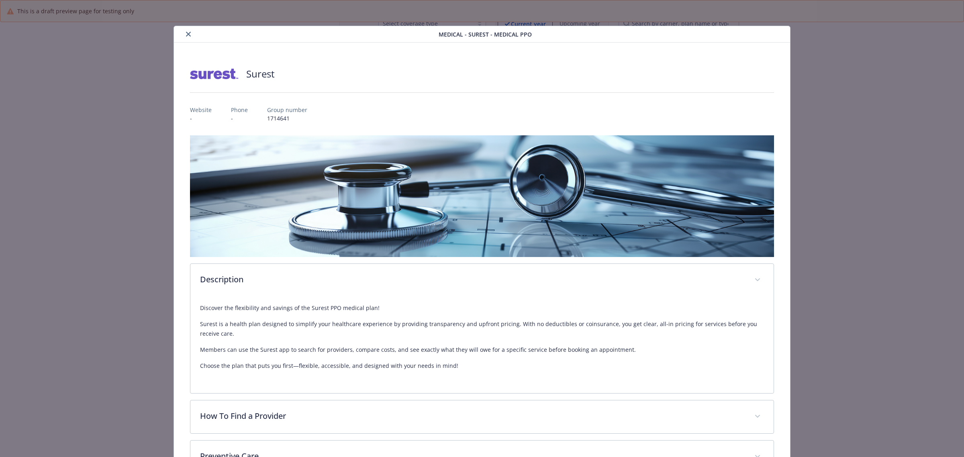
click at [186, 32] on icon "close" at bounding box center [188, 34] width 5 height 5
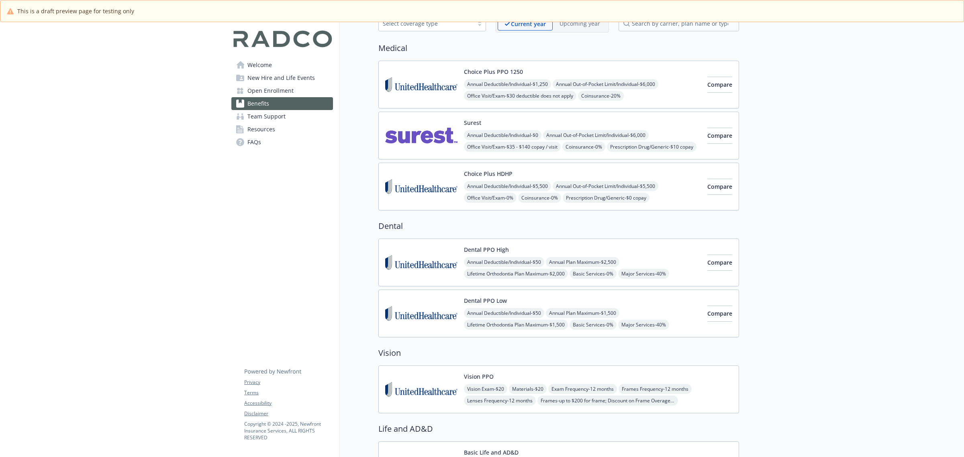
click at [412, 186] on img at bounding box center [421, 187] width 72 height 34
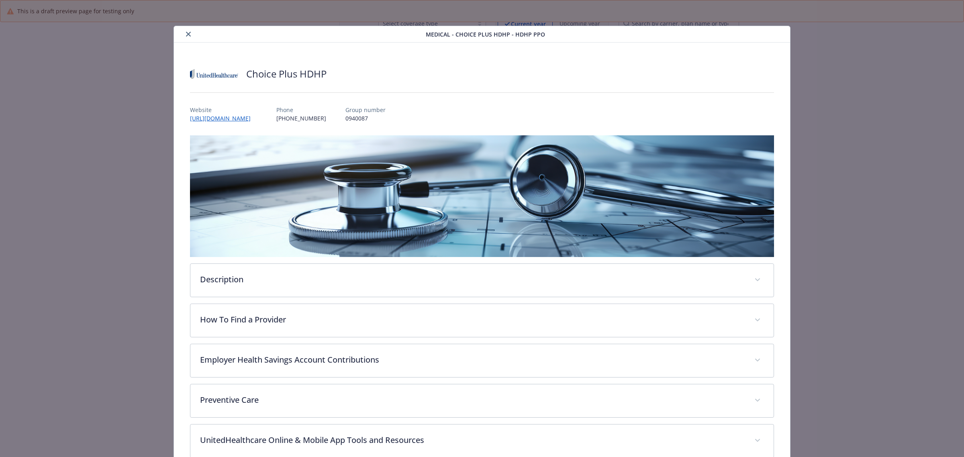
scroll to position [24, 0]
